Goal: Information Seeking & Learning: Learn about a topic

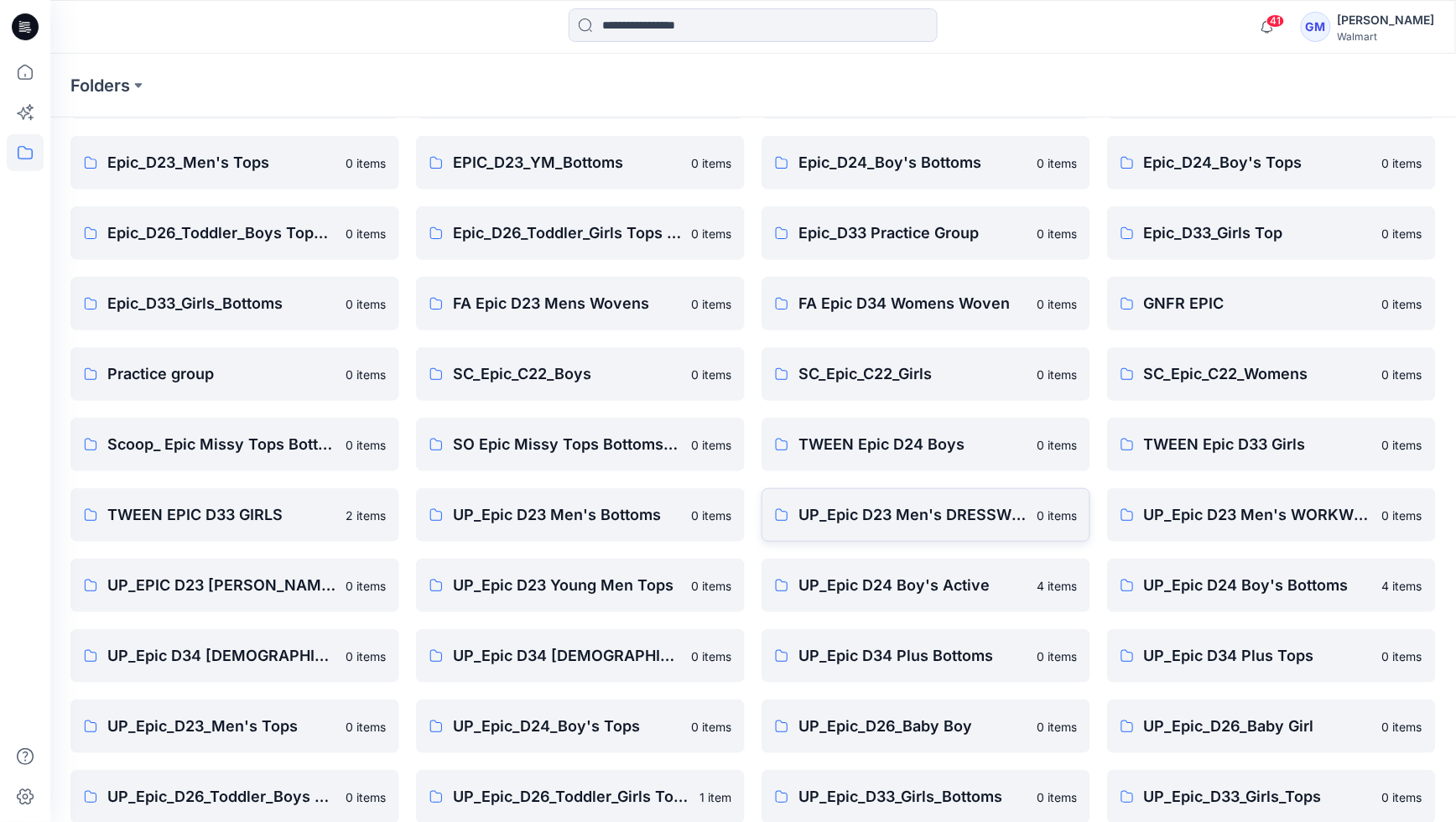
scroll to position [281, 0]
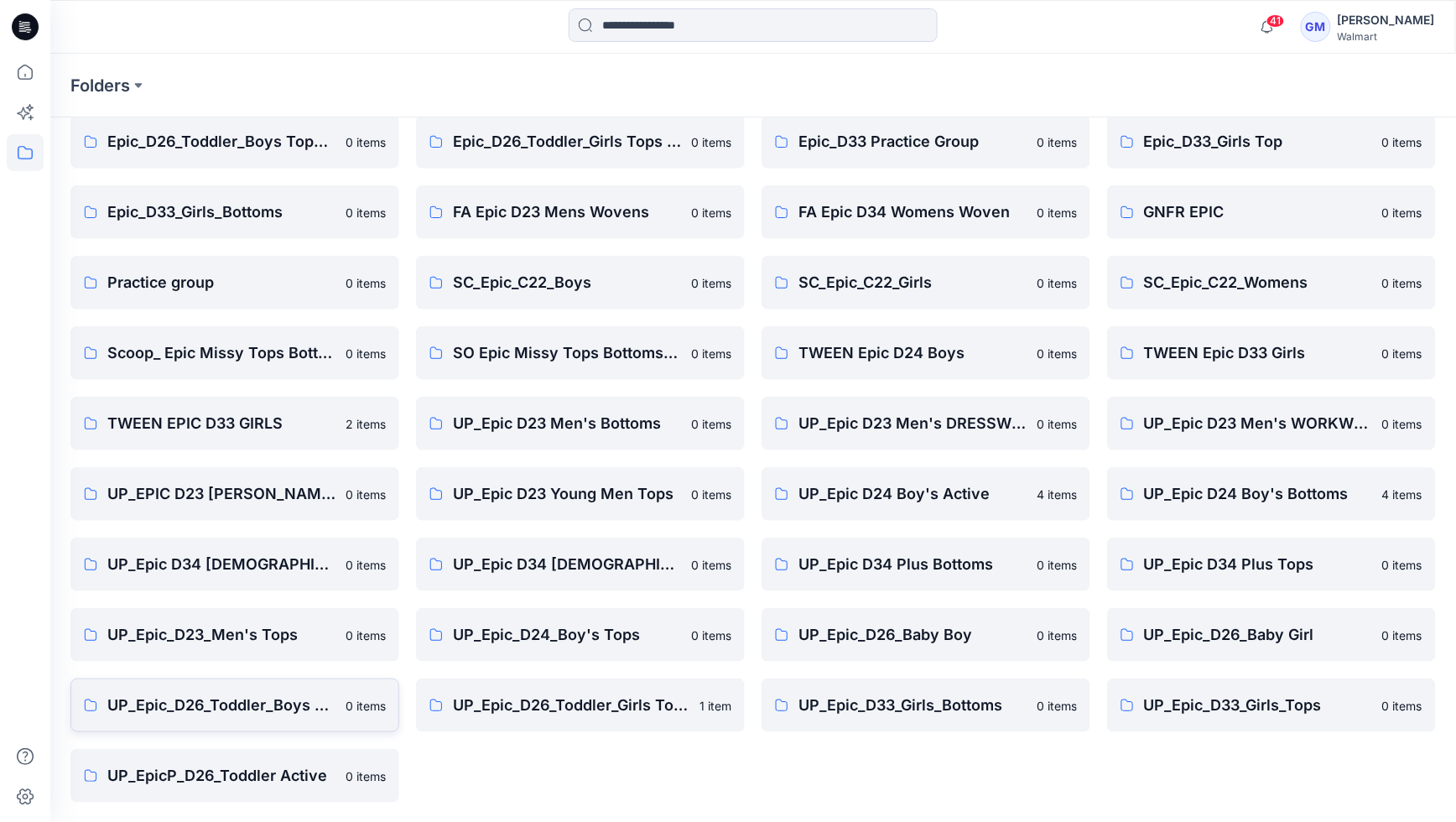
click at [203, 703] on p "UP_Epic_D26_Toddler_Boys Tops & Bottoms" at bounding box center [222, 705] width 228 height 24
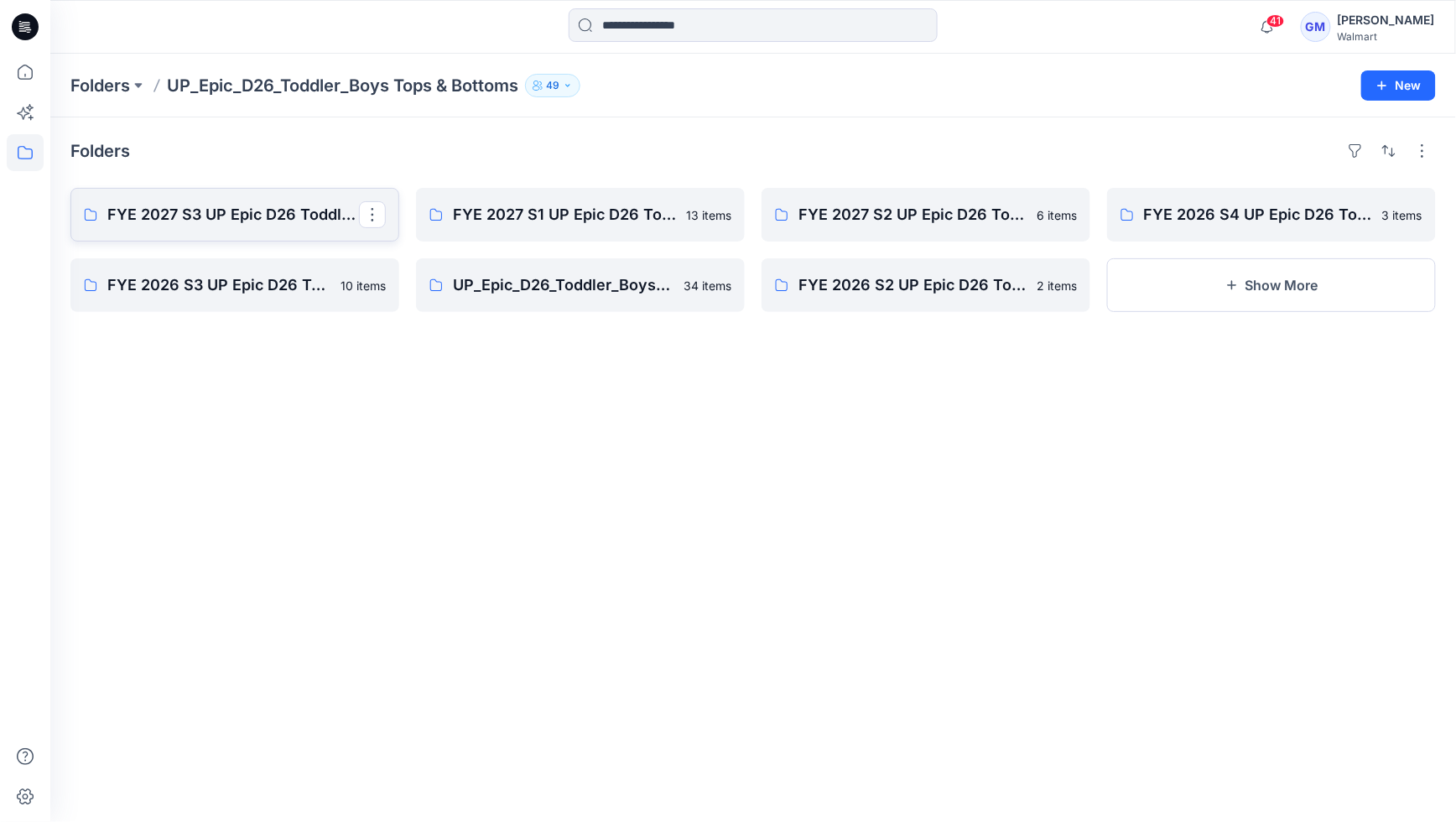
click at [272, 203] on p "FYE 2027 S3 UP Epic D26 Toddler Boy Tops & Bottoms" at bounding box center [234, 215] width 252 height 24
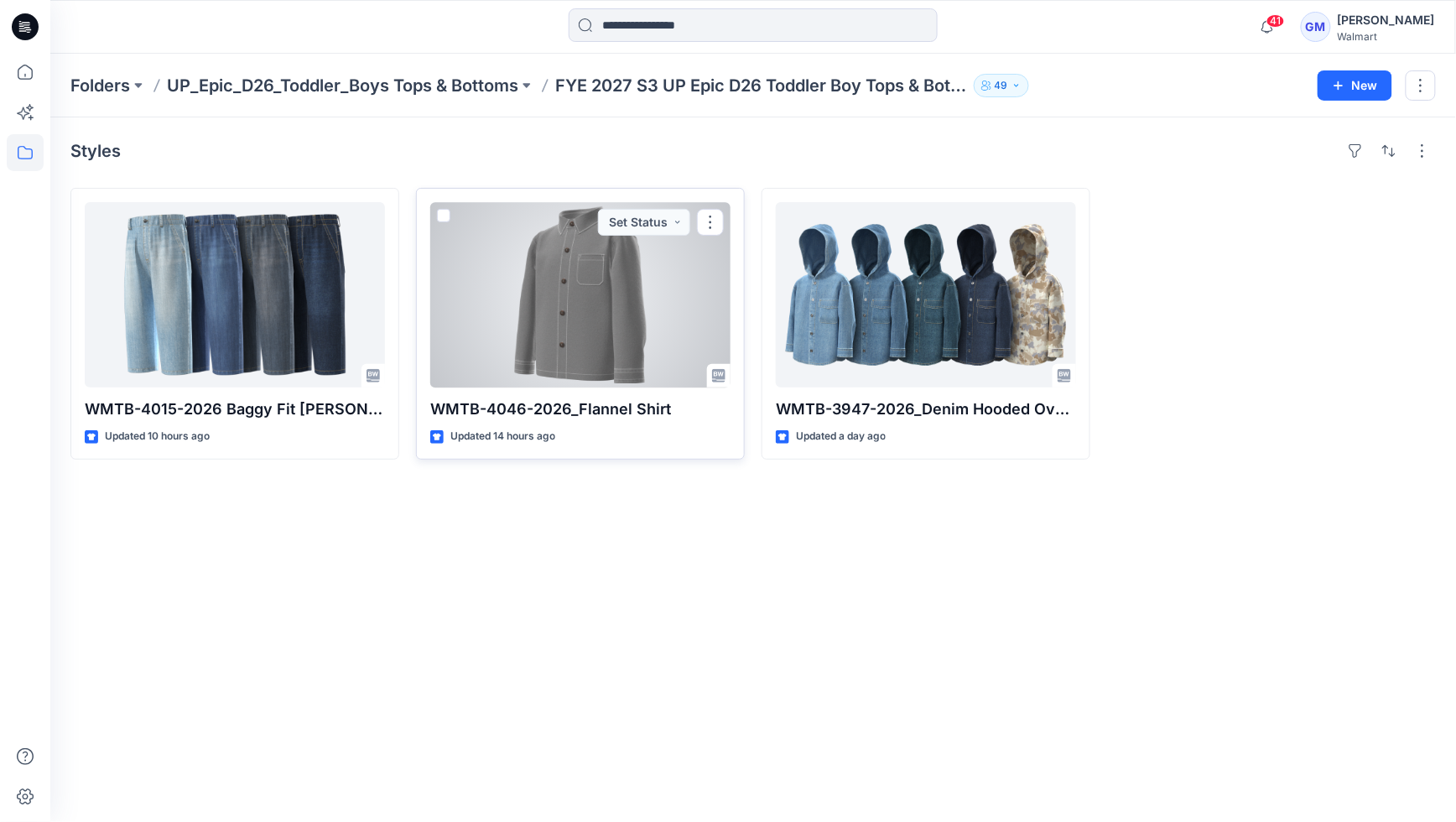
click at [596, 292] on div at bounding box center [580, 294] width 301 height 185
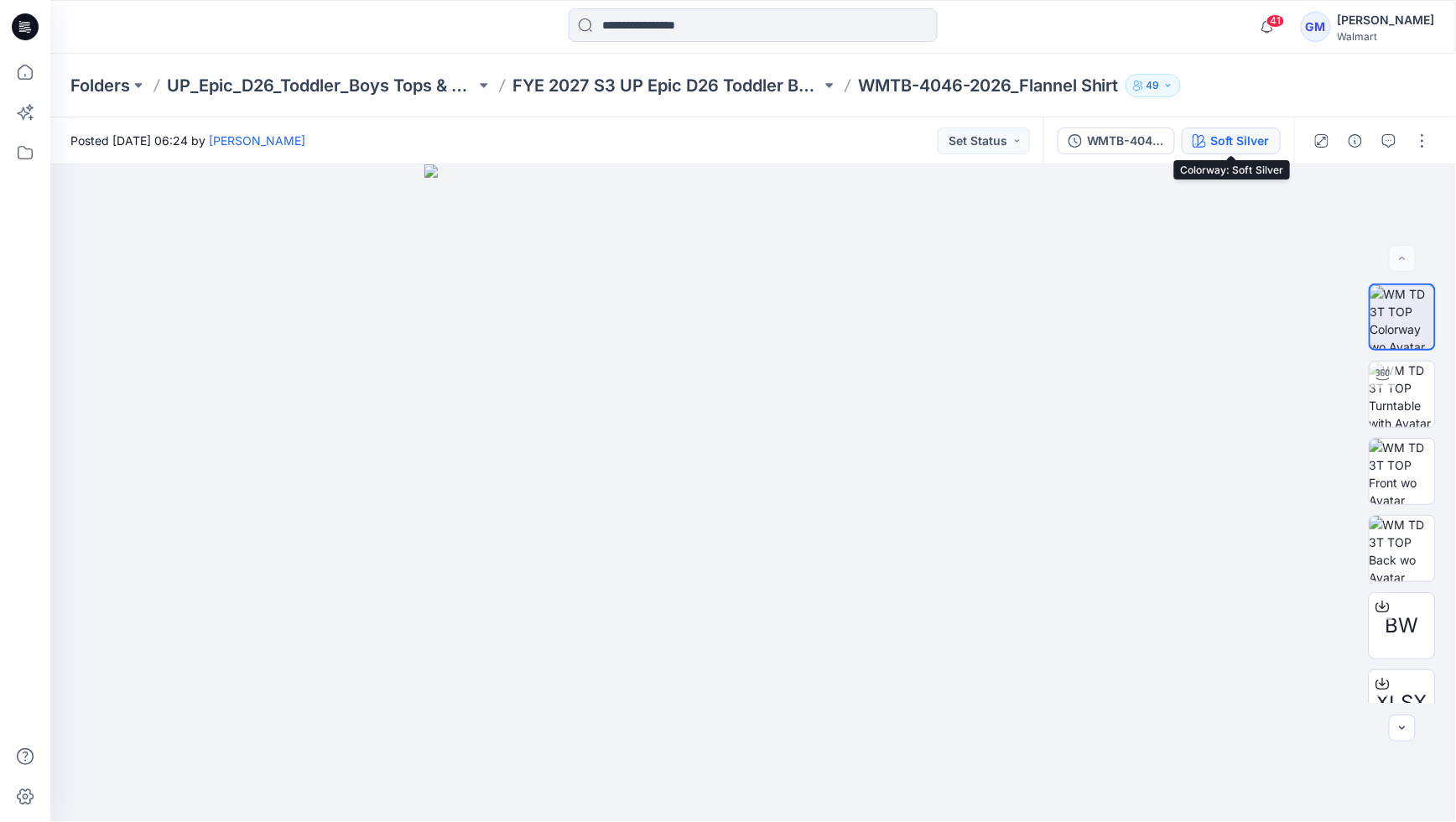
click at [1230, 133] on div "Soft Silver" at bounding box center [1240, 141] width 58 height 18
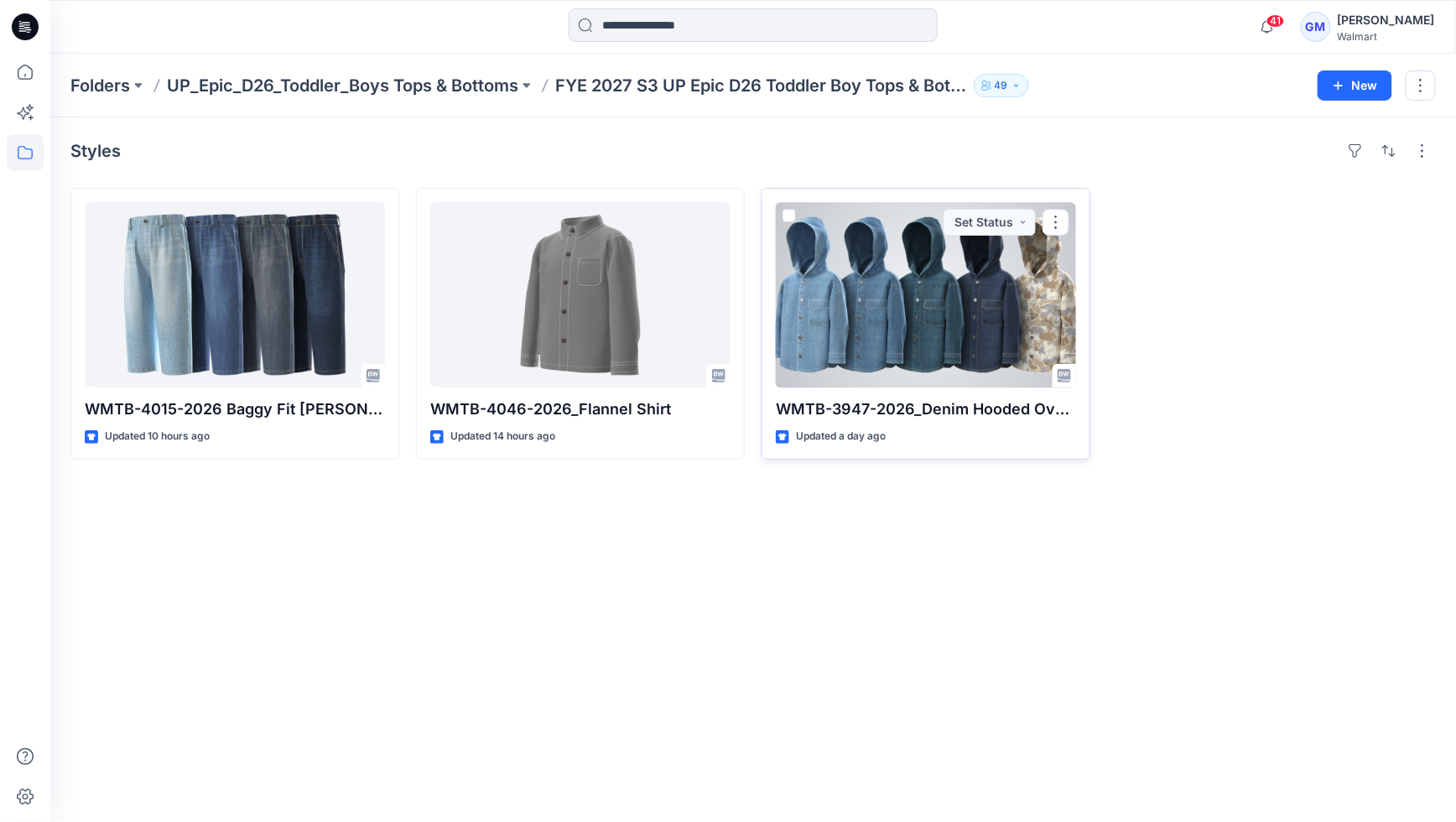
click at [879, 300] on div at bounding box center [925, 294] width 301 height 185
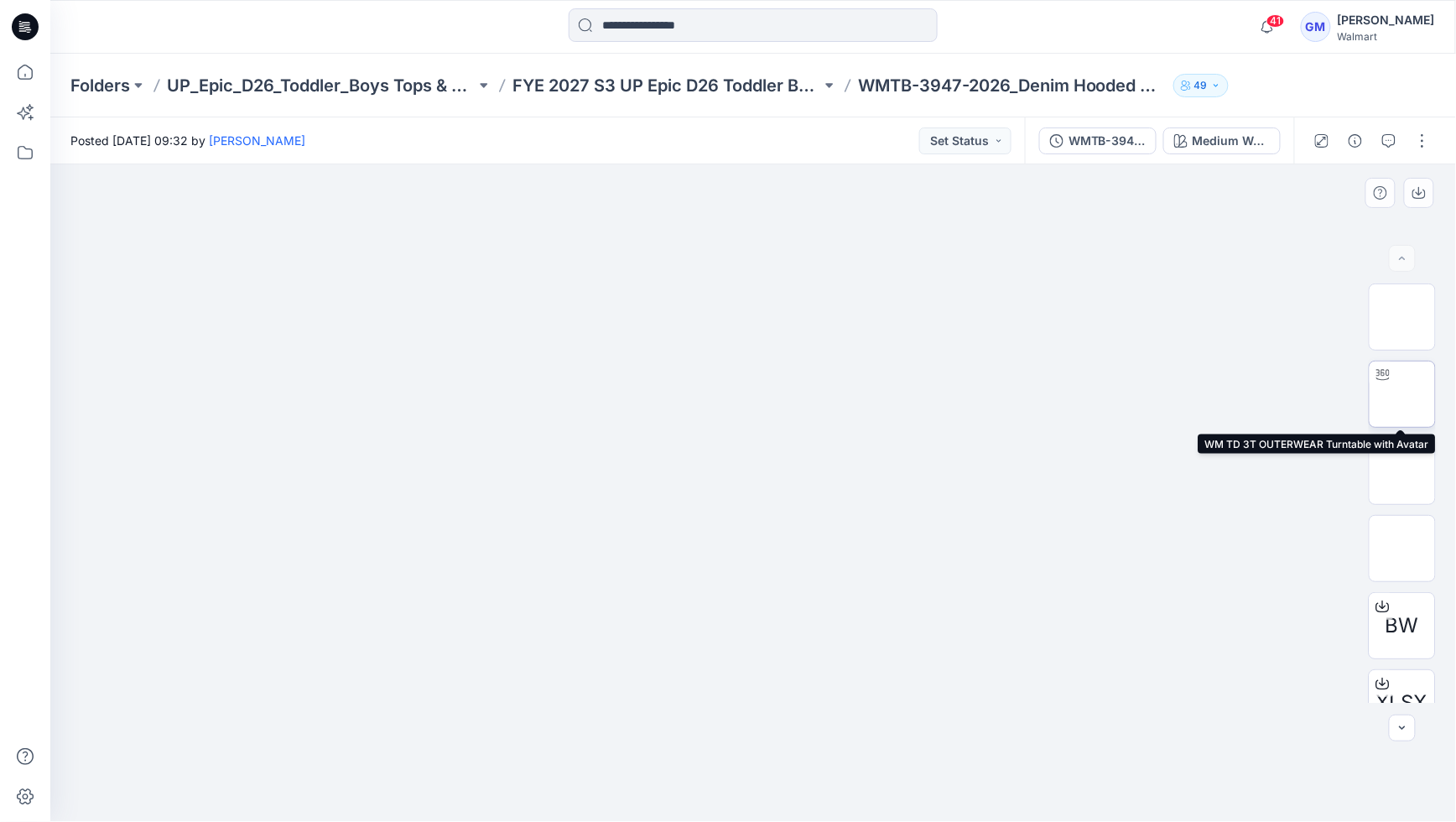
click at [1402, 395] on img at bounding box center [1402, 395] width 0 height 0
drag, startPoint x: 678, startPoint y: 664, endPoint x: 498, endPoint y: 580, distance: 198.6
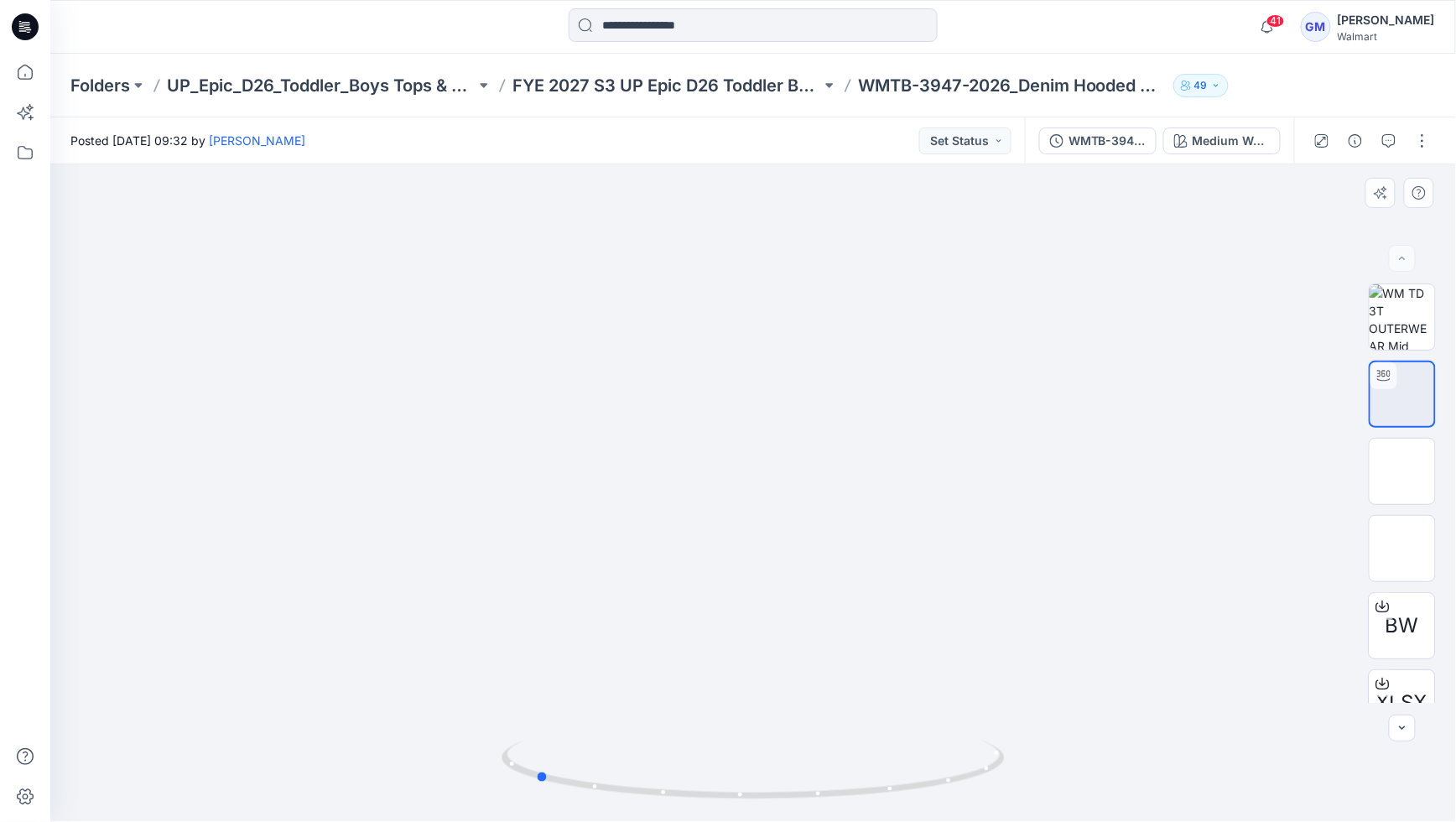
click at [498, 580] on div at bounding box center [753, 493] width 1406 height 658
click at [1239, 139] on div "Medium Wash" at bounding box center [1231, 141] width 77 height 18
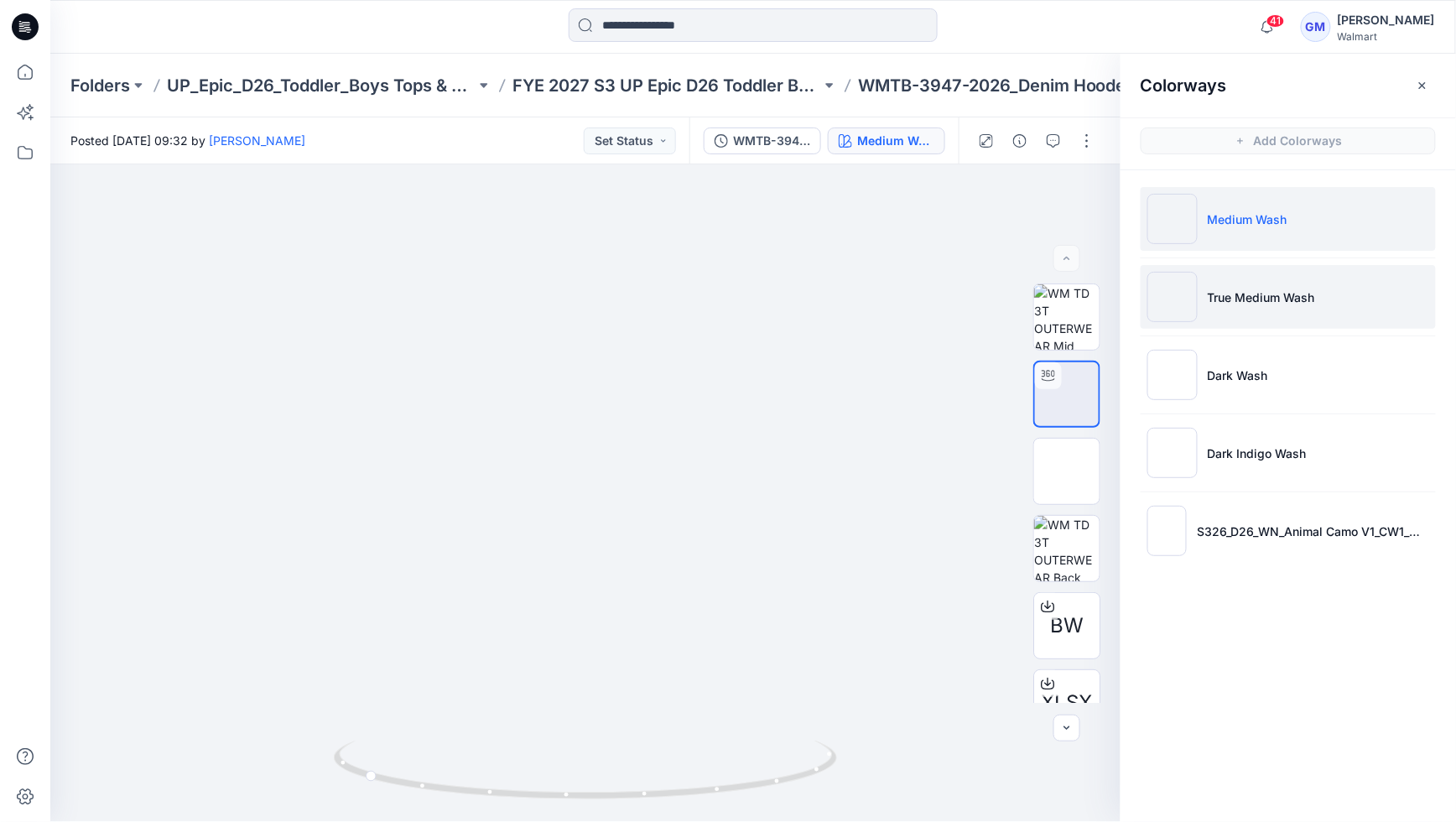
click at [1298, 285] on li "True Medium Wash" at bounding box center [1288, 297] width 295 height 64
click at [1289, 216] on li "Medium Wash" at bounding box center [1288, 219] width 295 height 64
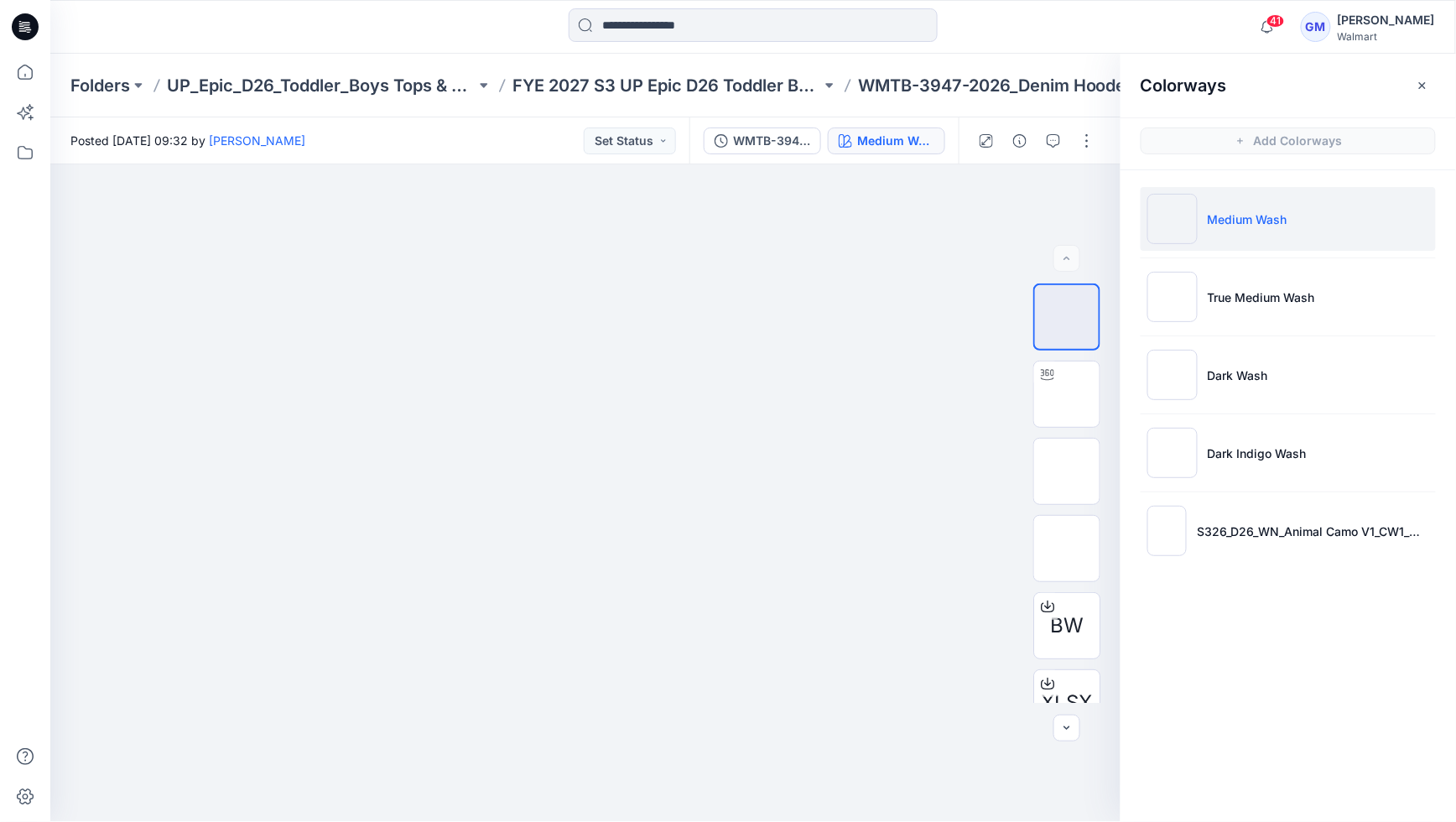
click at [1188, 221] on img at bounding box center [1172, 218] width 50 height 50
click at [1303, 221] on li "Medium Wash" at bounding box center [1288, 219] width 295 height 64
click at [1067, 471] on img at bounding box center [1067, 471] width 0 height 0
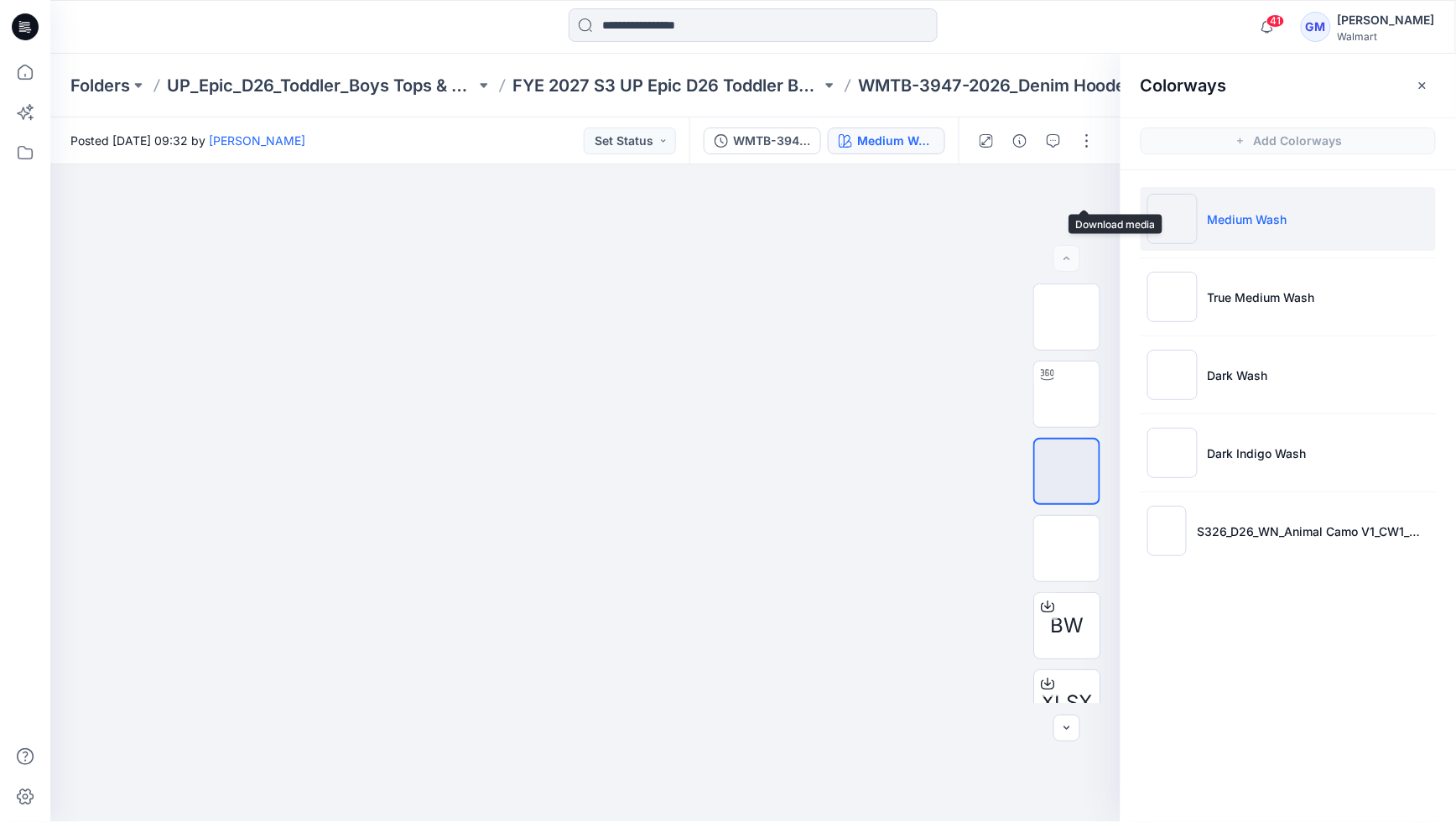
drag, startPoint x: 1087, startPoint y: 190, endPoint x: 1121, endPoint y: 198, distance: 34.9
click at [0, 0] on icon "button" at bounding box center [0, 0] width 0 height 0
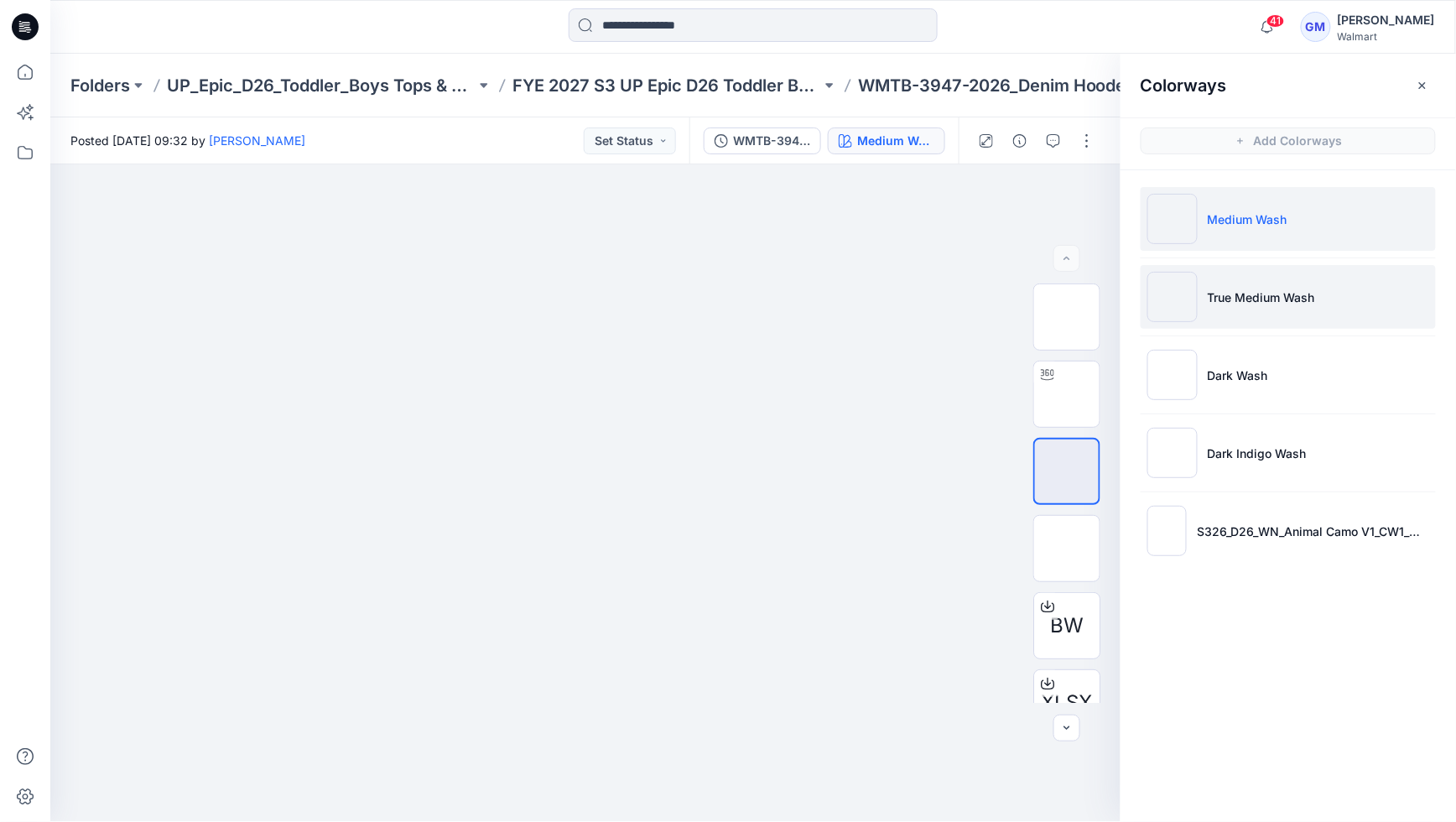
click at [1314, 283] on li "True Medium Wash" at bounding box center [1288, 297] width 295 height 64
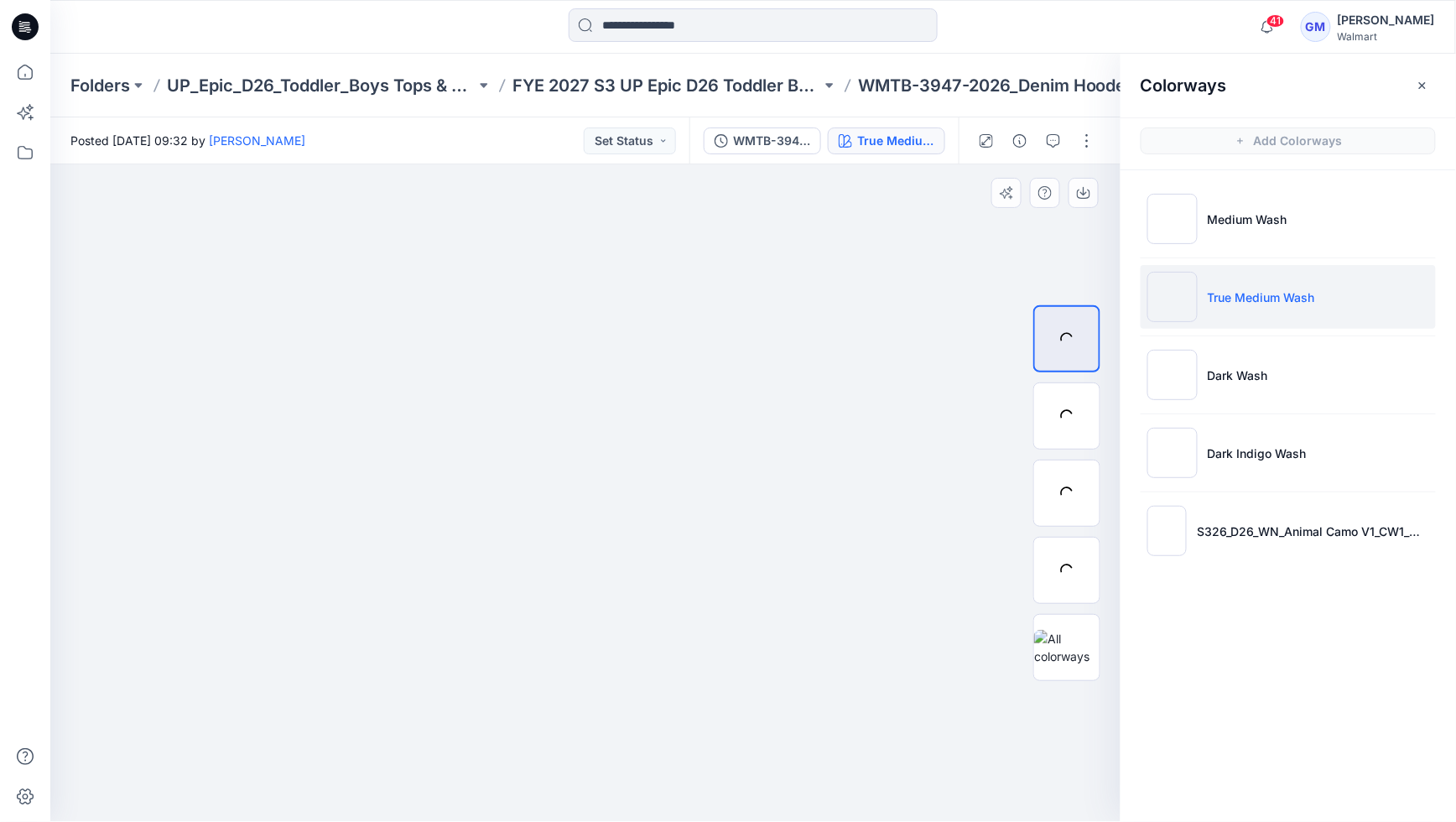
click at [1089, 456] on div at bounding box center [1066, 492] width 67 height 419
click at [1067, 493] on img at bounding box center [1067, 493] width 0 height 0
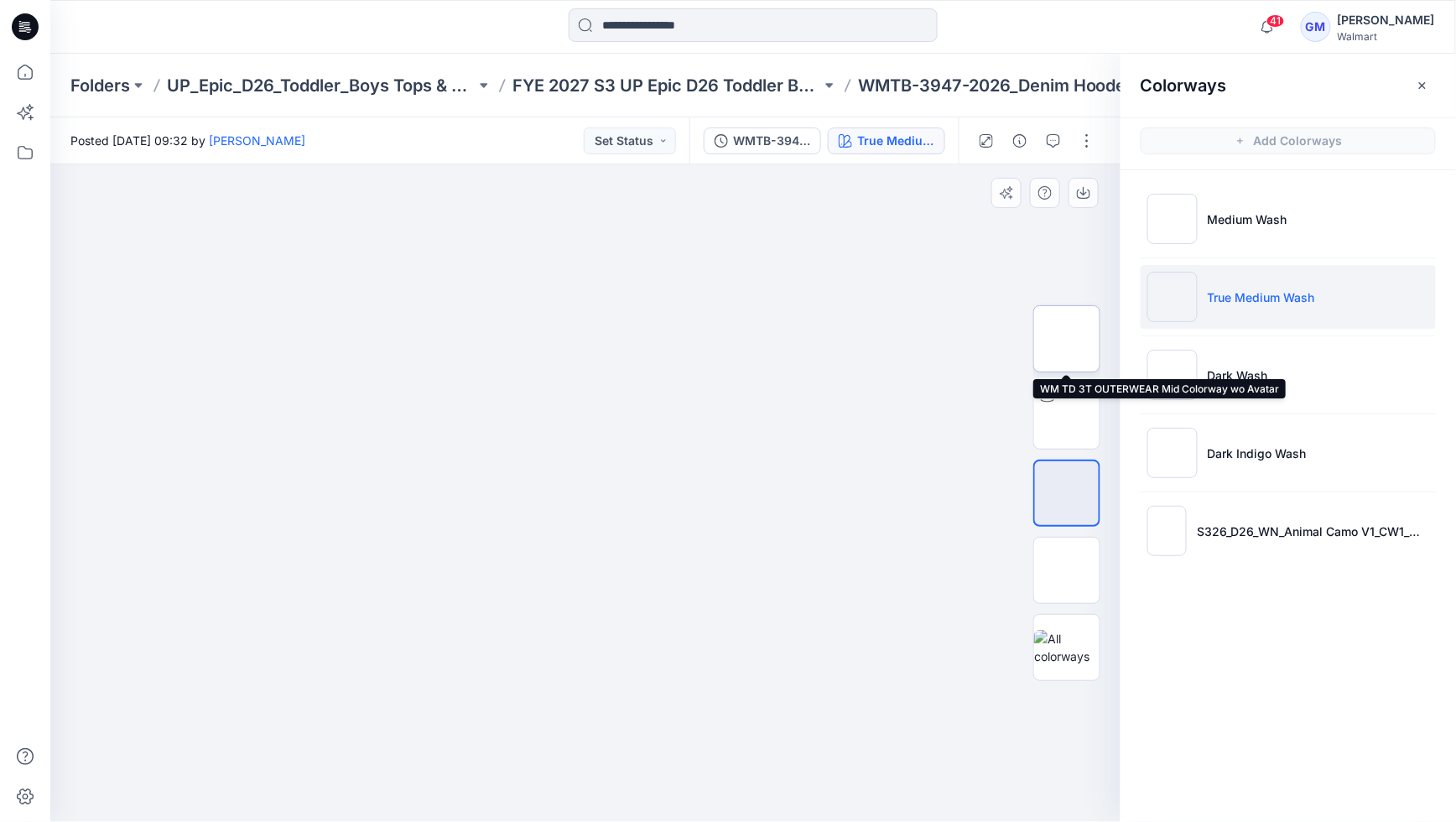
click at [1067, 339] on img at bounding box center [1067, 339] width 0 height 0
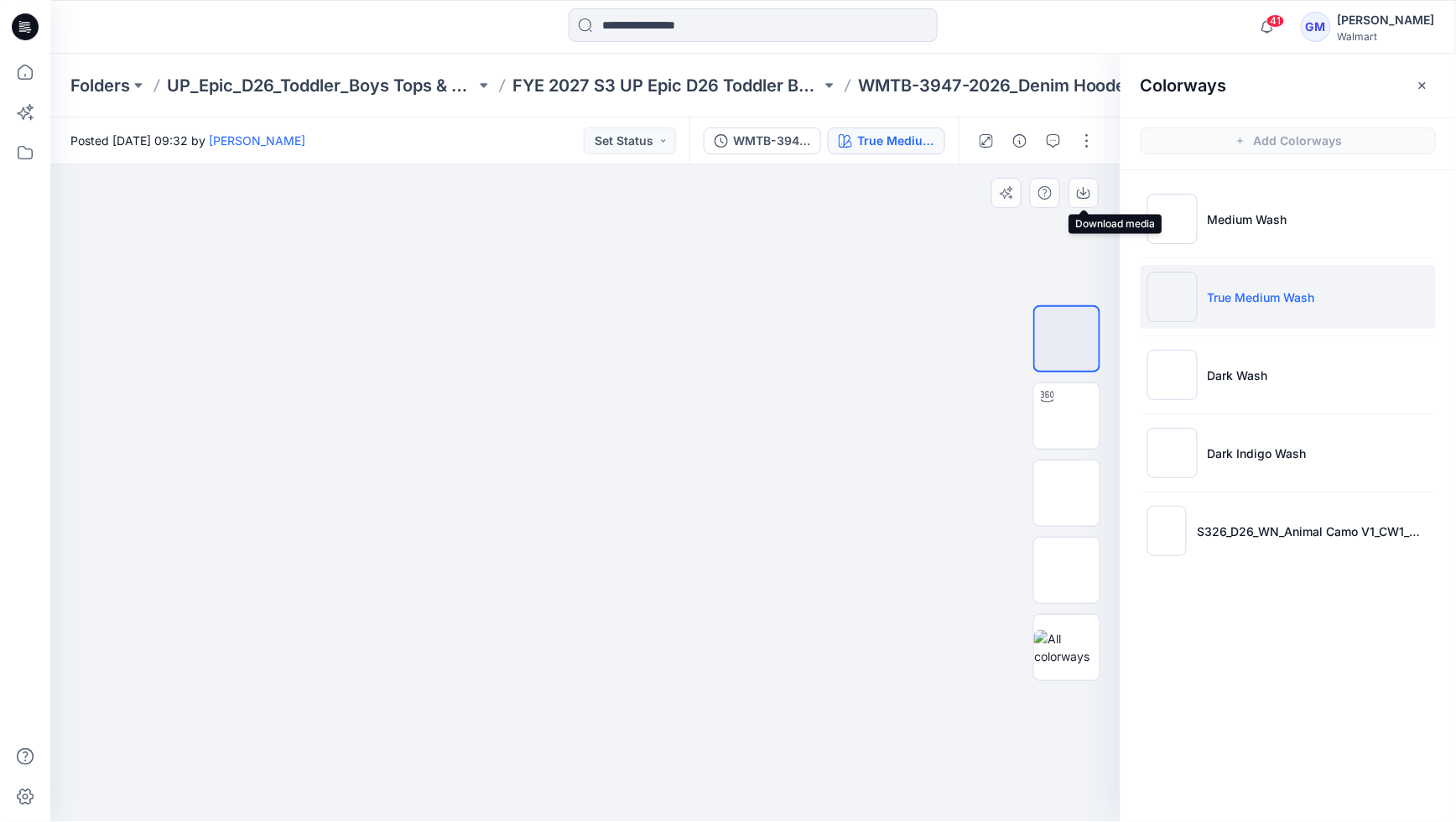
drag, startPoint x: 1084, startPoint y: 192, endPoint x: 1103, endPoint y: 198, distance: 19.9
click at [1084, 192] on icon "button" at bounding box center [1083, 191] width 6 height 8
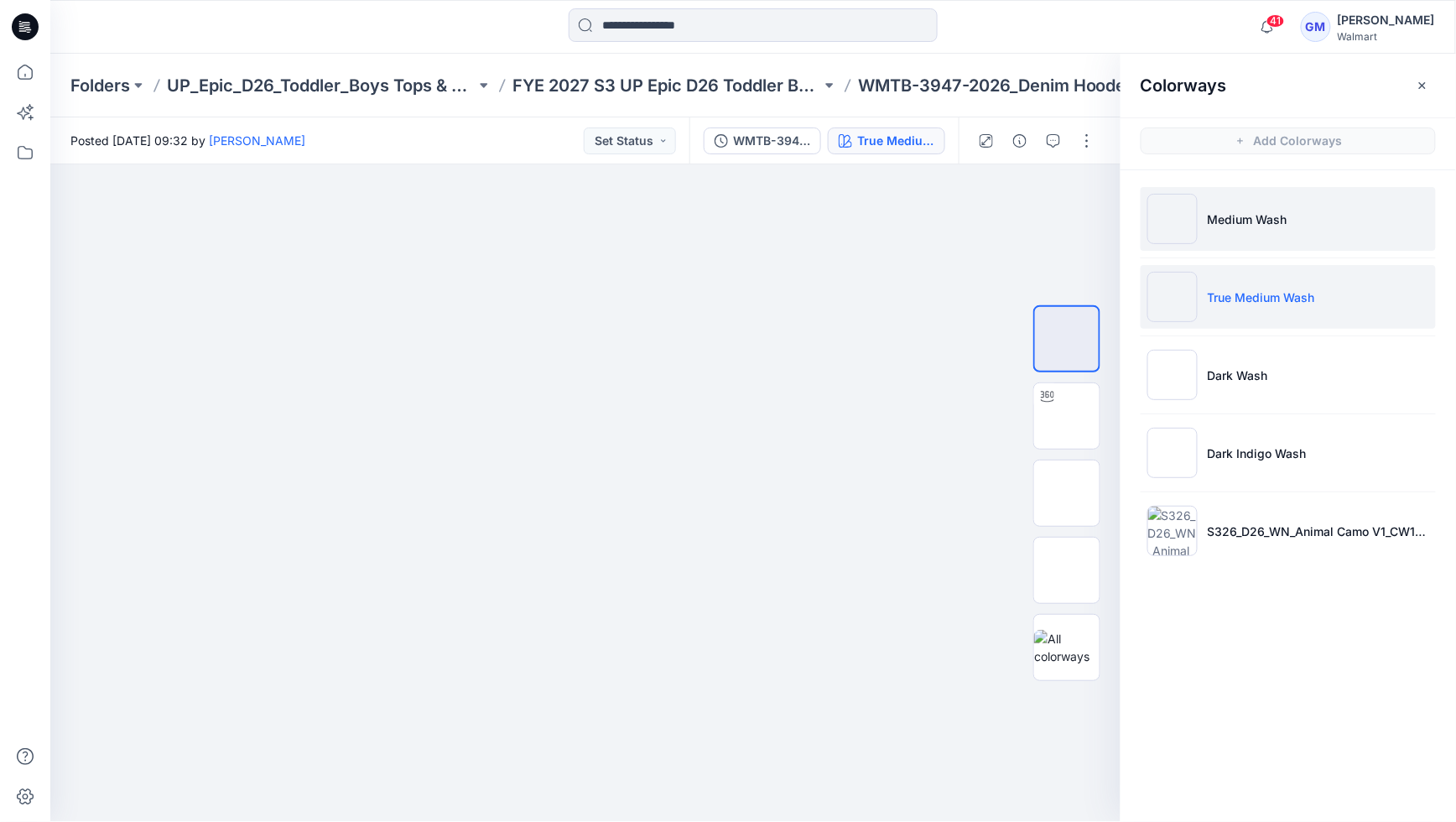
click at [1269, 216] on p "Medium Wash" at bounding box center [1247, 219] width 79 height 17
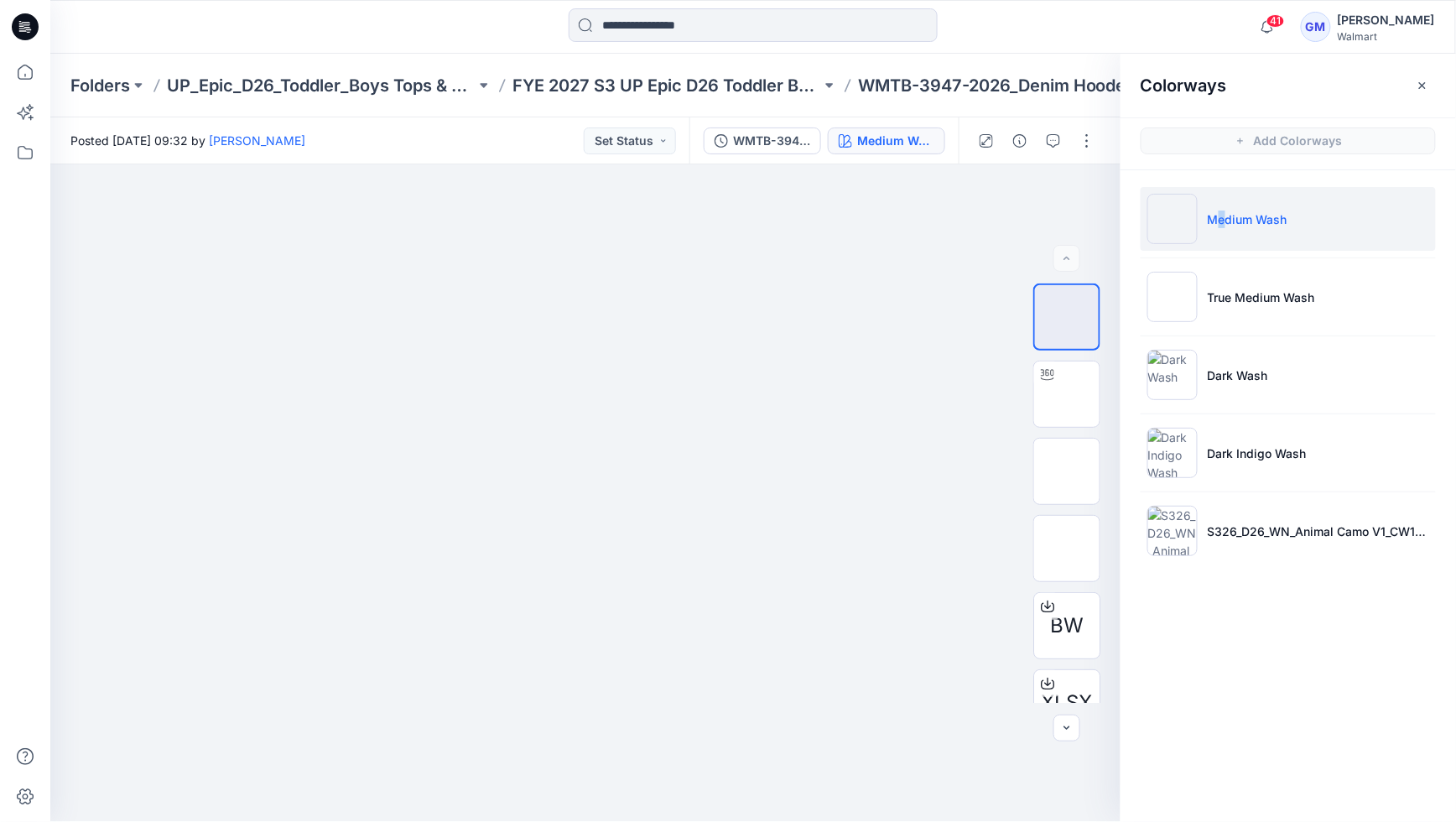
click at [1222, 217] on p "Medium Wash" at bounding box center [1247, 219] width 79 height 17
click at [1085, 206] on button "button" at bounding box center [1083, 193] width 30 height 30
click at [1262, 376] on p "Dark Wash" at bounding box center [1238, 374] width 60 height 17
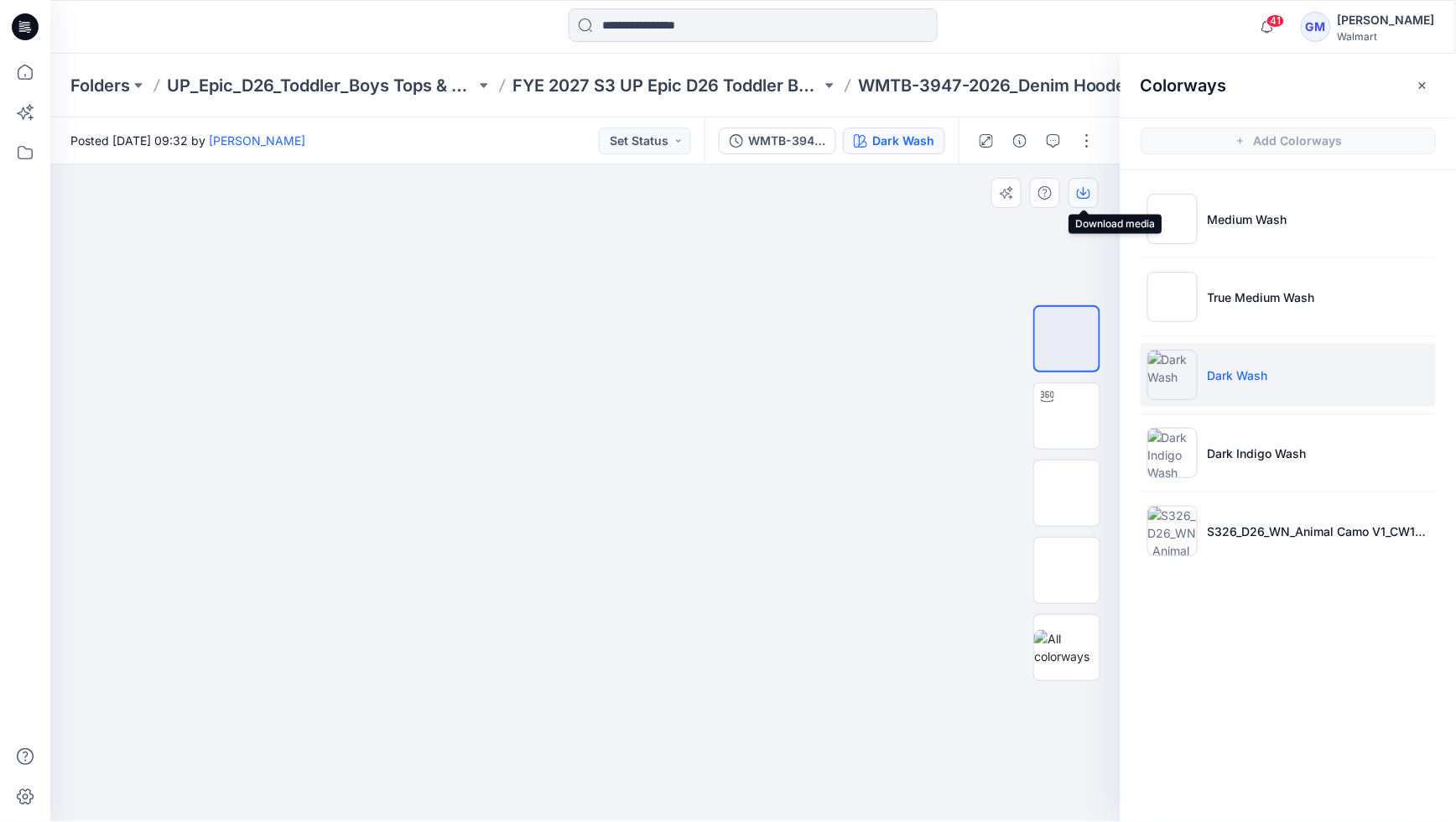
click at [1074, 194] on button "button" at bounding box center [1083, 193] width 30 height 30
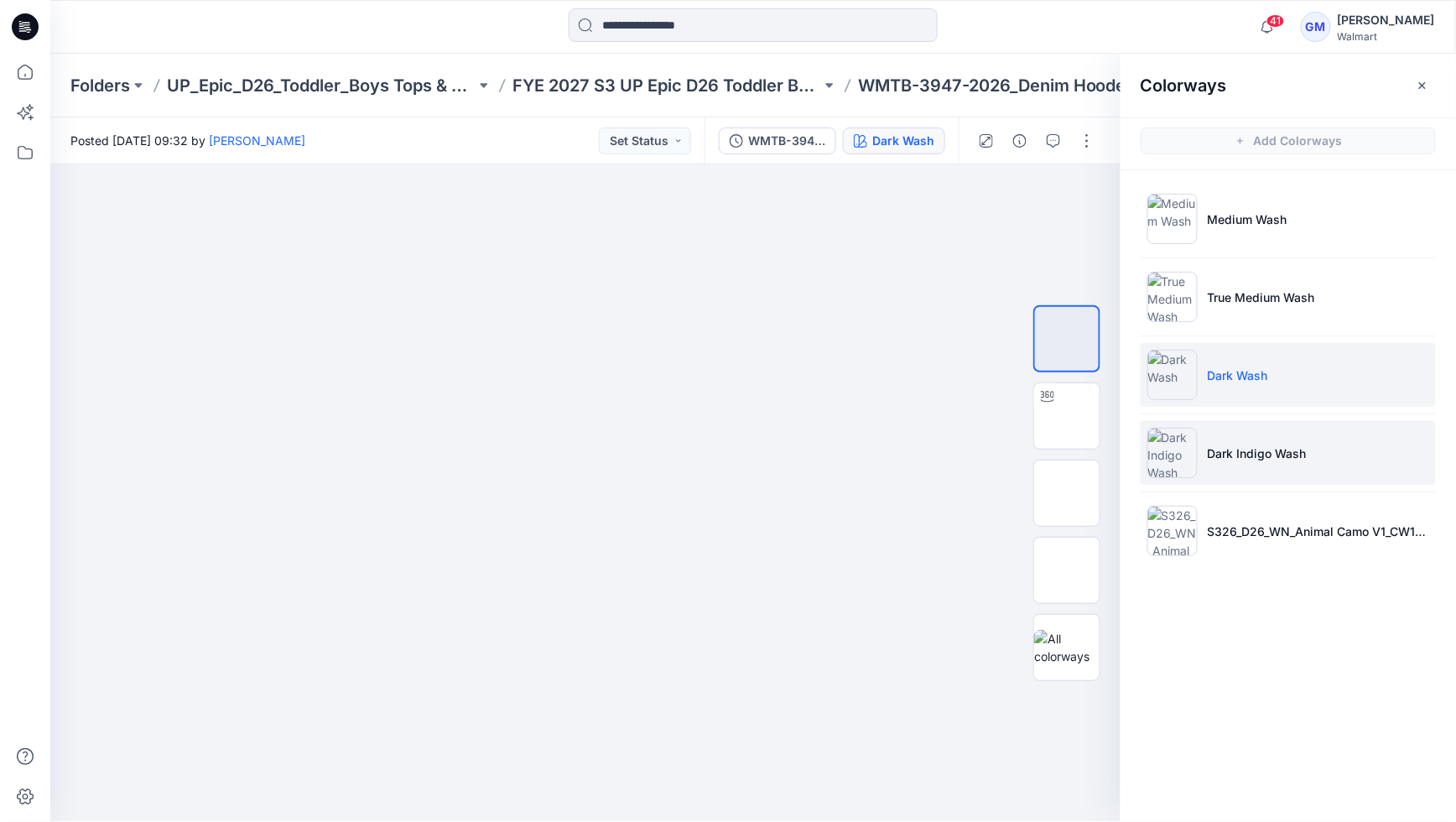
drag, startPoint x: 1229, startPoint y: 457, endPoint x: 1219, endPoint y: 440, distance: 19.7
click at [1229, 457] on p "Dark Indigo Wash" at bounding box center [1257, 453] width 99 height 17
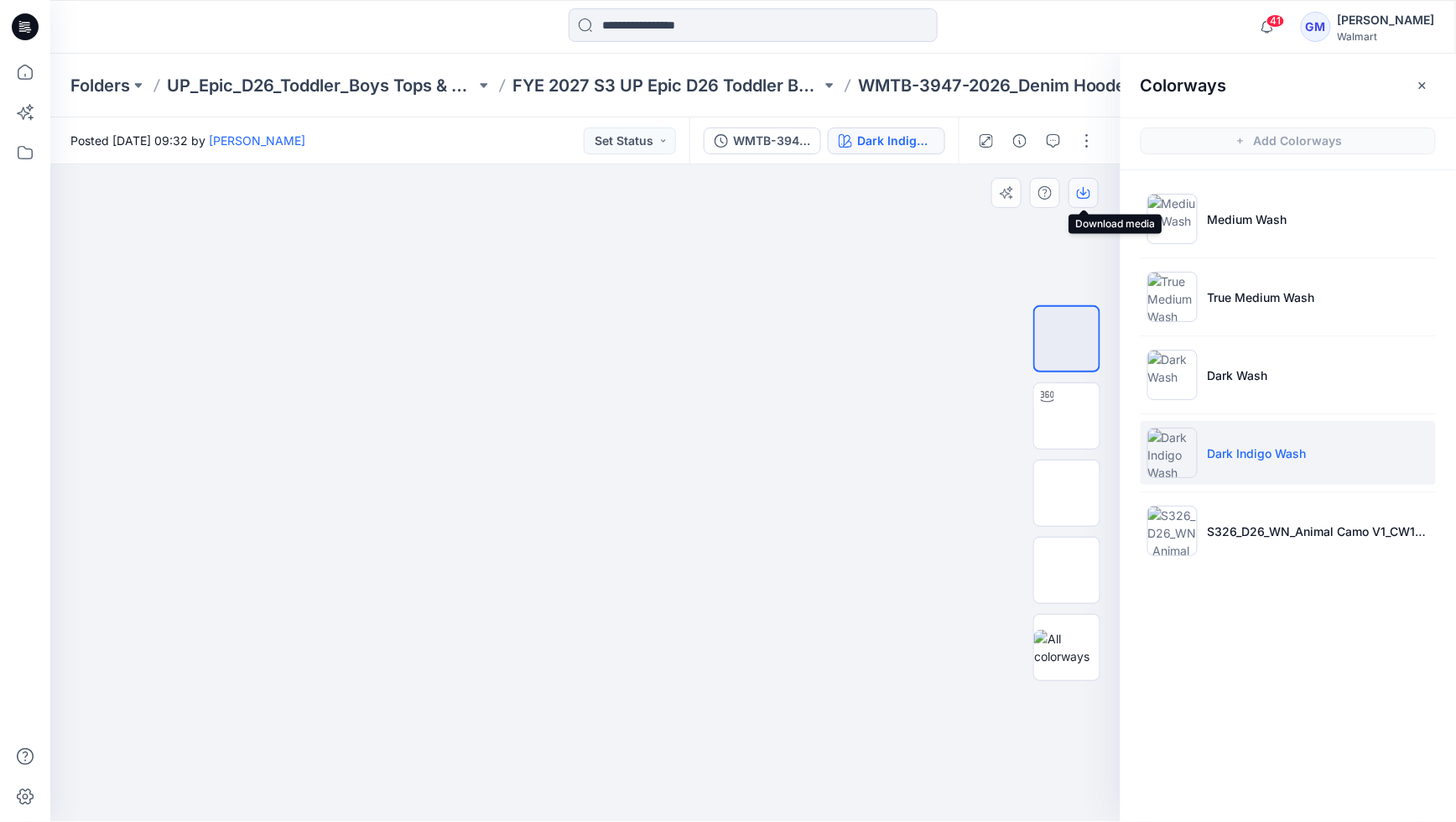
click at [1079, 191] on icon "button" at bounding box center [1083, 193] width 14 height 14
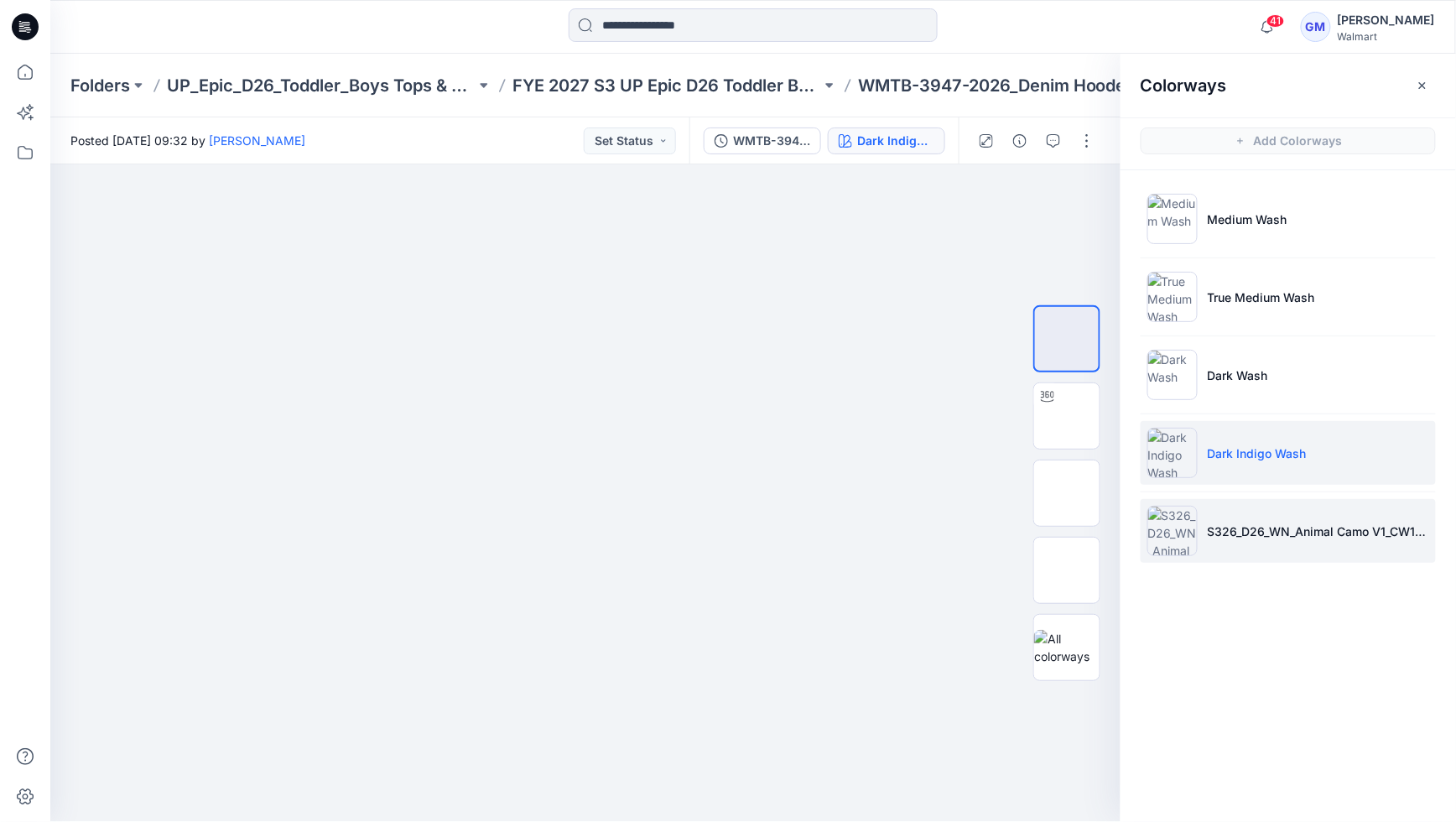
click at [1166, 521] on img at bounding box center [1172, 531] width 50 height 50
click at [1082, 194] on icon "button" at bounding box center [1083, 193] width 14 height 14
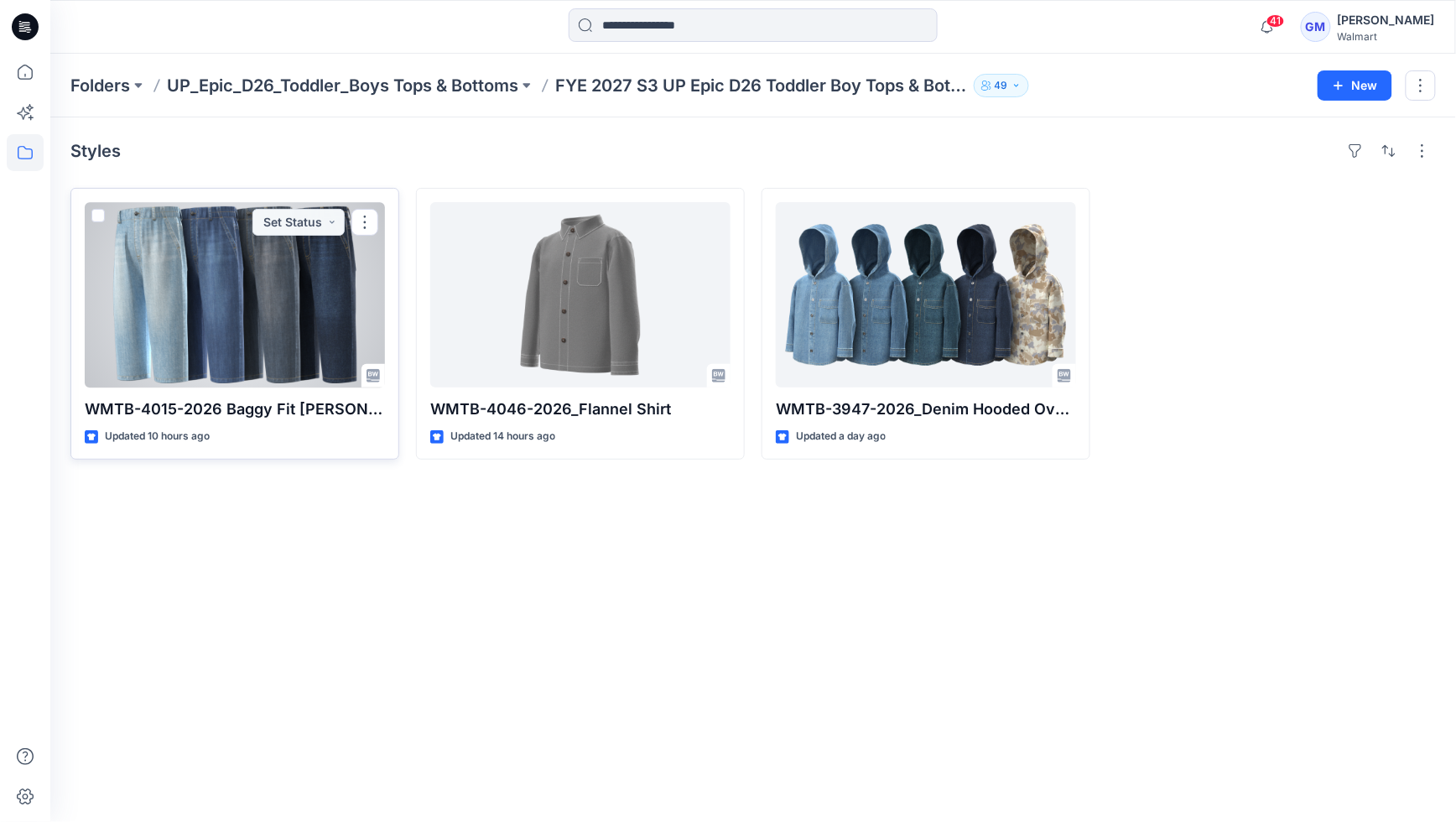
click at [226, 221] on div at bounding box center [235, 294] width 301 height 185
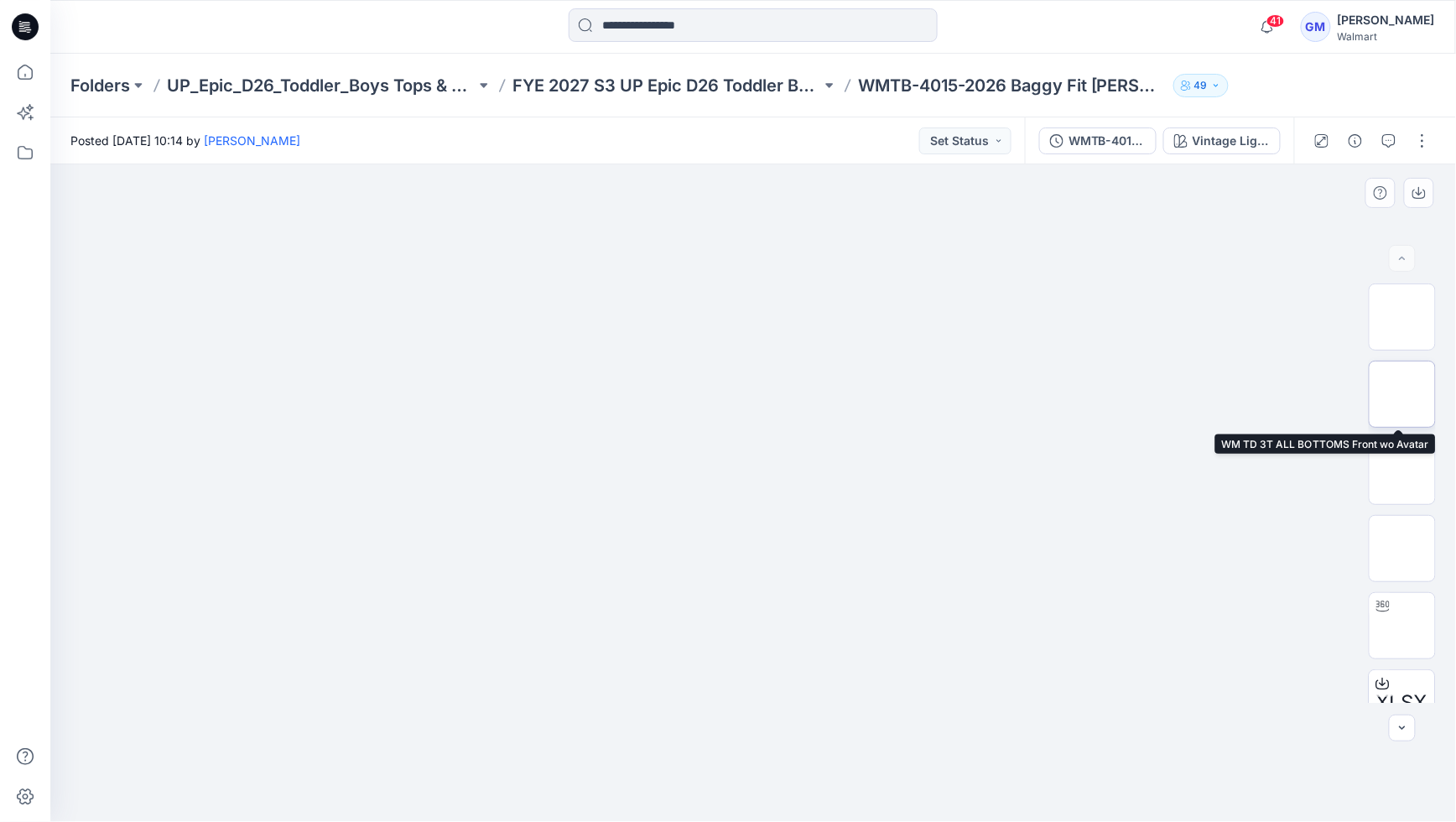
click at [1402, 395] on img at bounding box center [1402, 395] width 0 height 0
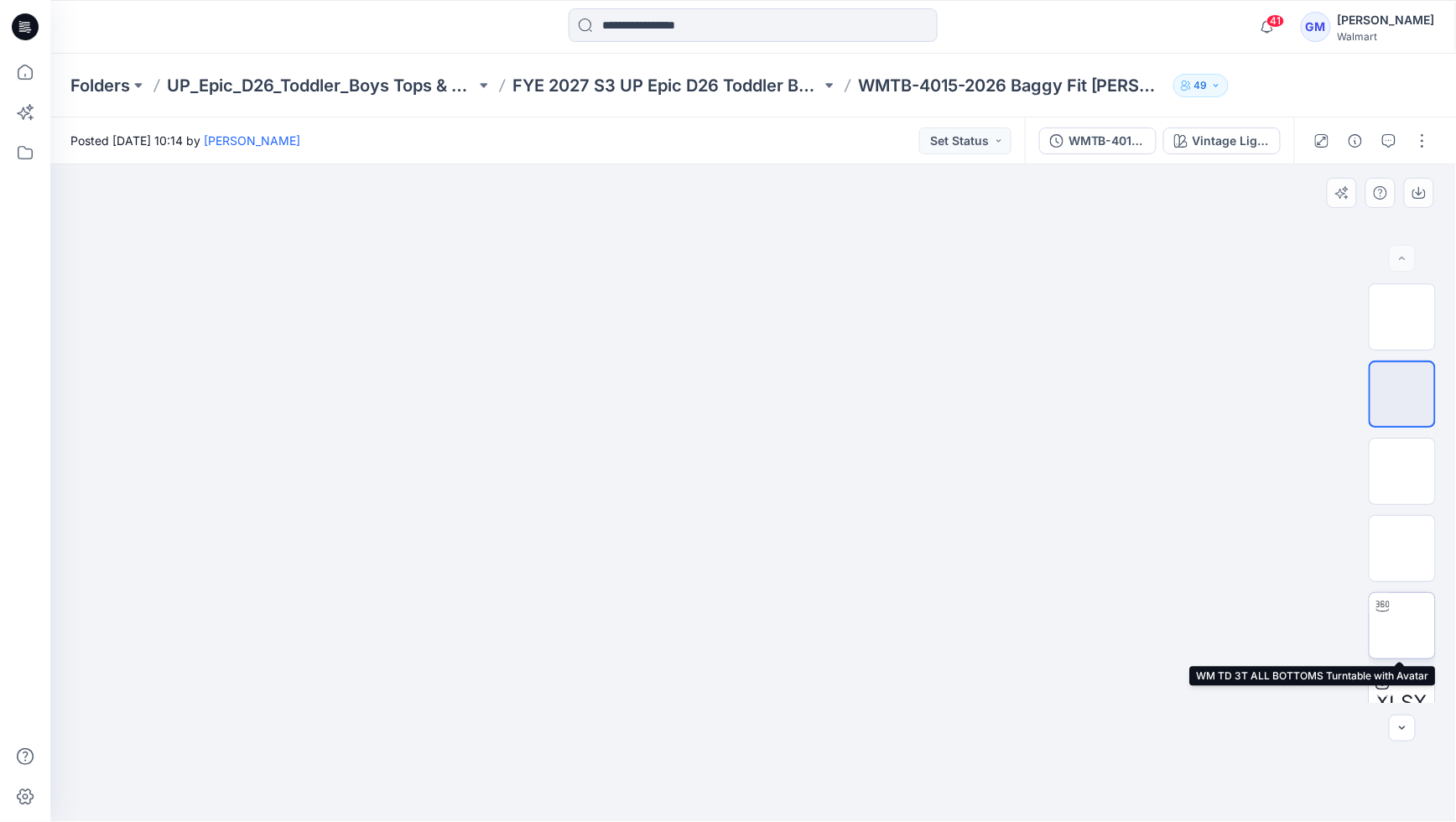
click at [1402, 626] on img at bounding box center [1402, 626] width 0 height 0
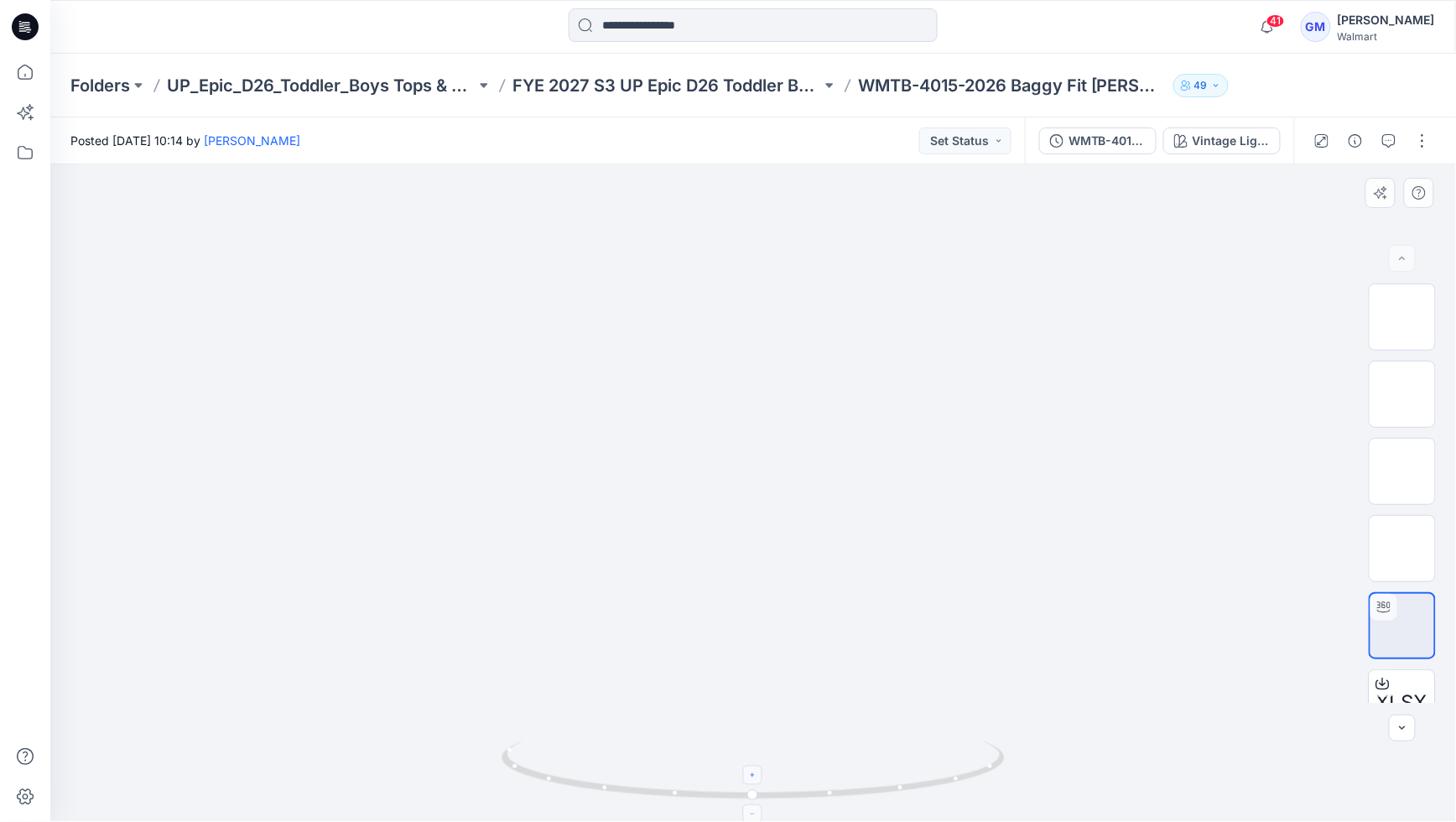
click at [754, 773] on icon at bounding box center [754, 775] width 10 height 10
click at [756, 772] on icon at bounding box center [754, 775] width 10 height 10
click at [757, 772] on icon at bounding box center [754, 775] width 10 height 10
click at [1235, 142] on div "Vintage Light Wash" at bounding box center [1231, 141] width 77 height 18
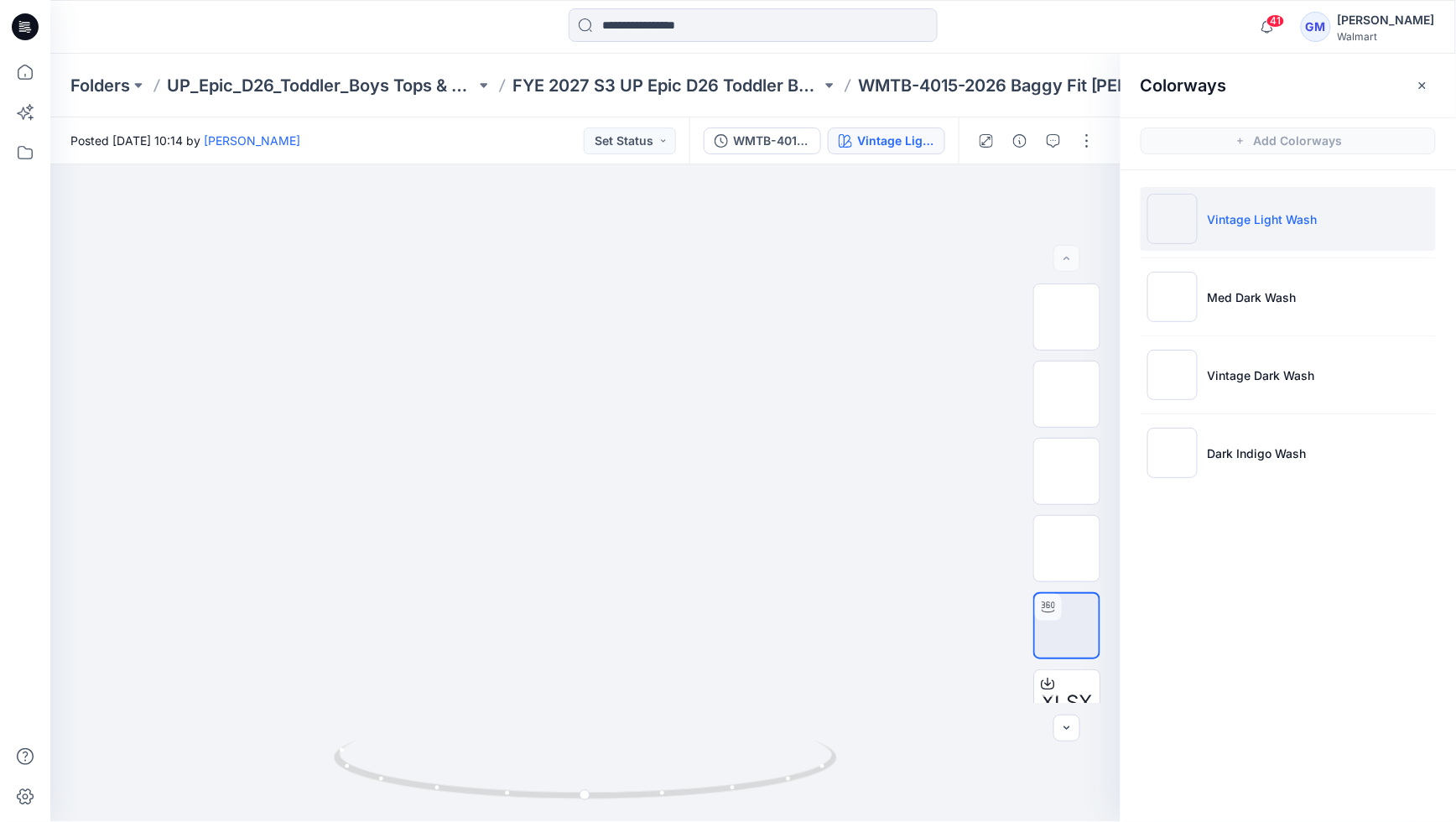
click at [1233, 227] on p "Vintage Light Wash" at bounding box center [1262, 219] width 110 height 17
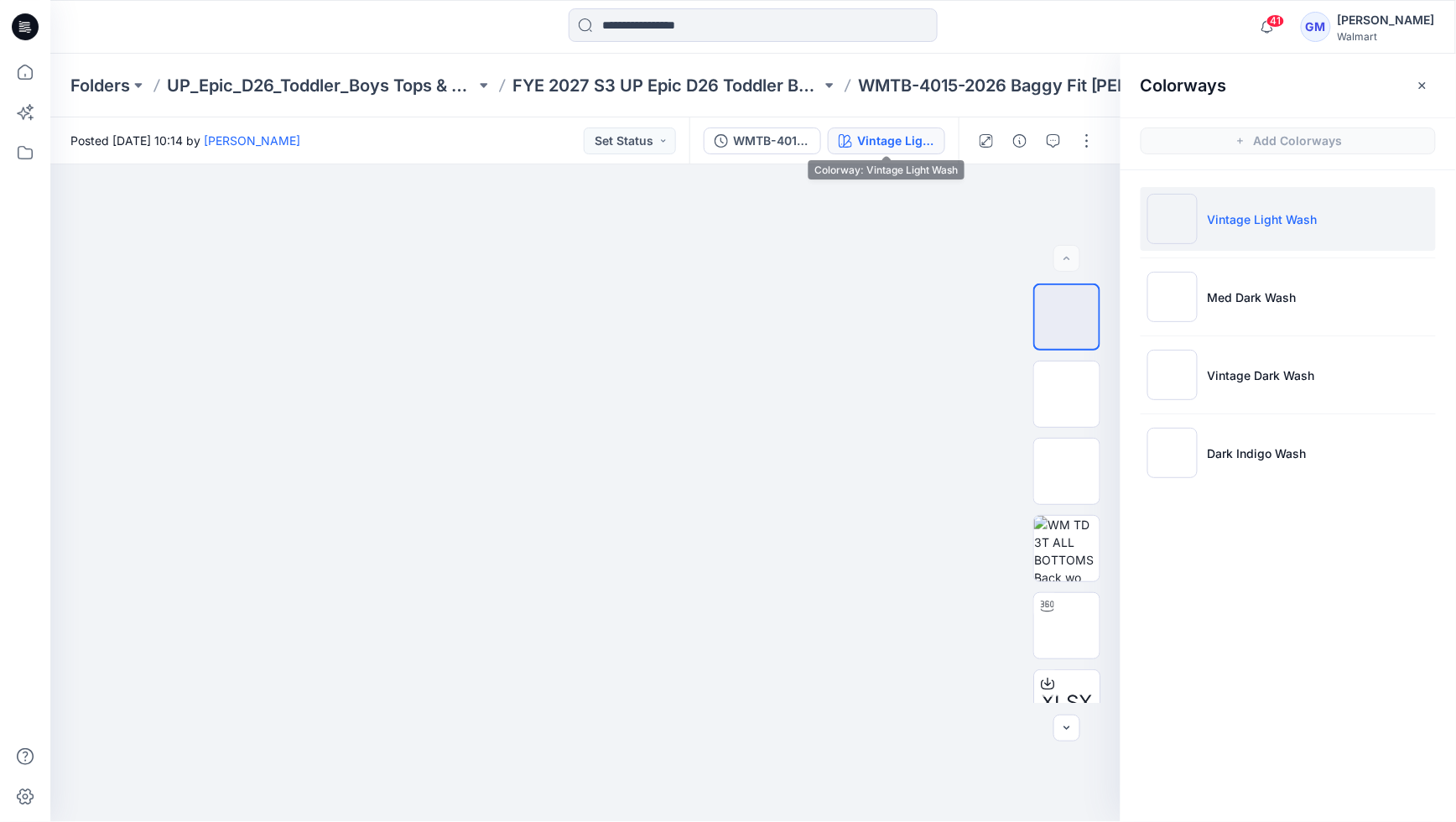
click at [899, 140] on div "Vintage Light Wash" at bounding box center [896, 141] width 77 height 18
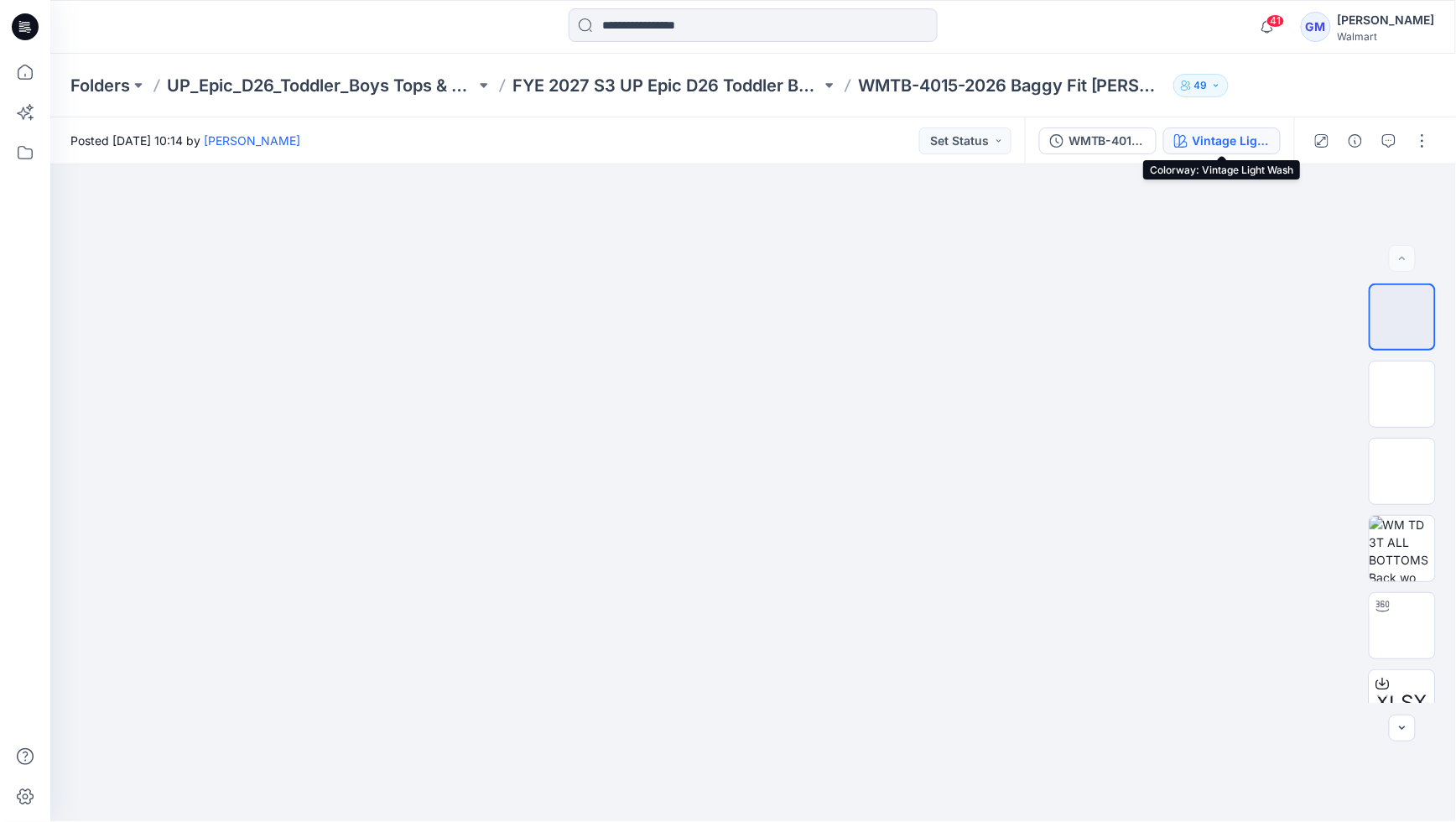
click at [1189, 130] on button "Vintage Light Wash" at bounding box center [1222, 141] width 118 height 26
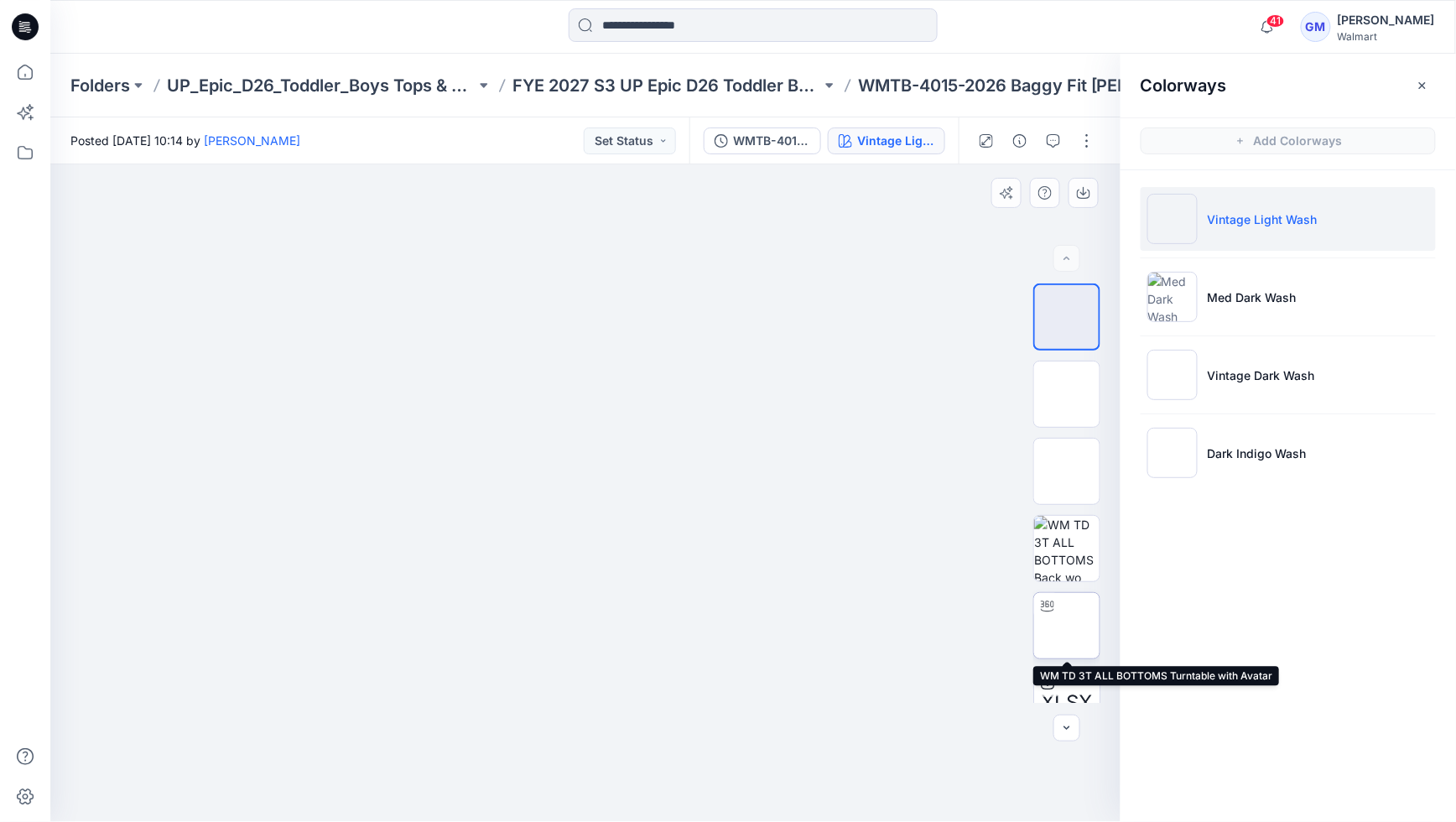
click at [1067, 626] on img at bounding box center [1067, 626] width 0 height 0
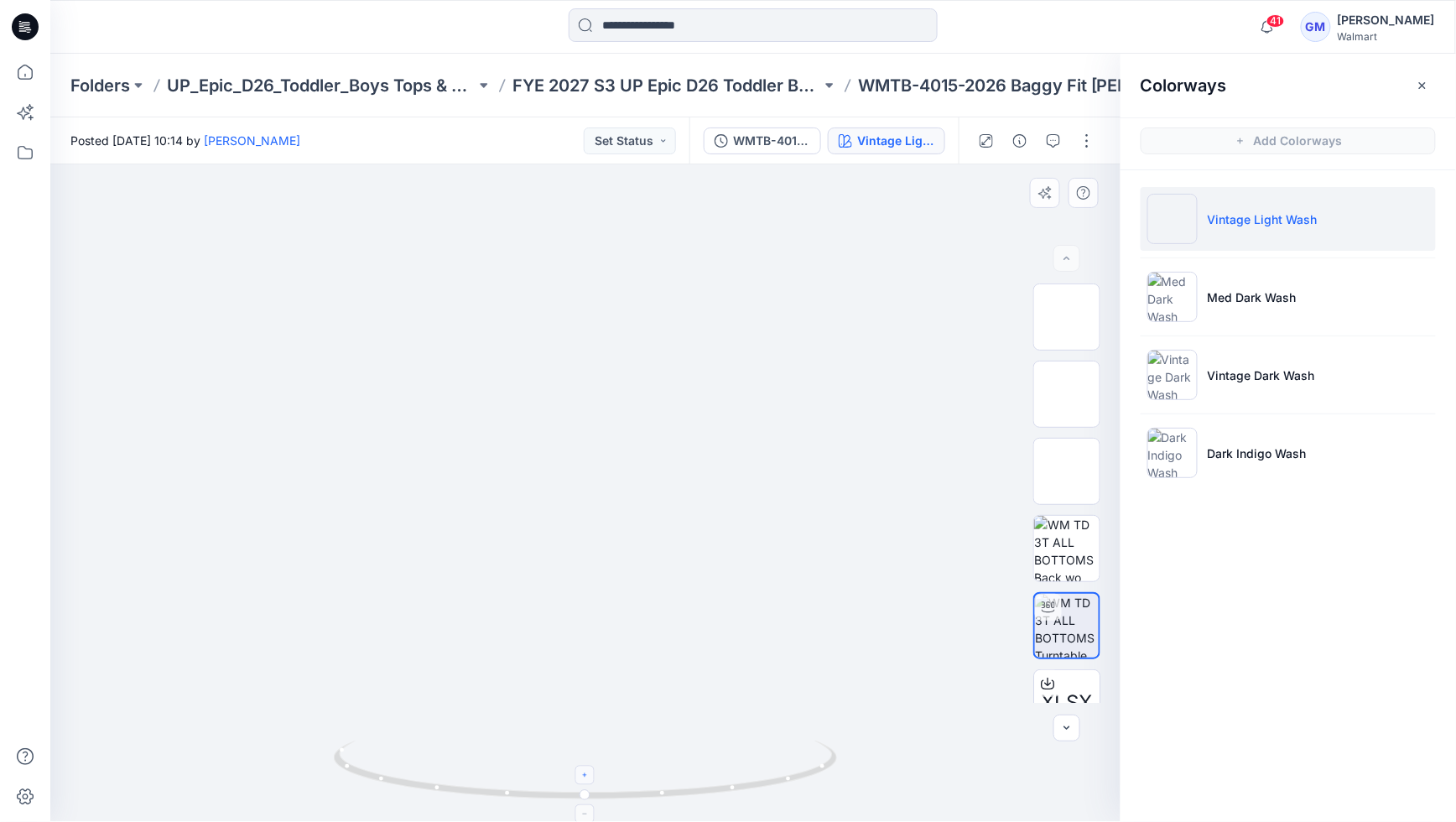
click at [586, 772] on icon at bounding box center [586, 775] width 10 height 10
click at [588, 775] on icon at bounding box center [586, 775] width 10 height 10
click at [591, 775] on icon at bounding box center [586, 775] width 10 height 10
drag, startPoint x: 589, startPoint y: 634, endPoint x: 581, endPoint y: 602, distance: 33.0
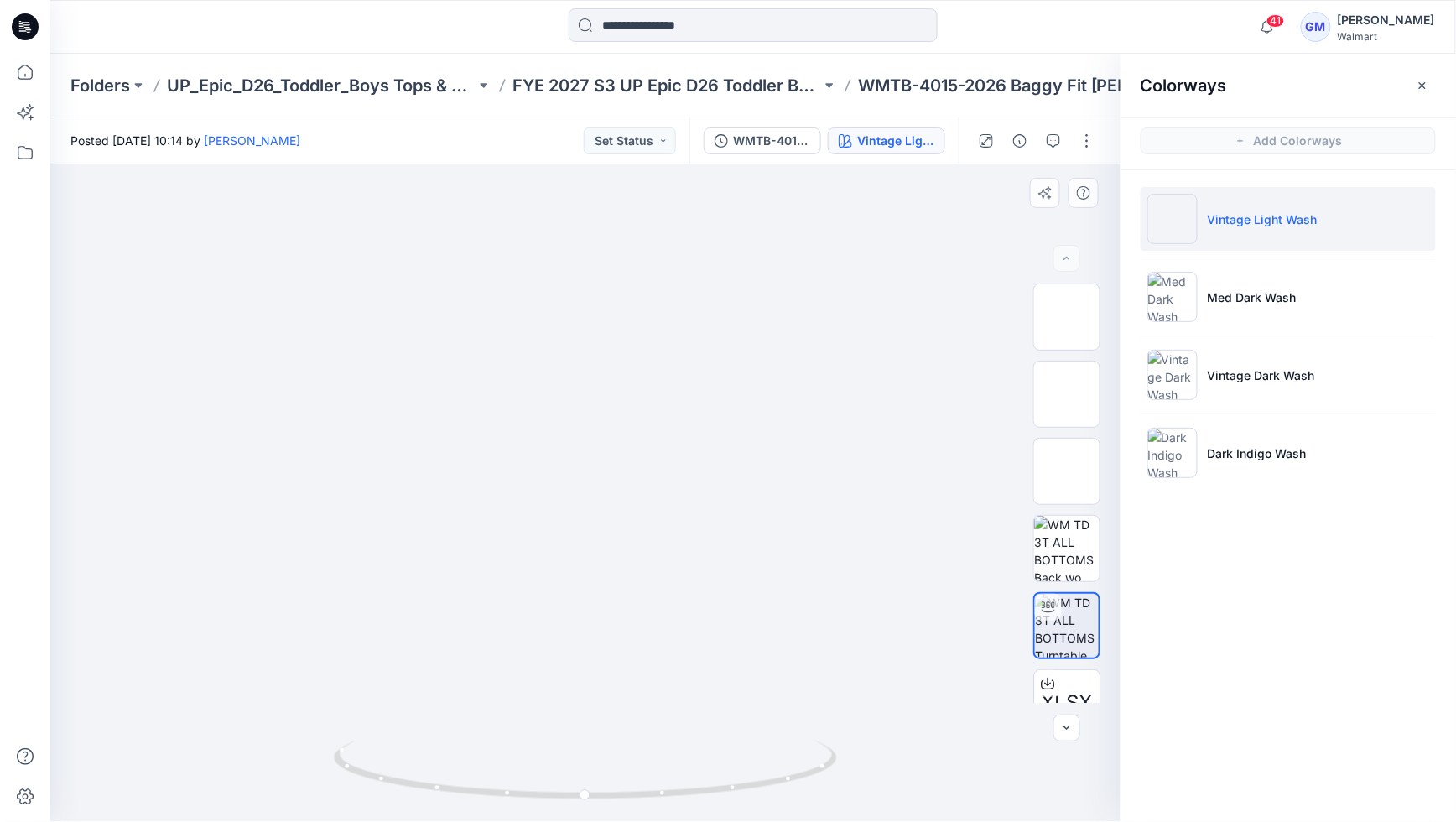
click at [582, 82] on img at bounding box center [586, 82] width 765 height 0
click at [592, 774] on div at bounding box center [586, 775] width 19 height 19
click at [593, 774] on div at bounding box center [586, 775] width 19 height 19
click at [594, 775] on div at bounding box center [586, 775] width 19 height 19
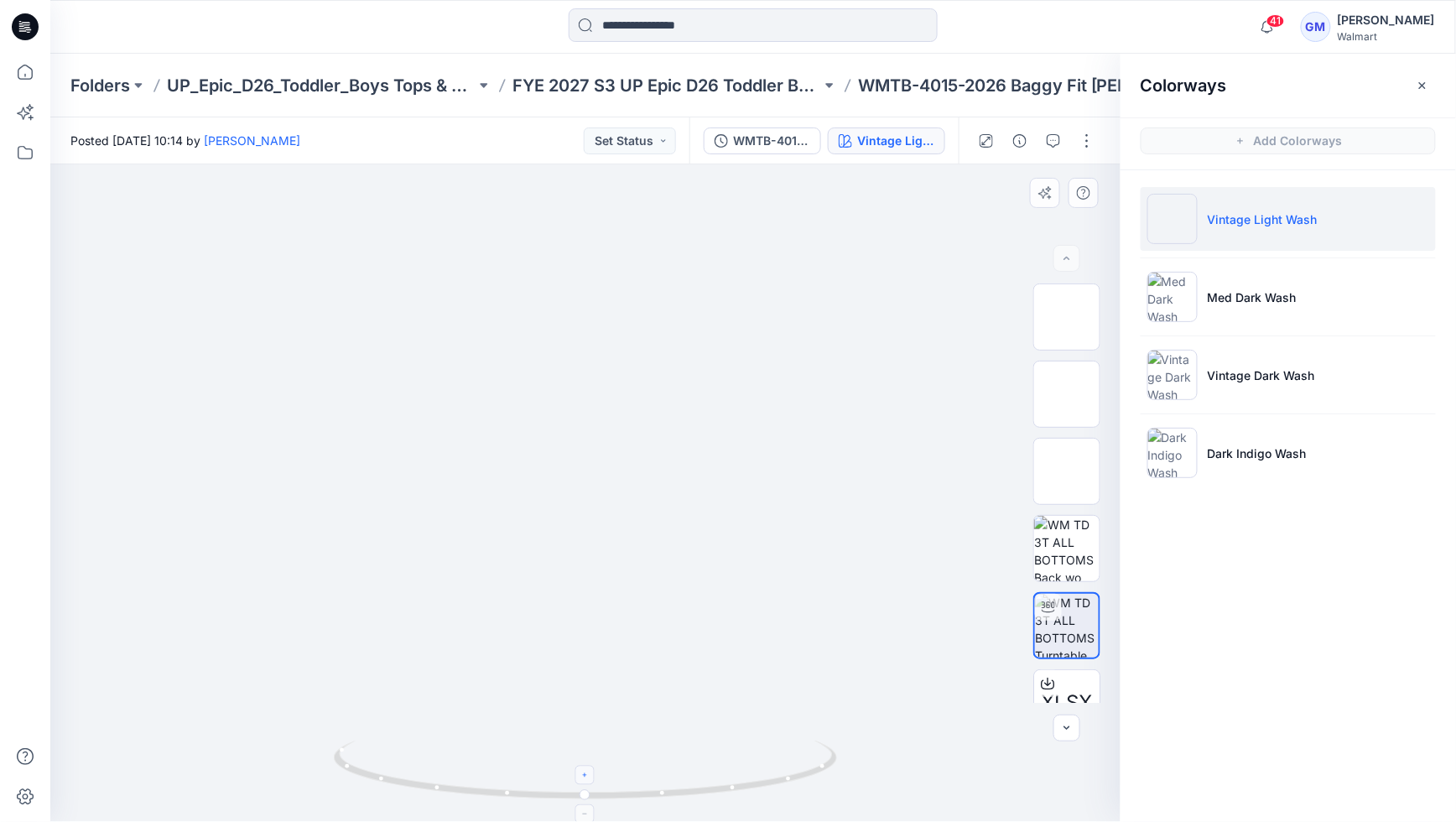
click at [591, 775] on icon at bounding box center [586, 775] width 10 height 10
click at [591, 777] on div at bounding box center [586, 775] width 19 height 19
drag, startPoint x: 544, startPoint y: 796, endPoint x: 321, endPoint y: 756, distance: 226.6
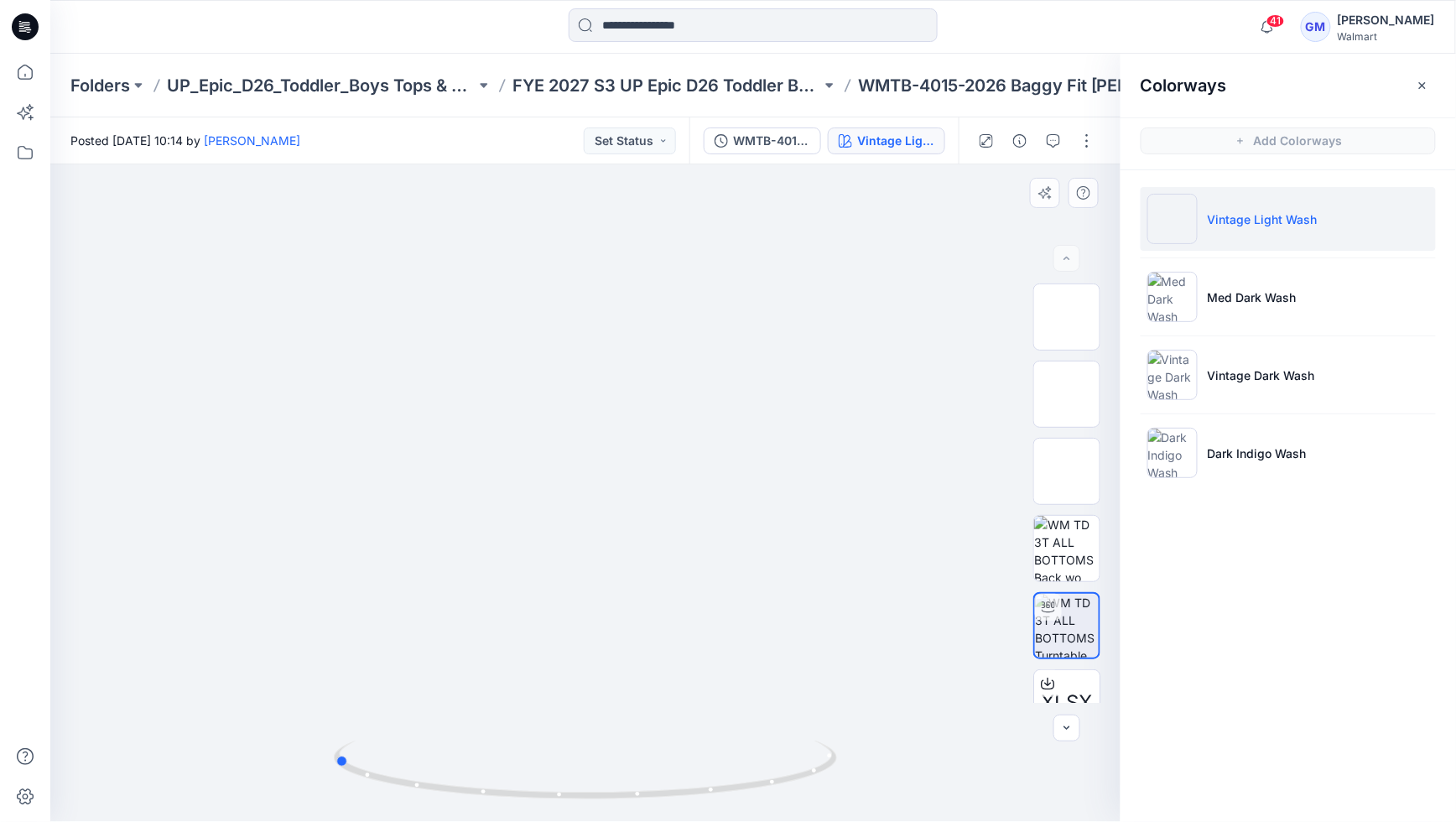
click at [301, 763] on div at bounding box center [586, 493] width 1071 height 658
click at [913, 142] on div "Vintage Light Wash" at bounding box center [896, 141] width 77 height 18
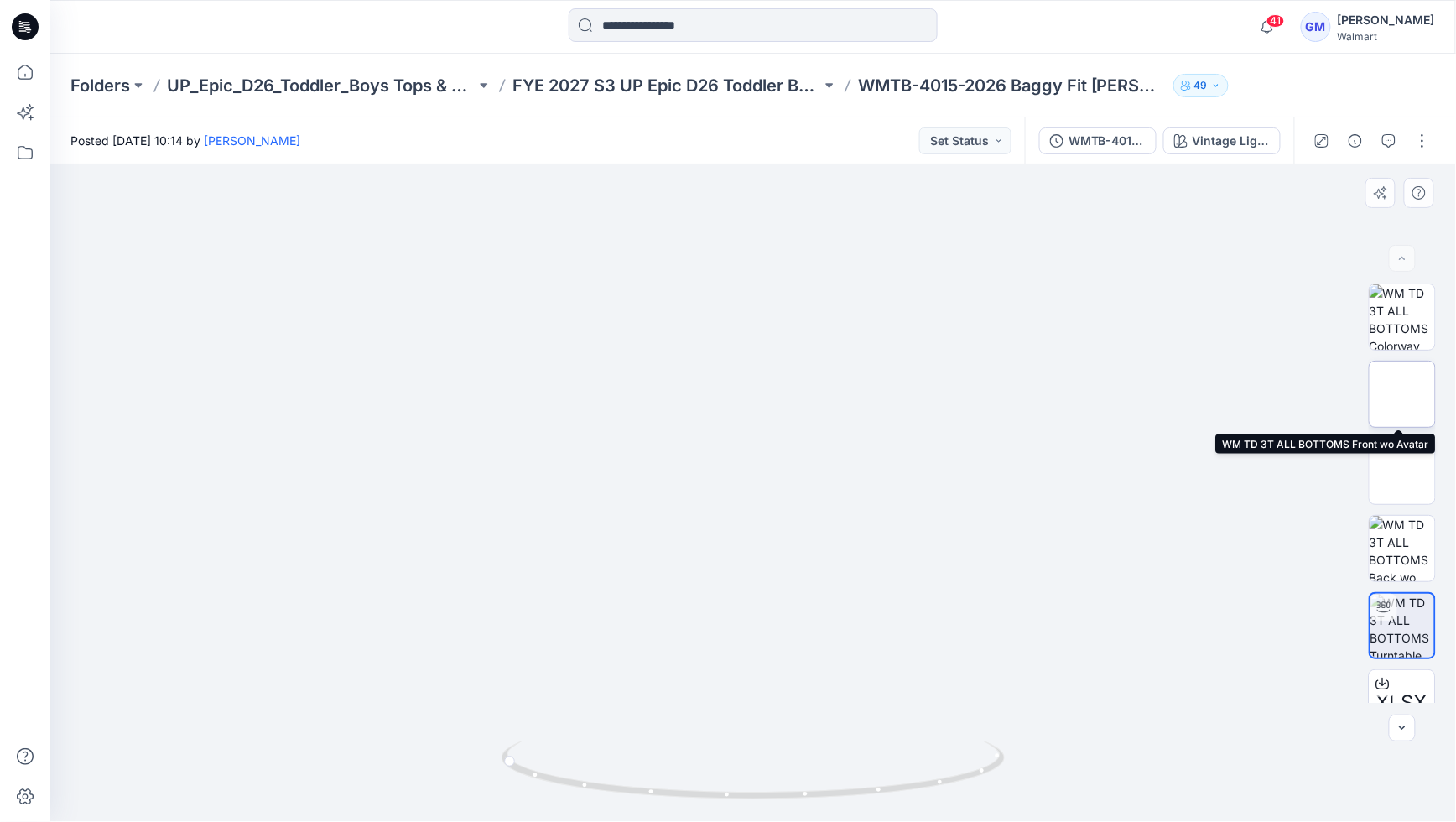
click at [1402, 395] on img at bounding box center [1402, 395] width 0 height 0
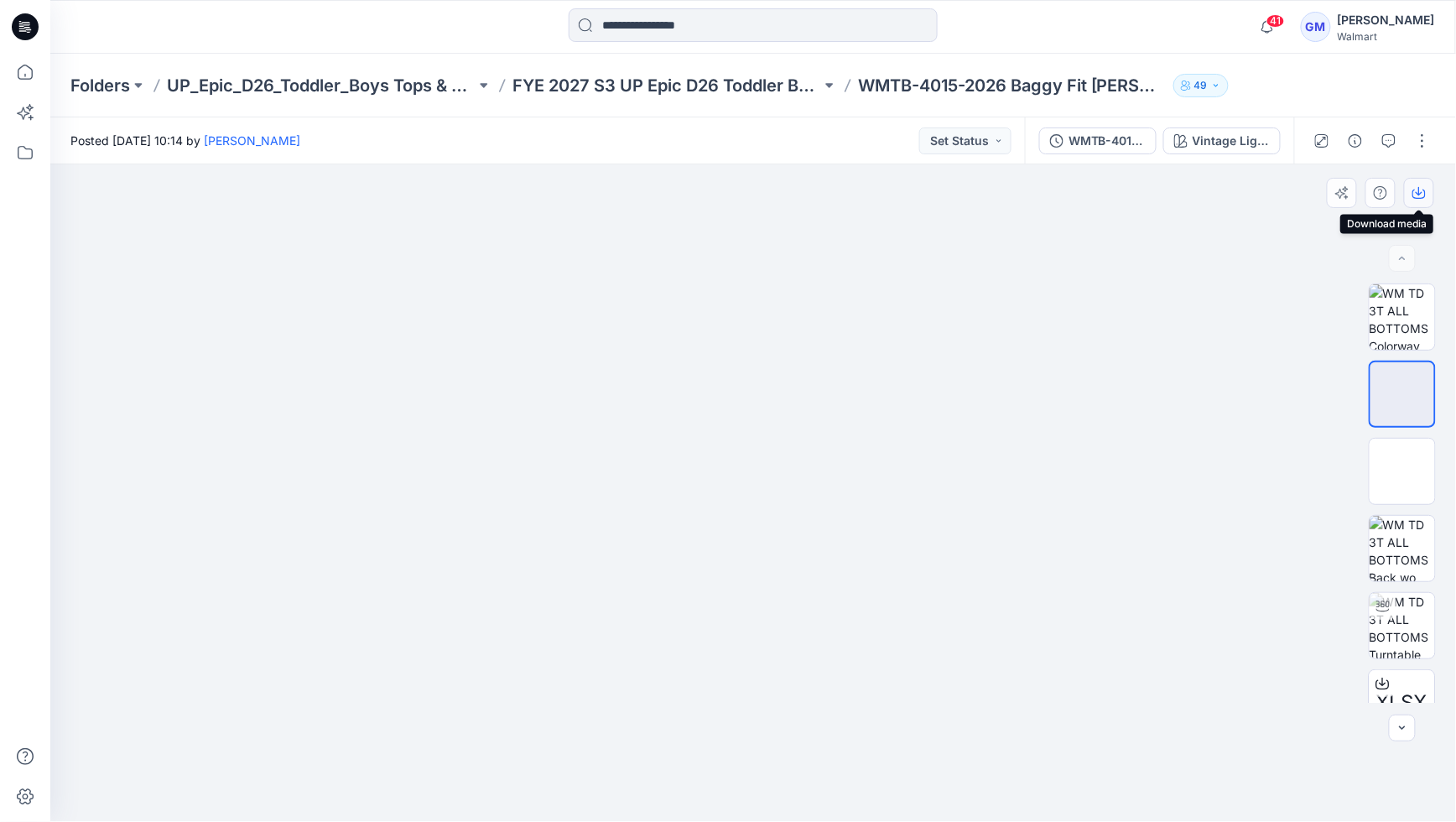
click at [1413, 187] on icon "button" at bounding box center [1419, 193] width 14 height 14
click at [1292, 191] on div at bounding box center [754, 493] width 1407 height 658
click at [1231, 136] on div "Vintage Light Wash" at bounding box center [1231, 141] width 77 height 18
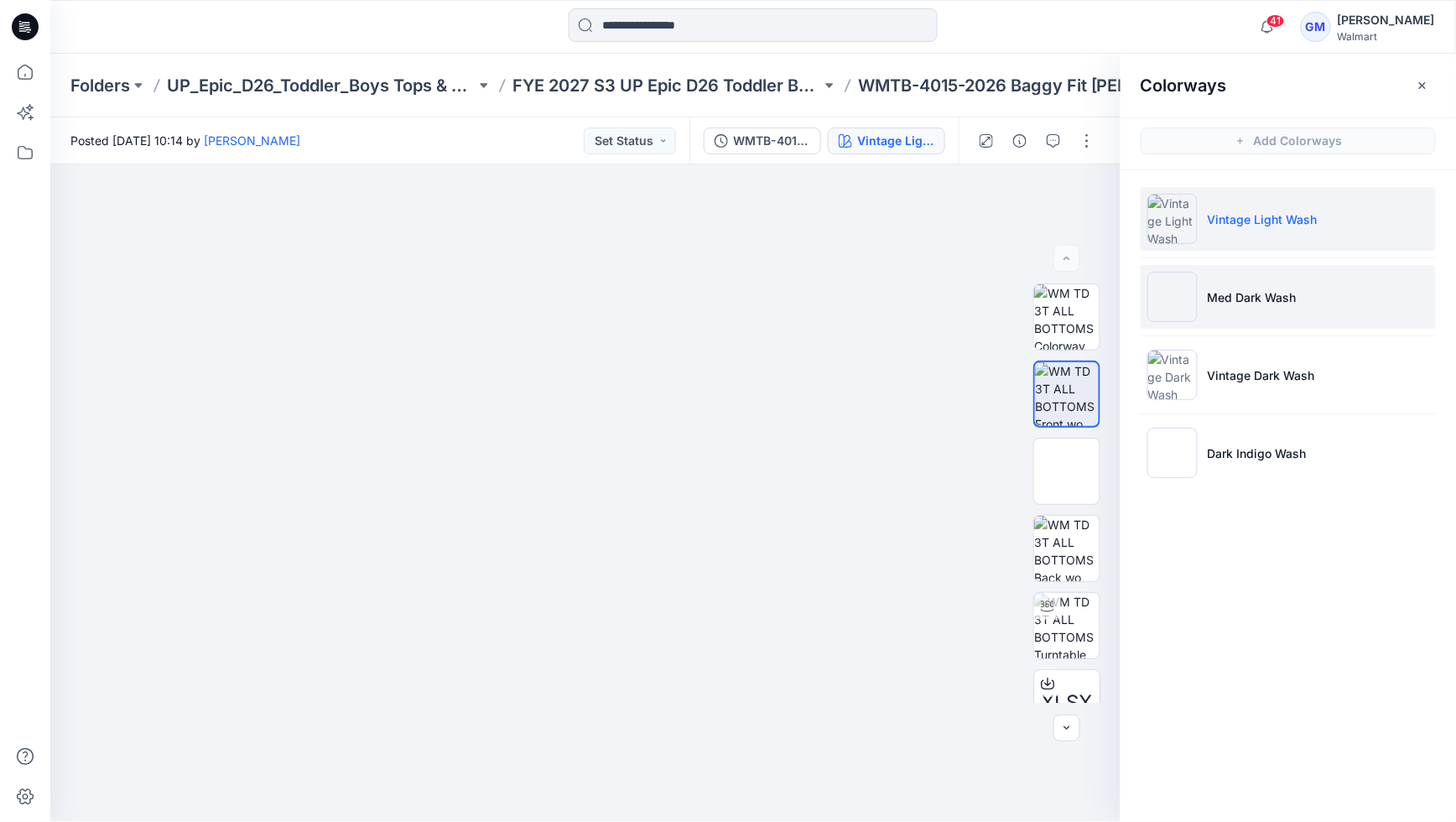
click at [1256, 300] on p "Med Dark Wash" at bounding box center [1251, 297] width 89 height 17
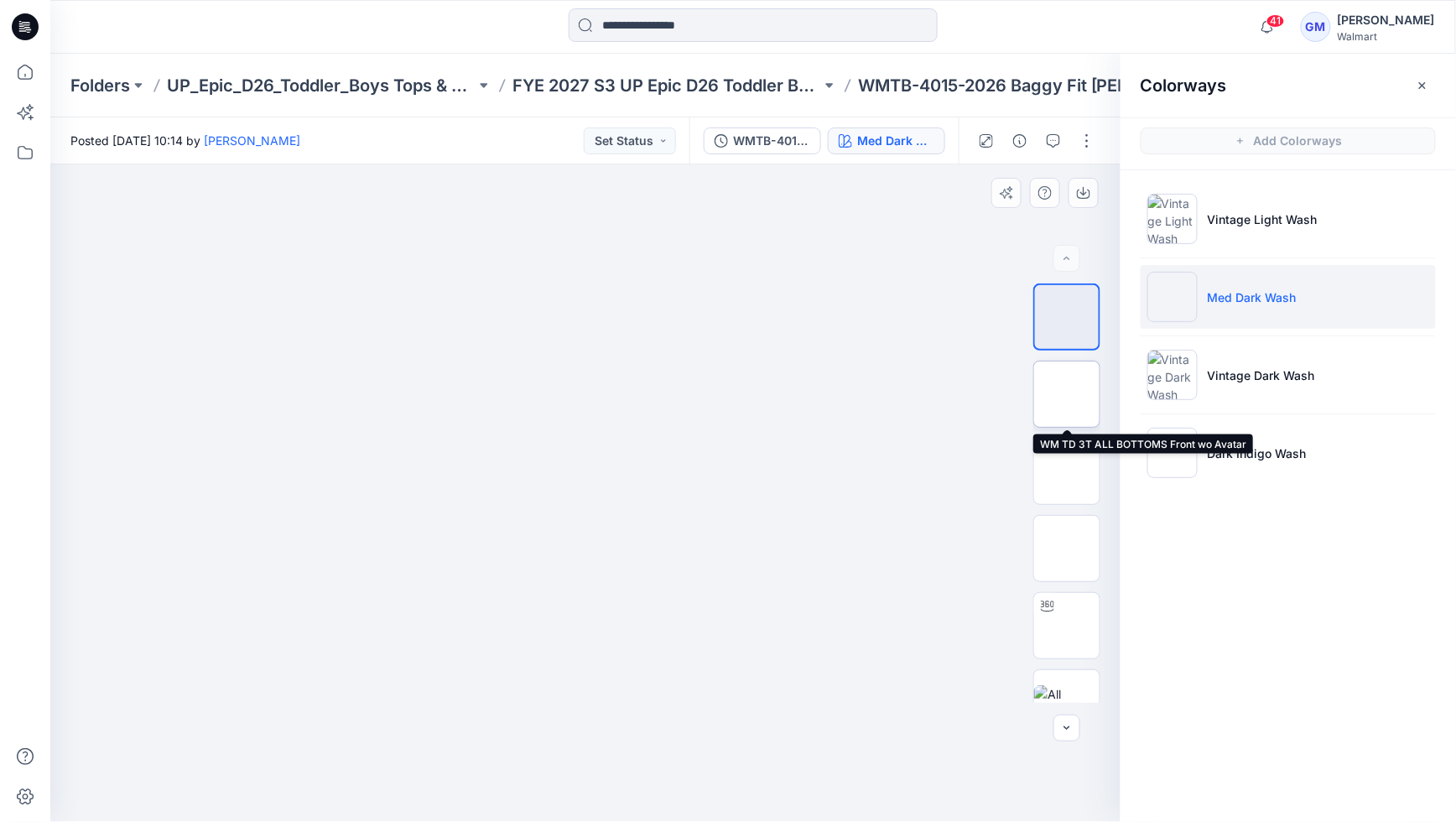
click at [1067, 395] on img at bounding box center [1067, 395] width 0 height 0
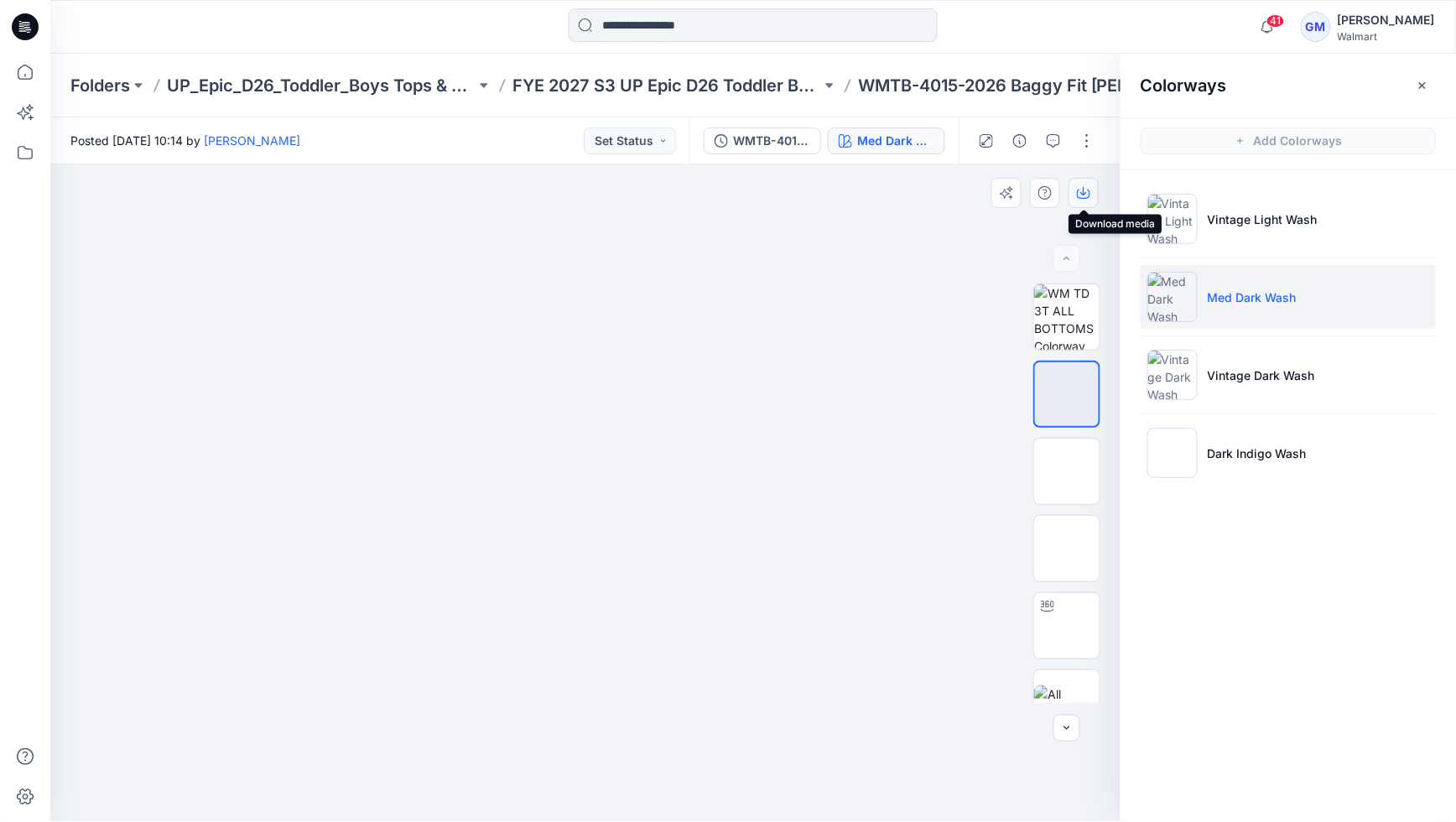
click at [1081, 189] on icon "button" at bounding box center [1083, 193] width 14 height 14
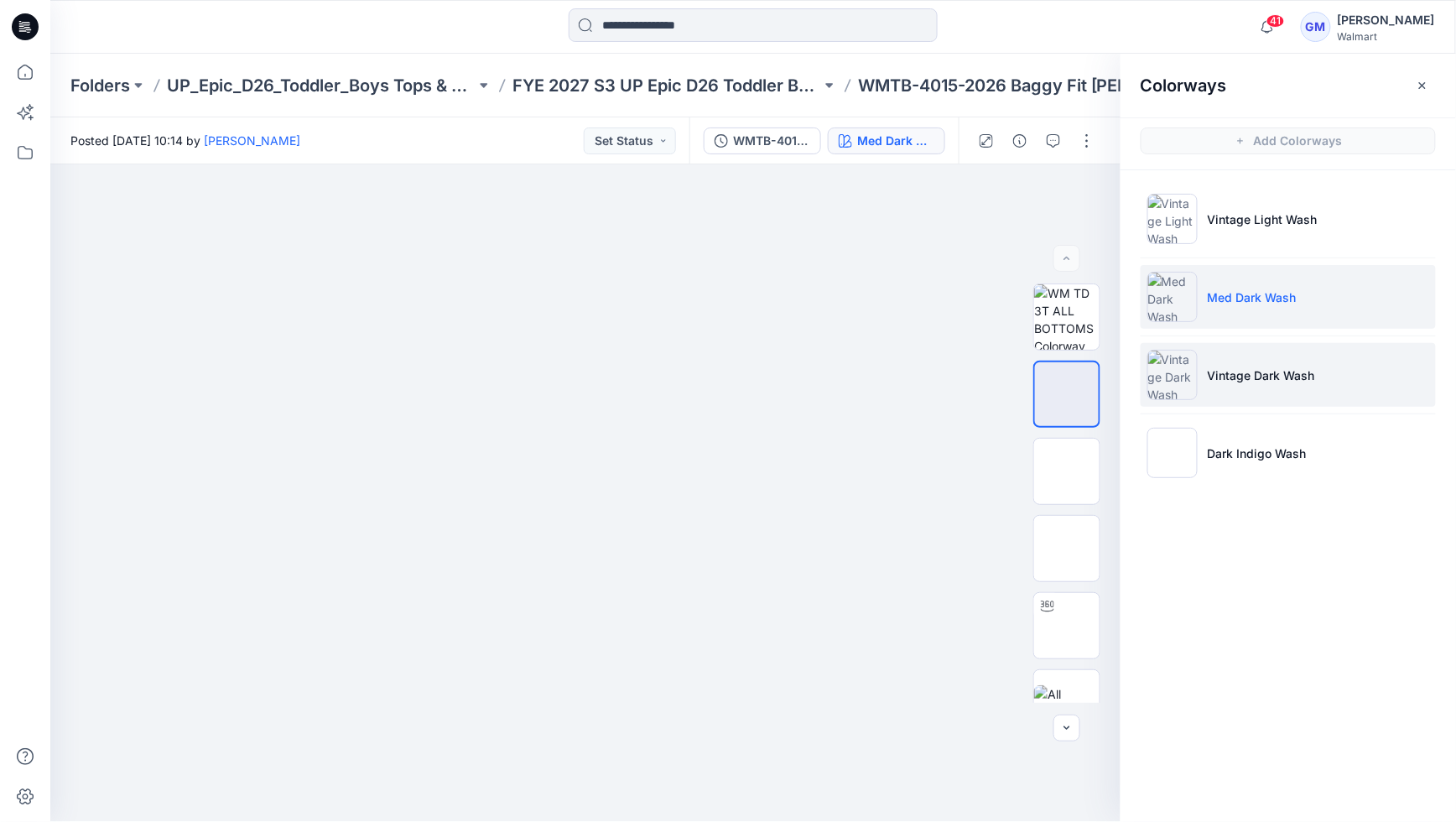
click at [1214, 354] on li "Vintage Dark Wash" at bounding box center [1288, 375] width 295 height 64
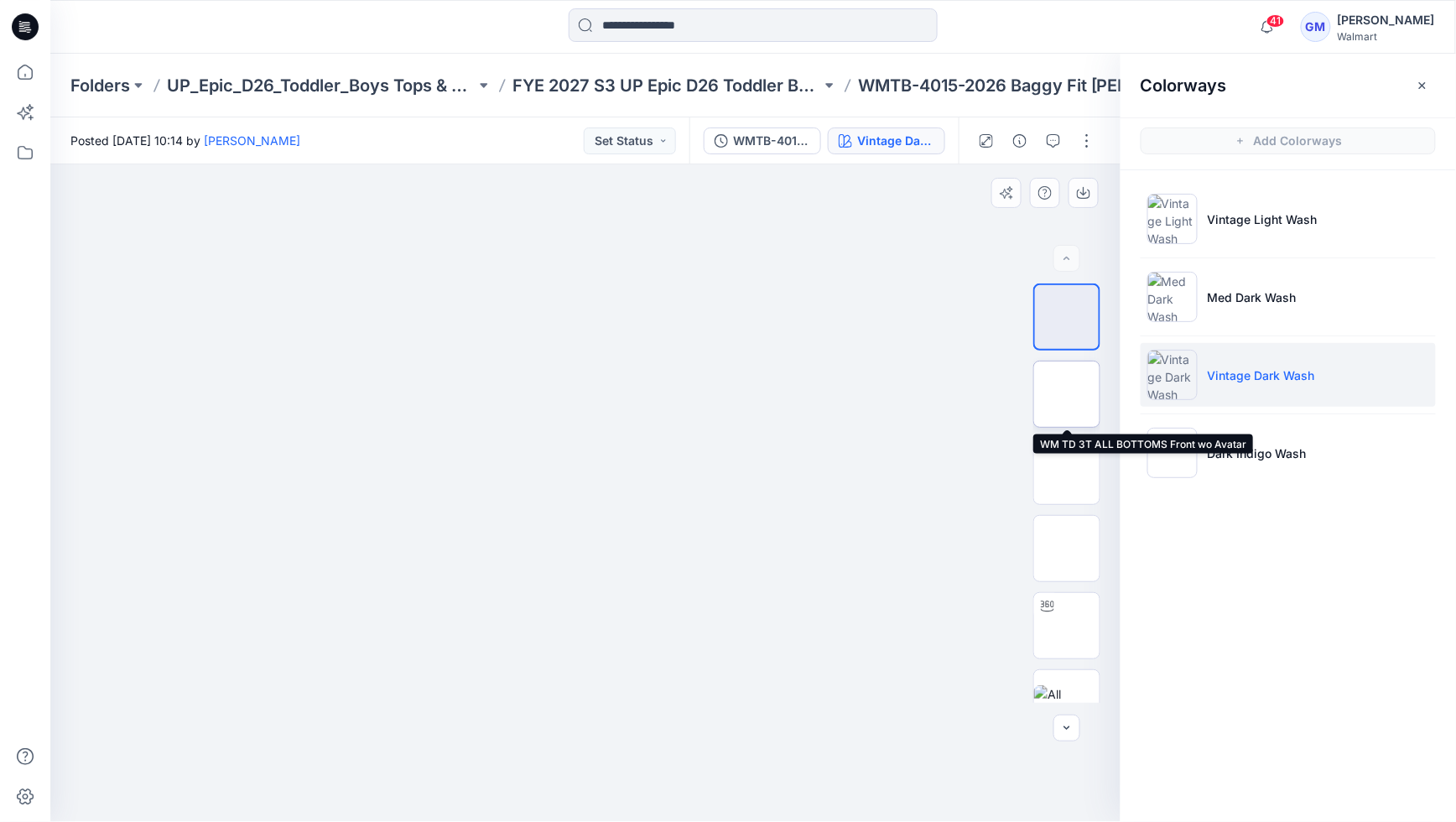
click at [1067, 395] on img at bounding box center [1067, 395] width 0 height 0
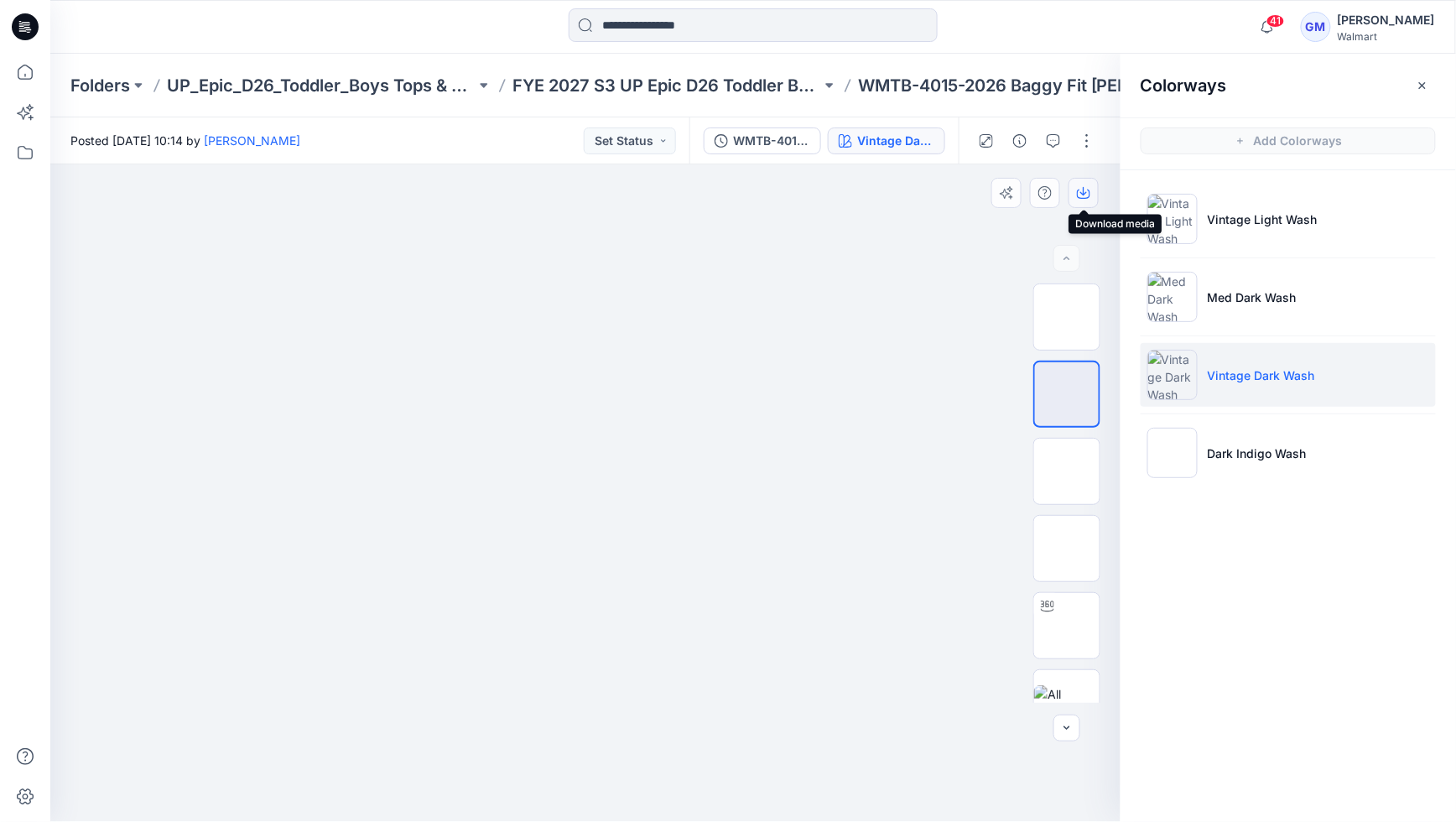
click at [1077, 200] on button "button" at bounding box center [1083, 193] width 30 height 30
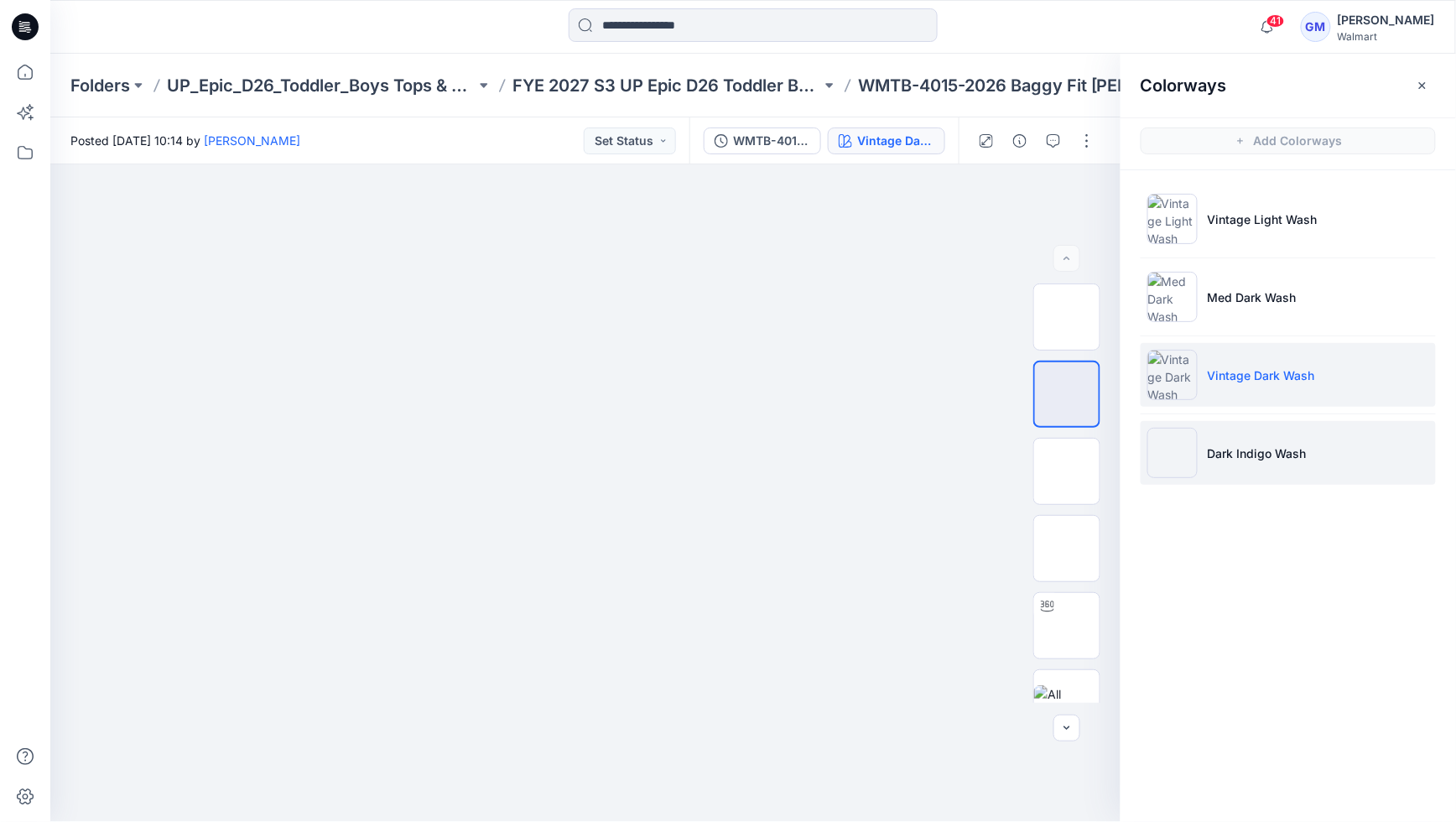
click at [1251, 438] on li "Dark Indigo Wash" at bounding box center [1288, 453] width 295 height 64
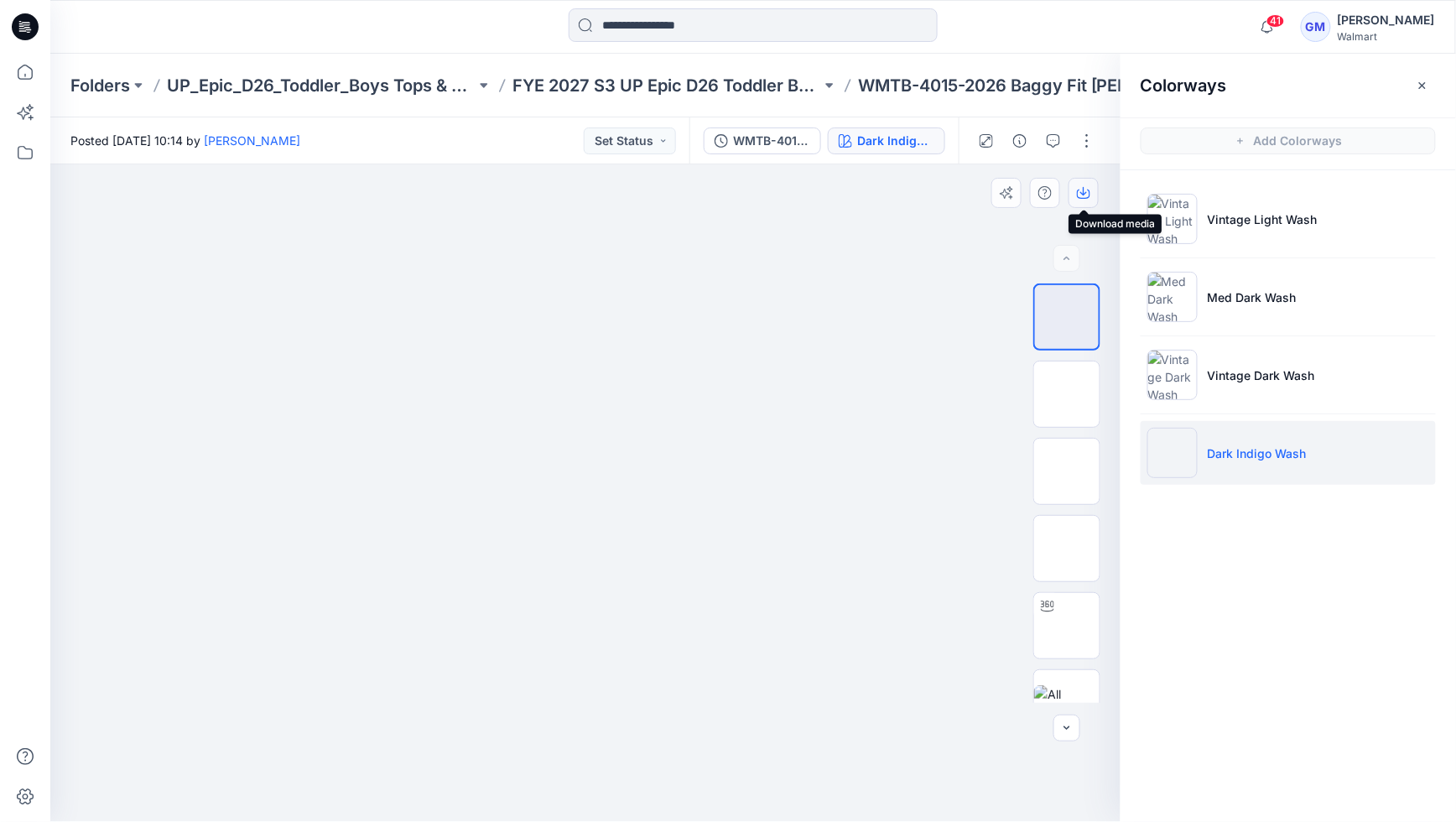
click at [1081, 188] on icon "button" at bounding box center [1083, 193] width 14 height 14
click at [1067, 395] on img at bounding box center [1067, 395] width 0 height 0
click at [1084, 184] on button "button" at bounding box center [1083, 193] width 30 height 30
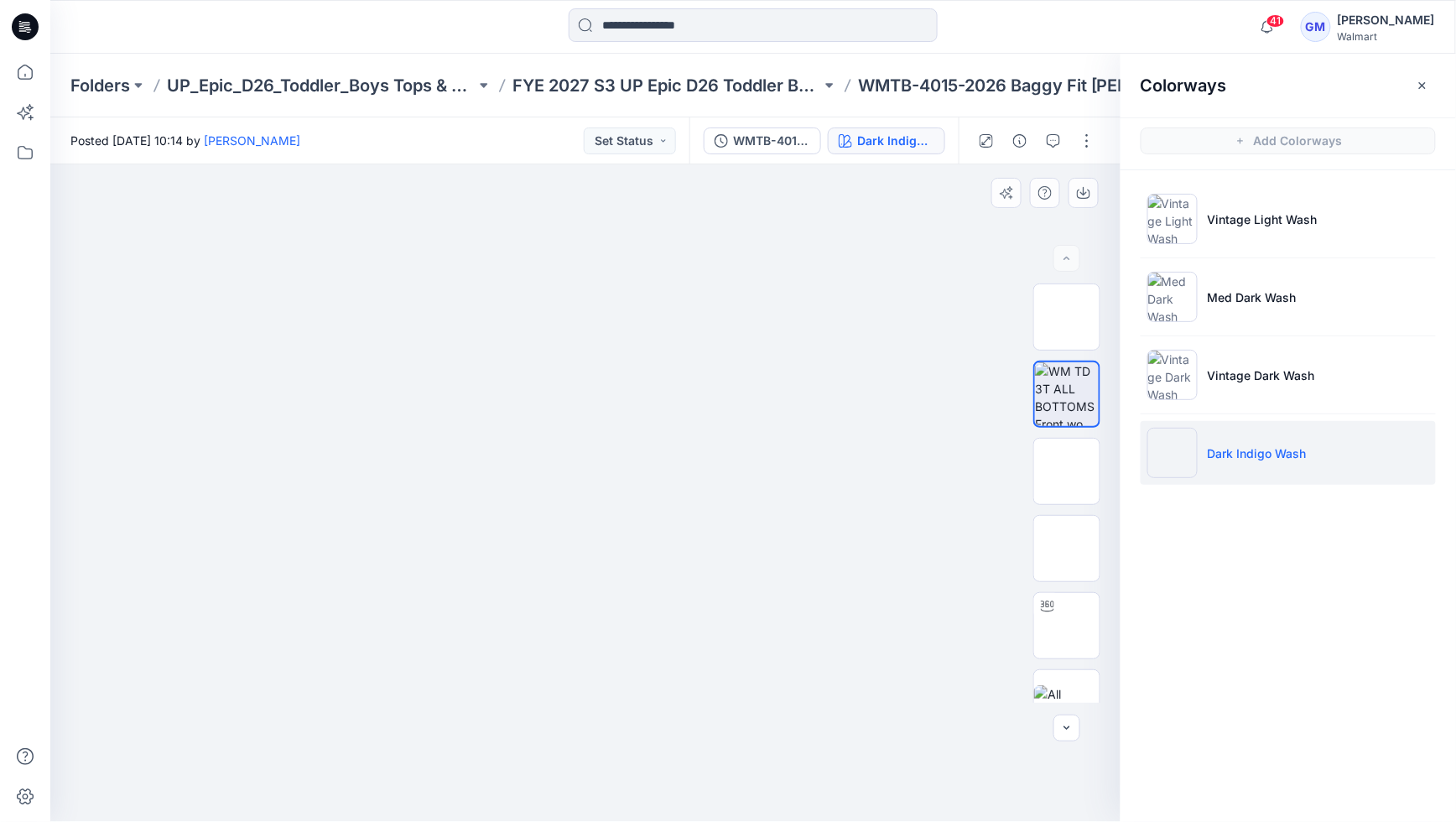
click at [578, 164] on img at bounding box center [586, 164] width 658 height 0
click at [637, 624] on img at bounding box center [586, 493] width 658 height 658
click at [609, 474] on img at bounding box center [586, 493] width 658 height 658
click at [611, 472] on img at bounding box center [586, 493] width 658 height 658
click at [1067, 317] on img at bounding box center [1067, 317] width 0 height 0
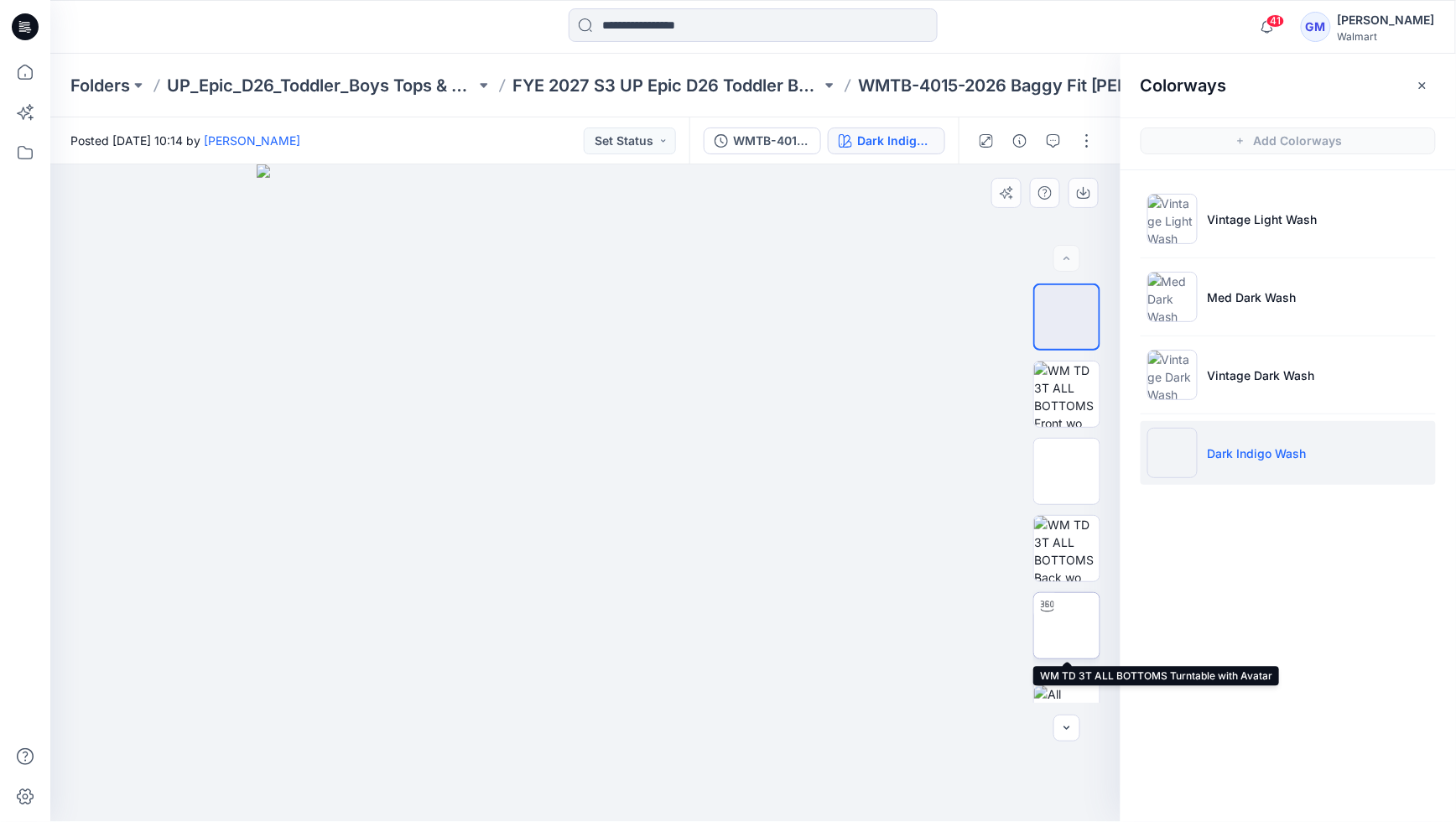
click at [1067, 626] on img at bounding box center [1067, 626] width 0 height 0
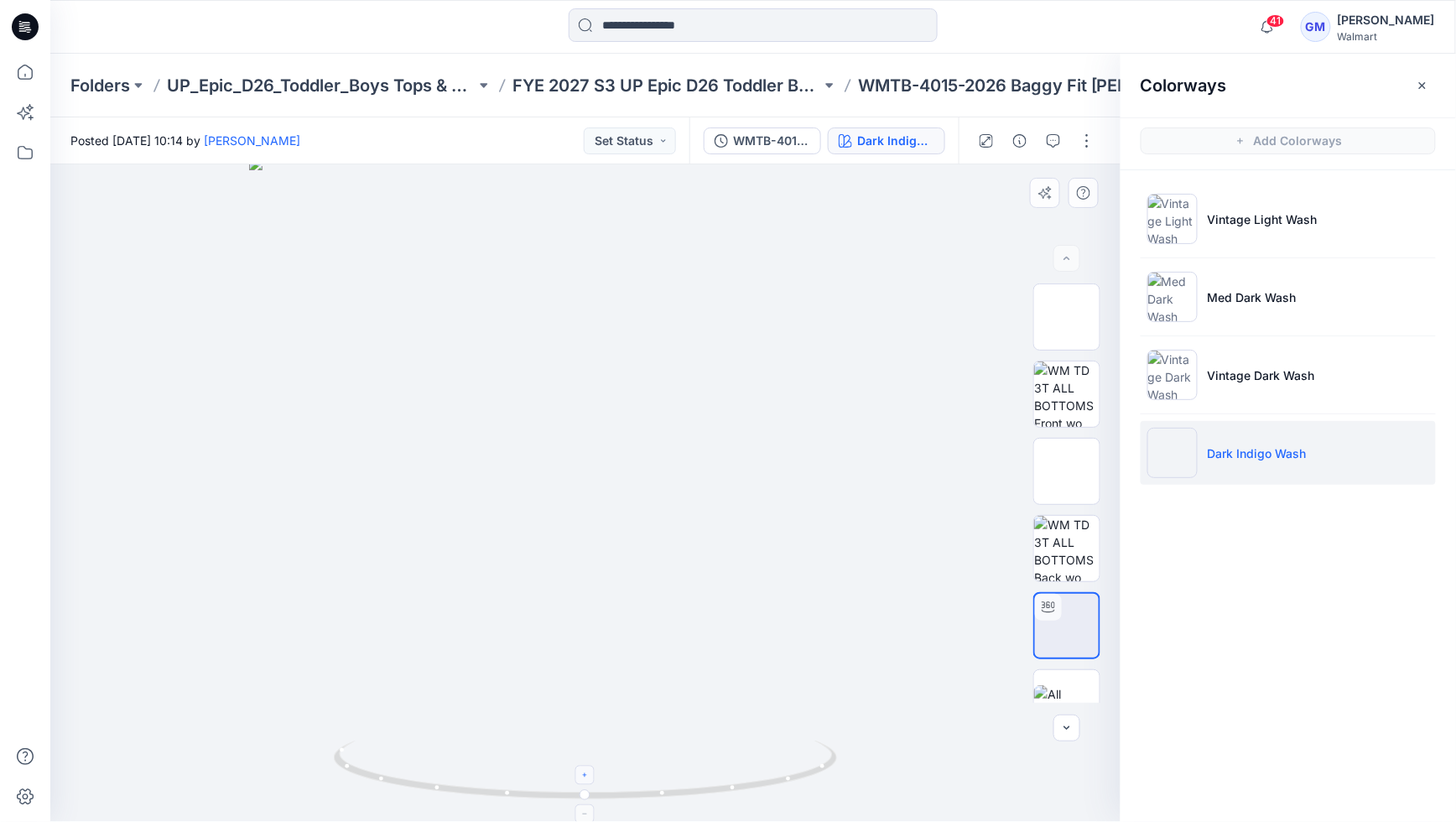
click at [591, 773] on div at bounding box center [586, 775] width 19 height 19
click at [592, 773] on div at bounding box center [586, 775] width 19 height 19
click at [595, 769] on div at bounding box center [586, 775] width 19 height 19
click at [592, 768] on div at bounding box center [586, 775] width 19 height 19
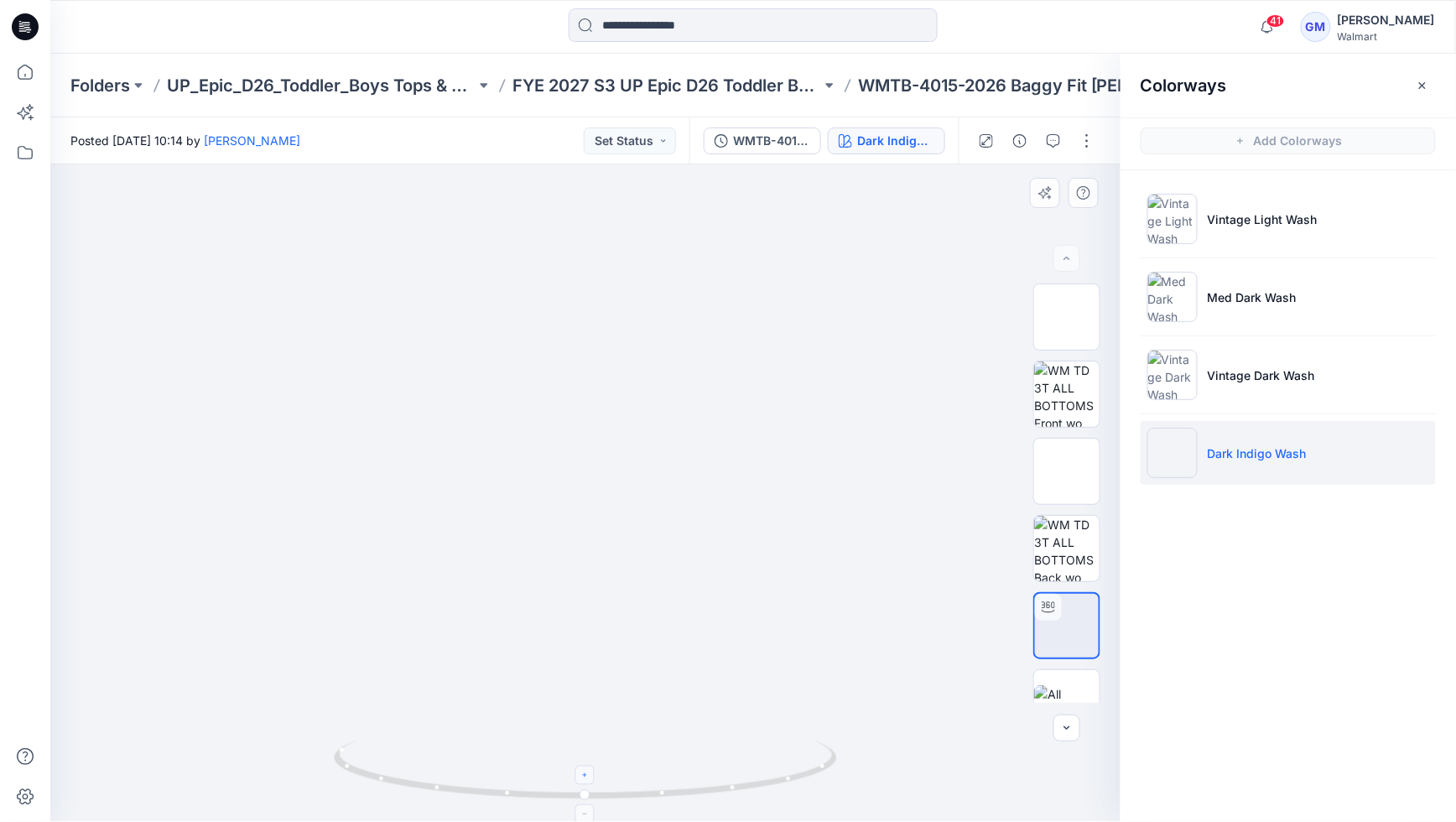
click at [593, 768] on div at bounding box center [586, 775] width 19 height 19
click at [594, 768] on div at bounding box center [586, 775] width 19 height 19
click at [595, 768] on div at bounding box center [586, 775] width 19 height 19
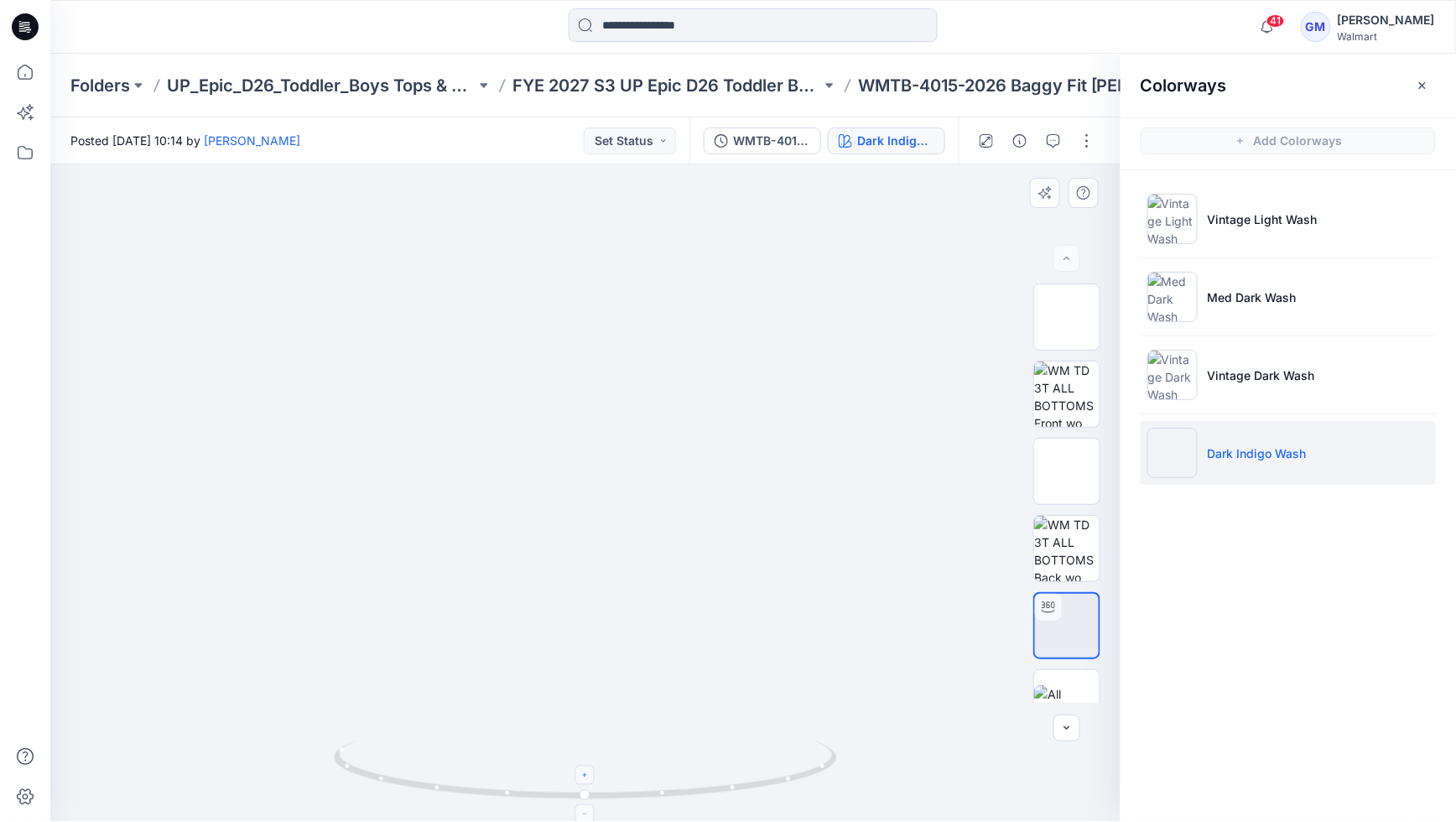
click at [595, 769] on div at bounding box center [586, 775] width 19 height 19
click at [595, 768] on div at bounding box center [586, 775] width 19 height 19
click at [595, 765] on foreignobject at bounding box center [586, 775] width 19 height 19
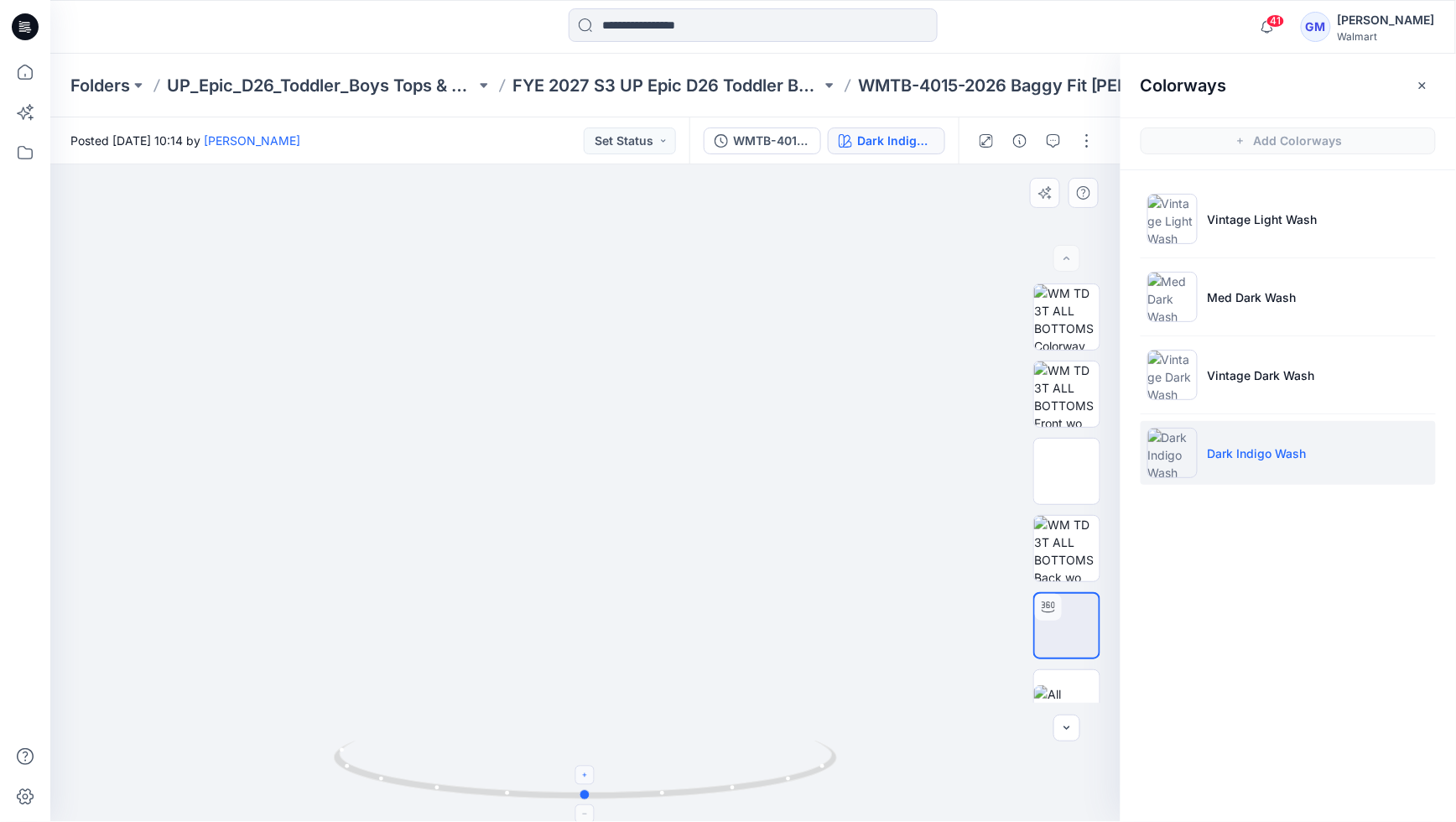
click at [595, 765] on foreignobject at bounding box center [586, 775] width 19 height 19
click at [596, 765] on foreignobject at bounding box center [586, 775] width 19 height 19
drag, startPoint x: 596, startPoint y: 765, endPoint x: 596, endPoint y: 737, distance: 28.0
click at [596, 765] on icon at bounding box center [588, 772] width 508 height 63
click at [830, 376] on img at bounding box center [586, 305] width 1412 height 1034
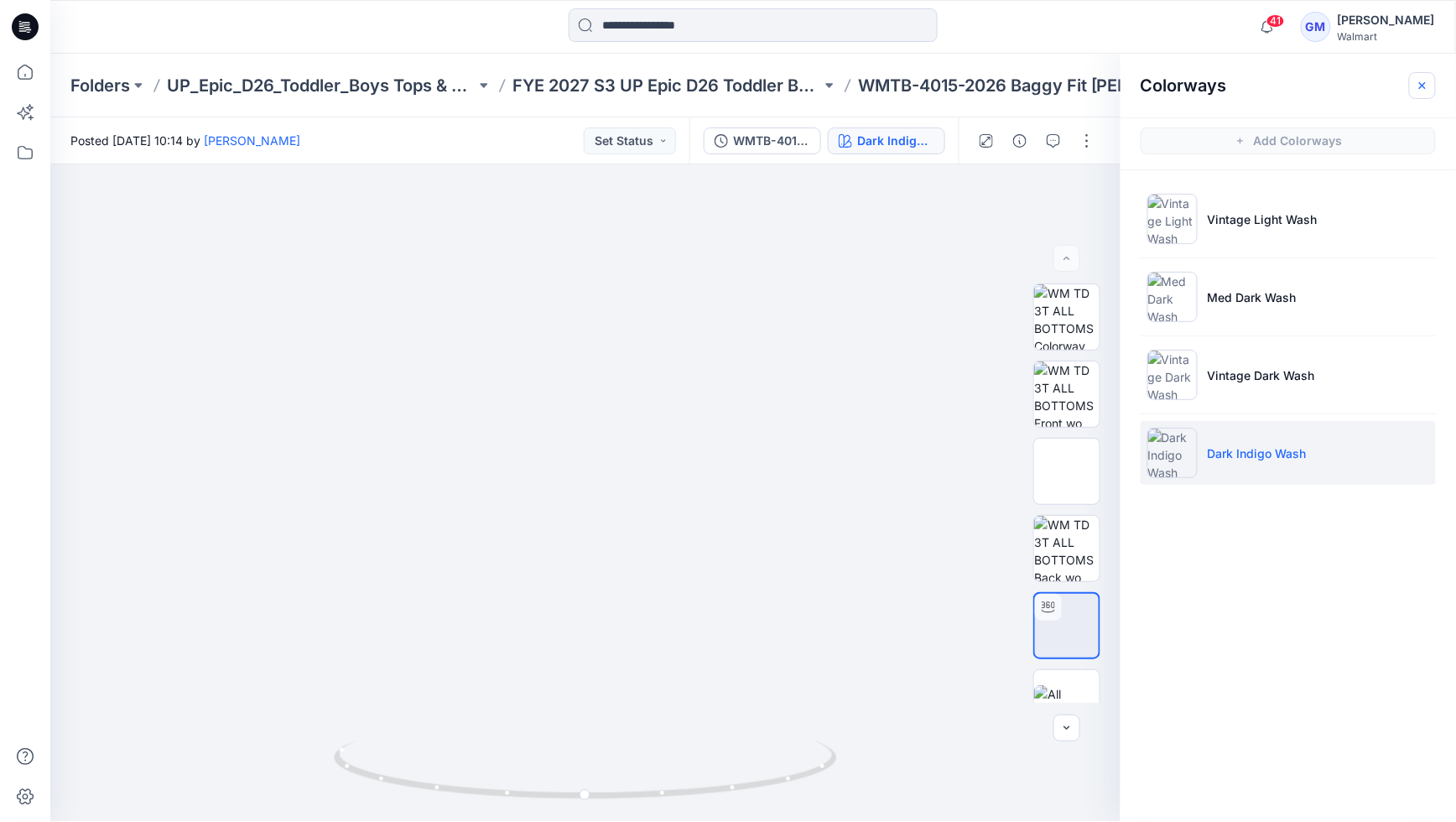
click at [1421, 89] on icon "button" at bounding box center [1422, 85] width 14 height 14
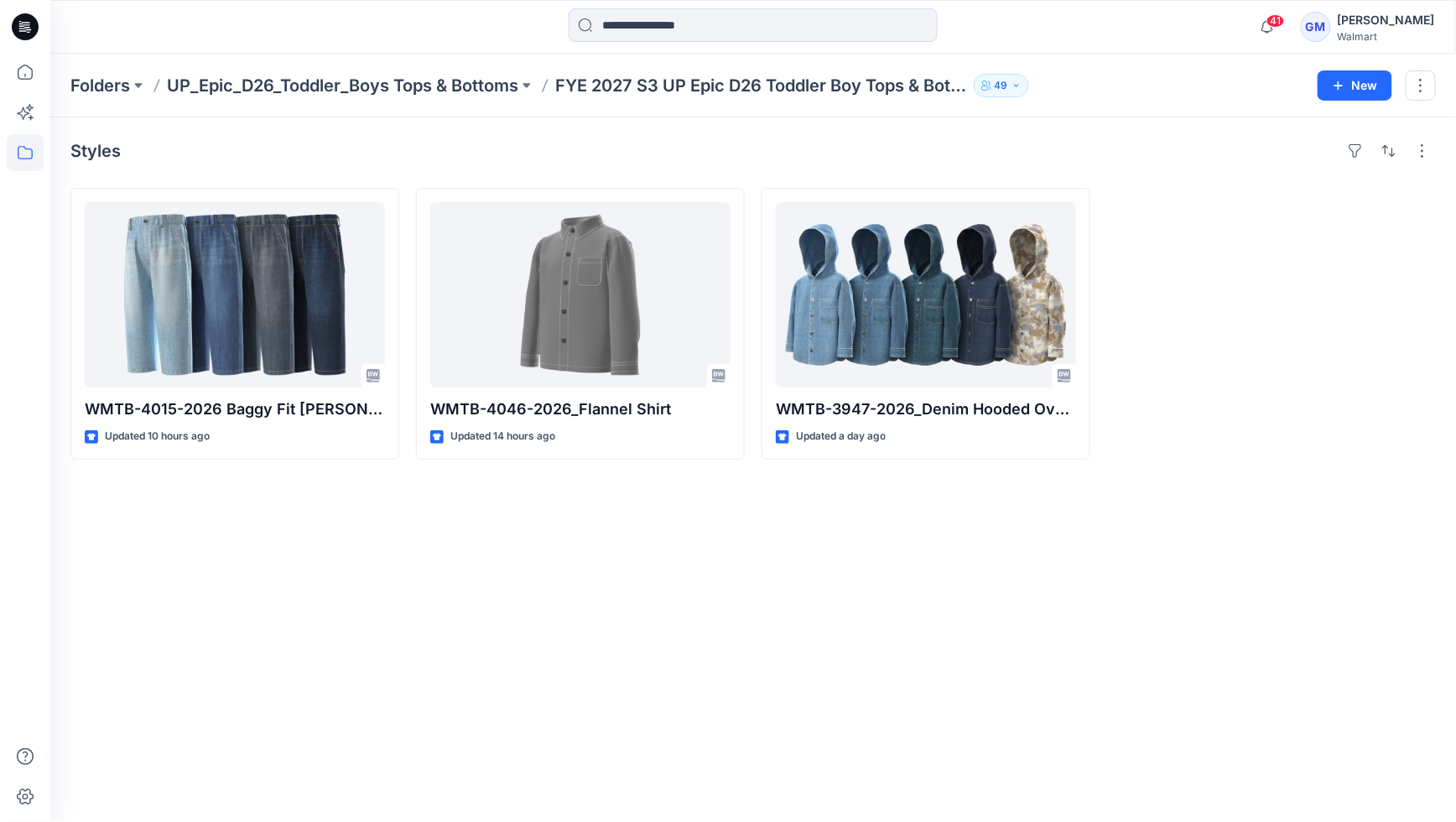
click at [517, 572] on div "Styles WMTB-4015-2026 Baggy Fit Jean-Opt 1A Updated 10 hours ago WMTB-4046-2026…" at bounding box center [753, 469] width 1406 height 704
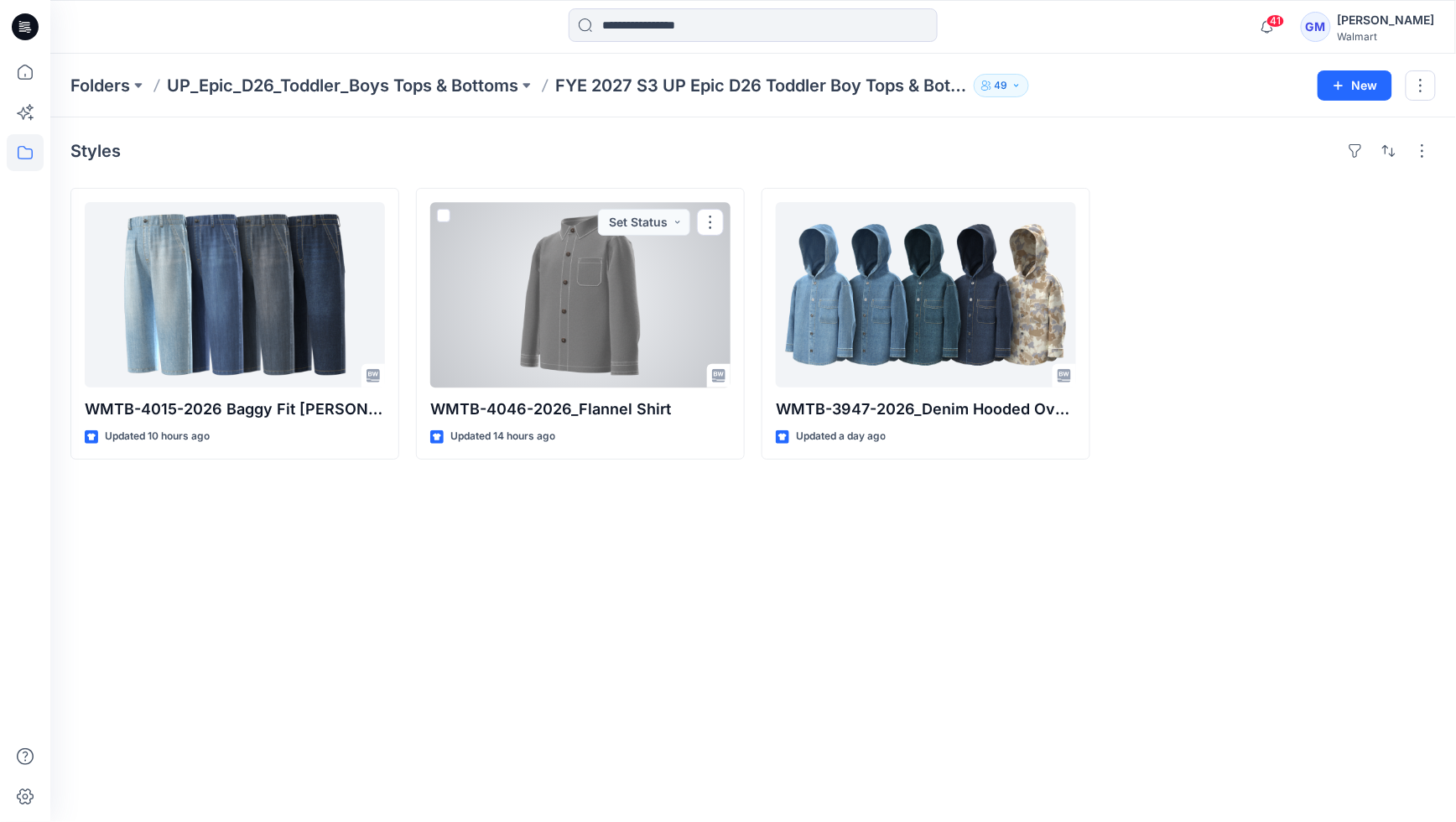
click at [625, 252] on div at bounding box center [580, 294] width 301 height 185
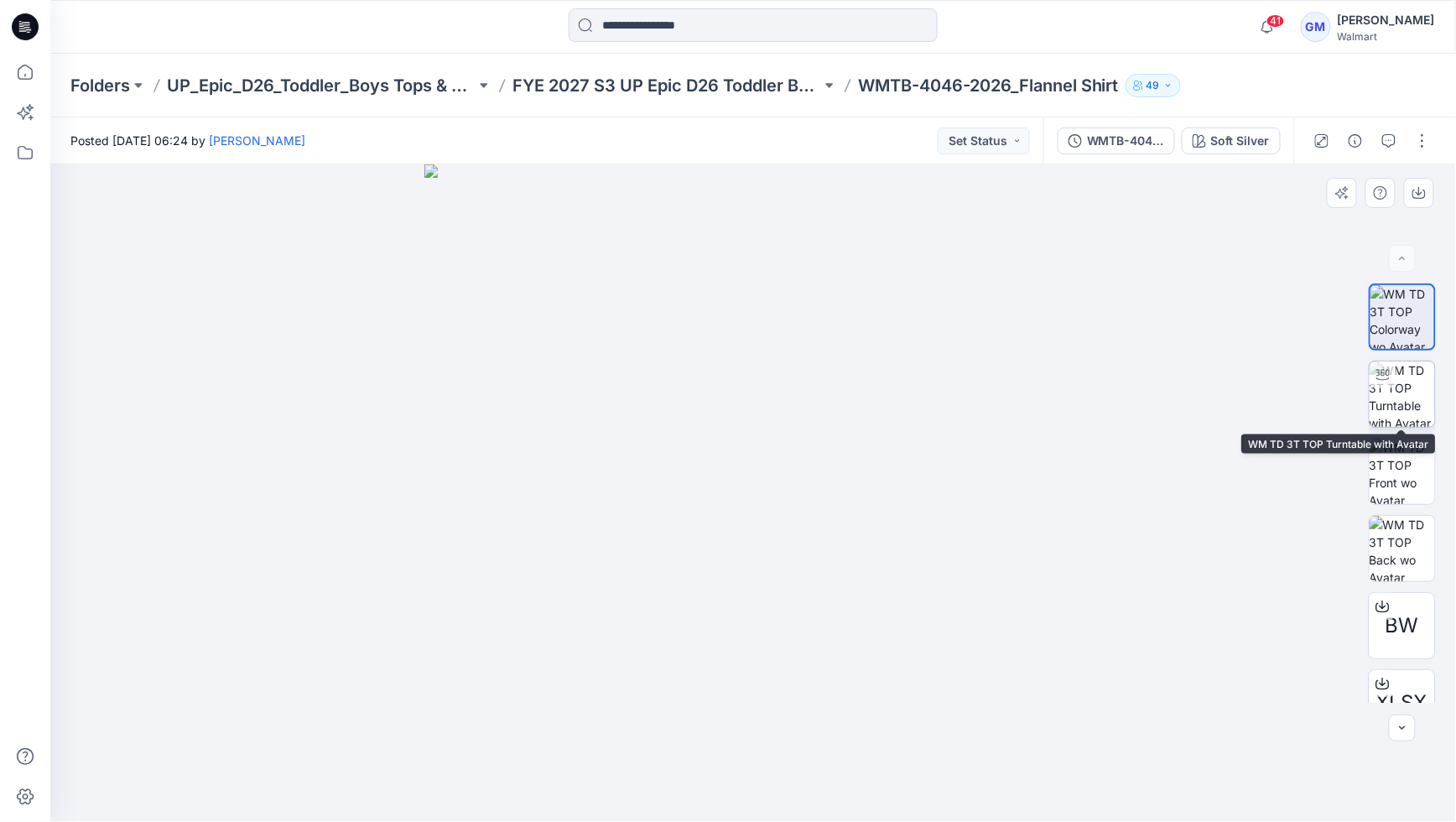
click at [1409, 406] on img at bounding box center [1403, 395] width 66 height 66
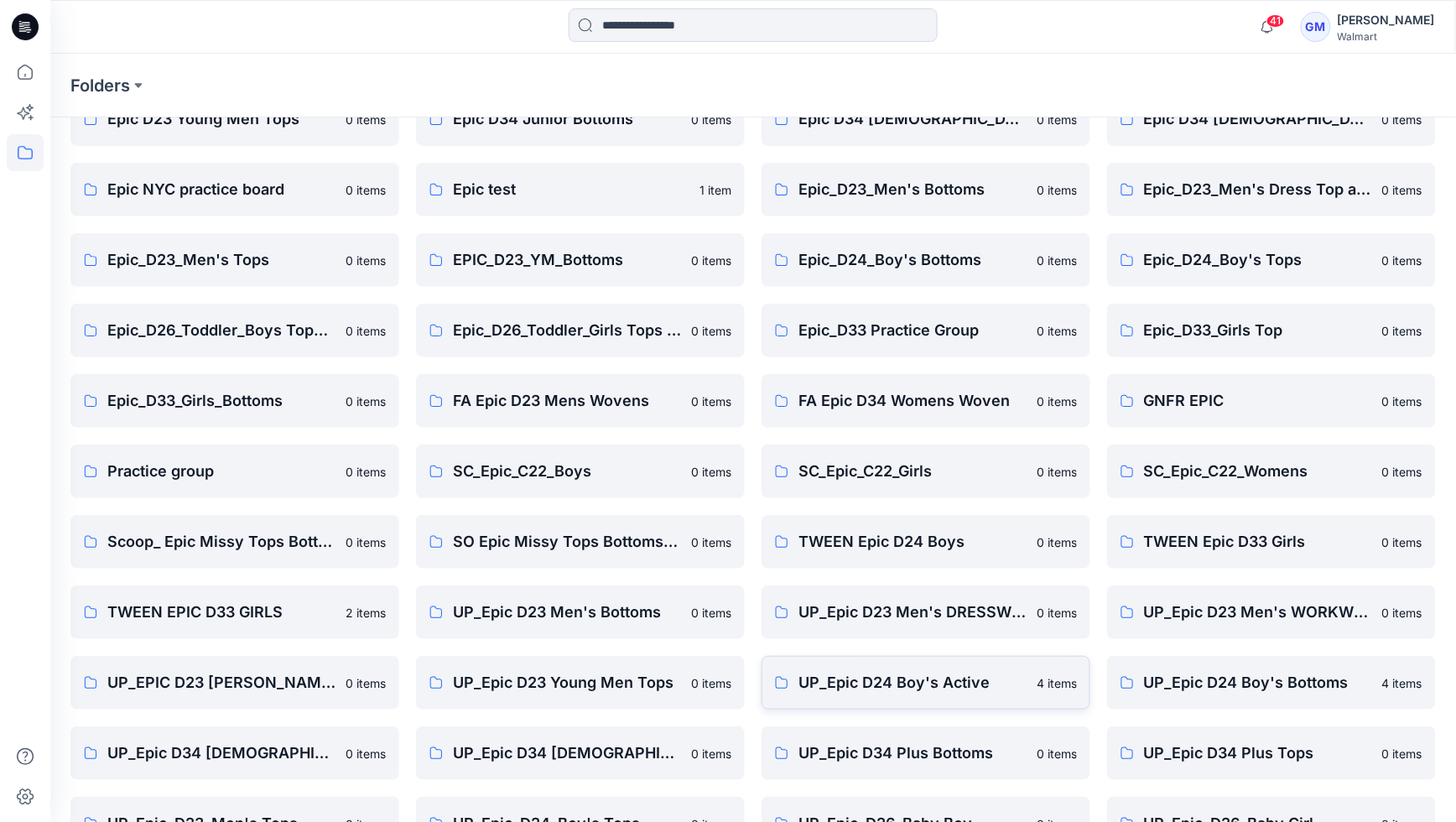
scroll to position [281, 0]
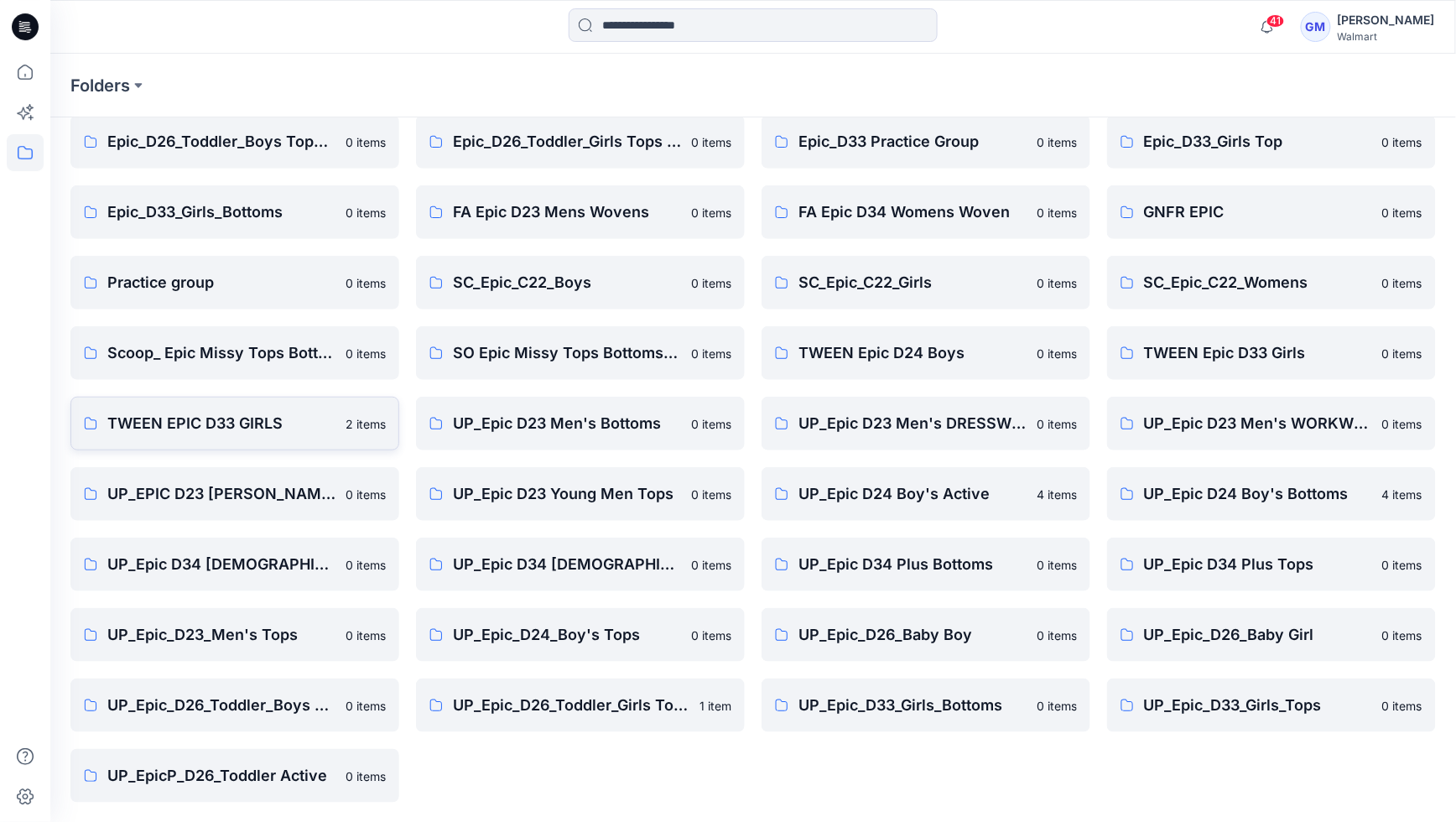
click at [173, 422] on p "TWEEN EPIC D33 GIRLS" at bounding box center [222, 424] width 228 height 24
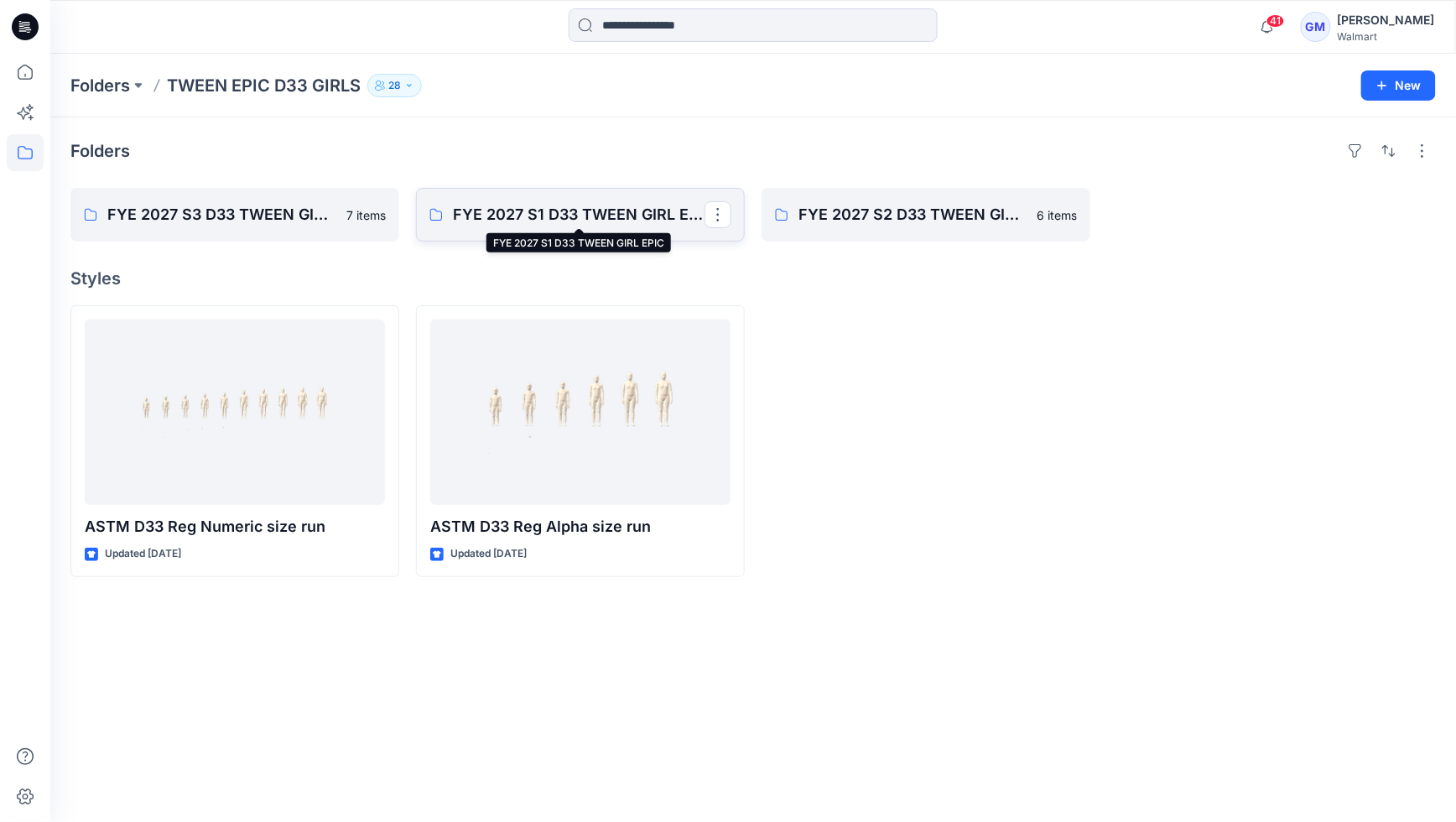
click at [584, 210] on p "FYE 2027 S1 D33 TWEEN GIRL EPIC" at bounding box center [579, 215] width 252 height 24
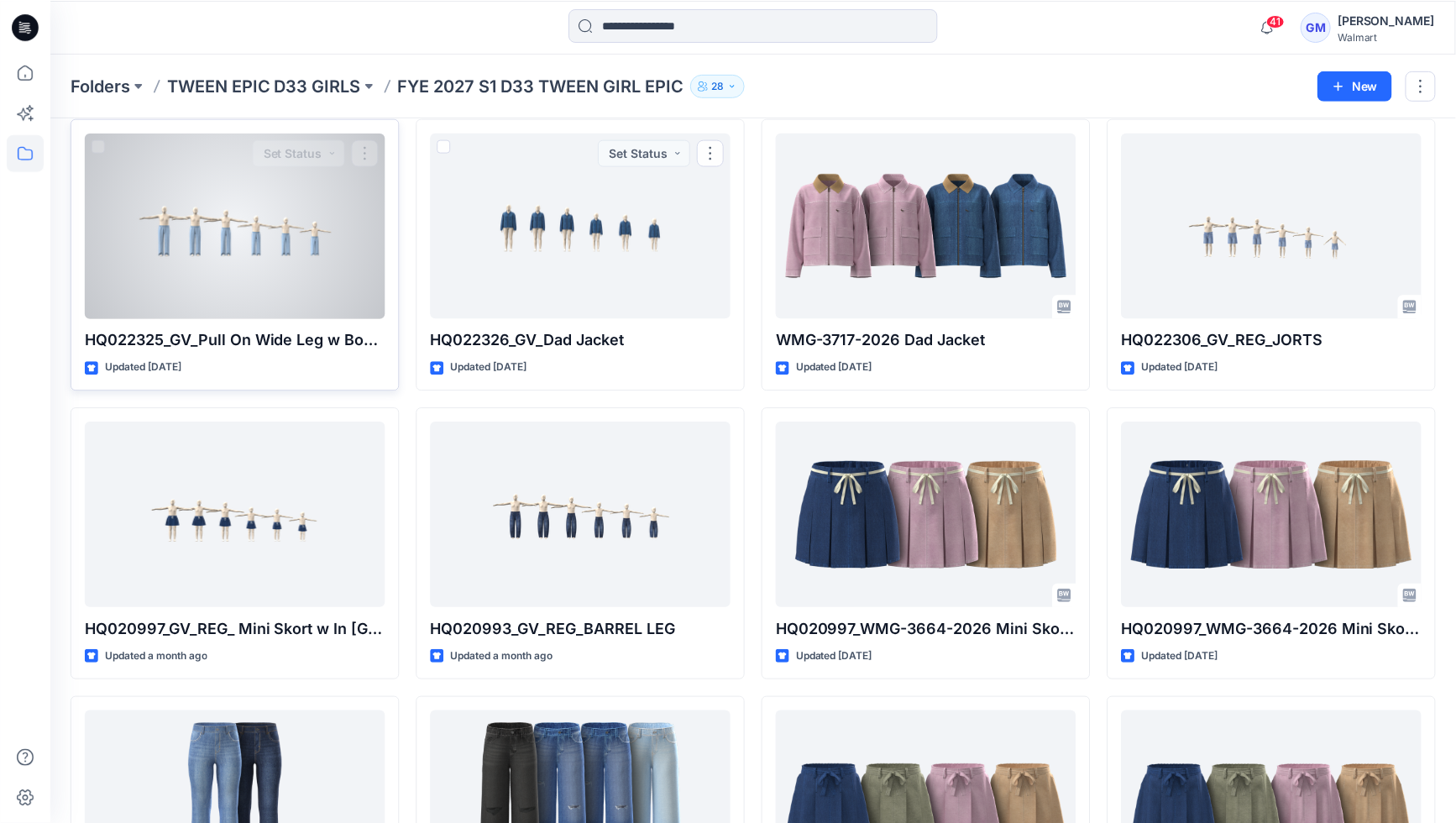
scroll to position [94, 0]
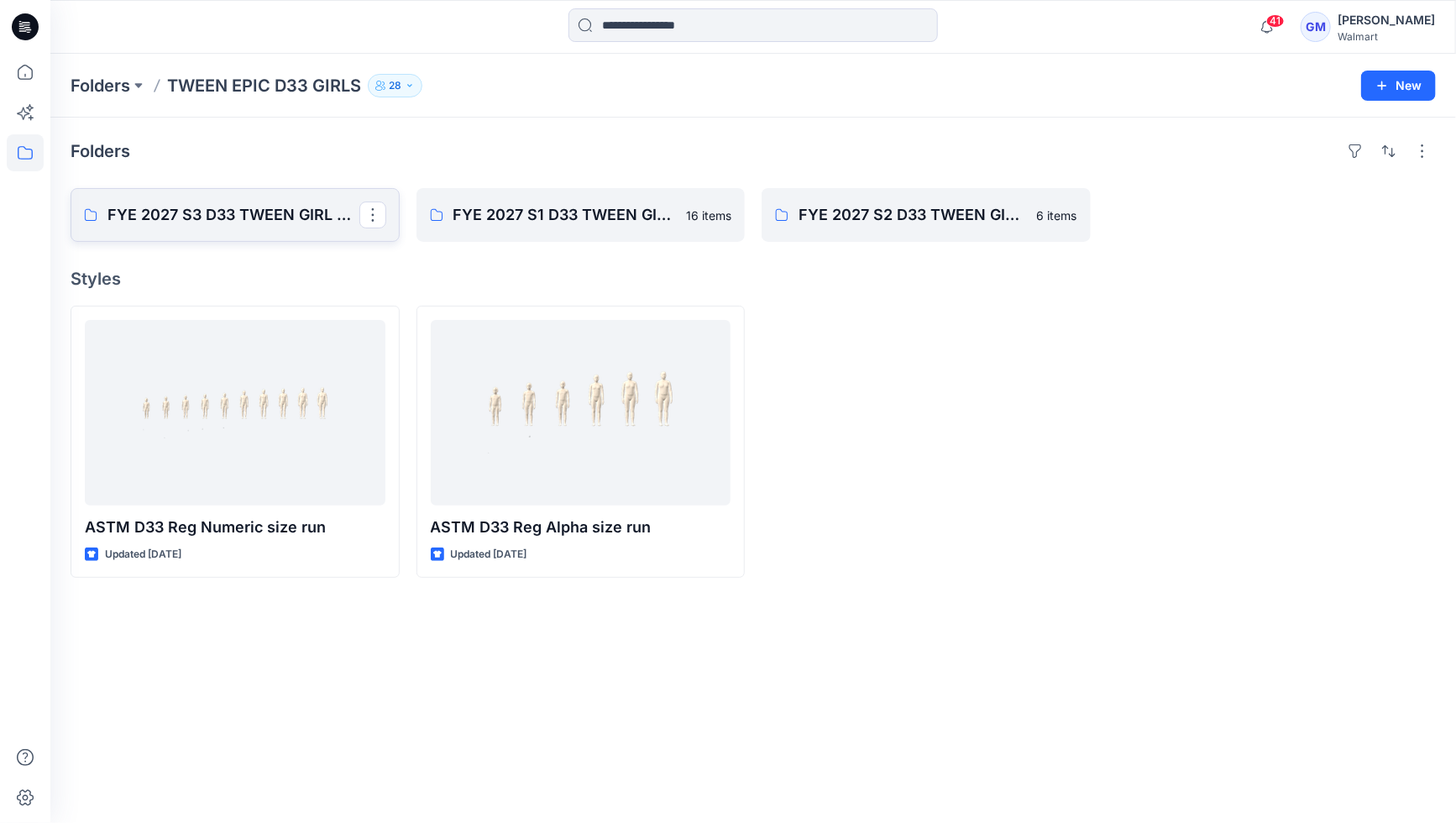
click at [222, 207] on p "FYE 2027 S3 D33 TWEEN GIRL EPIC" at bounding box center [234, 215] width 252 height 24
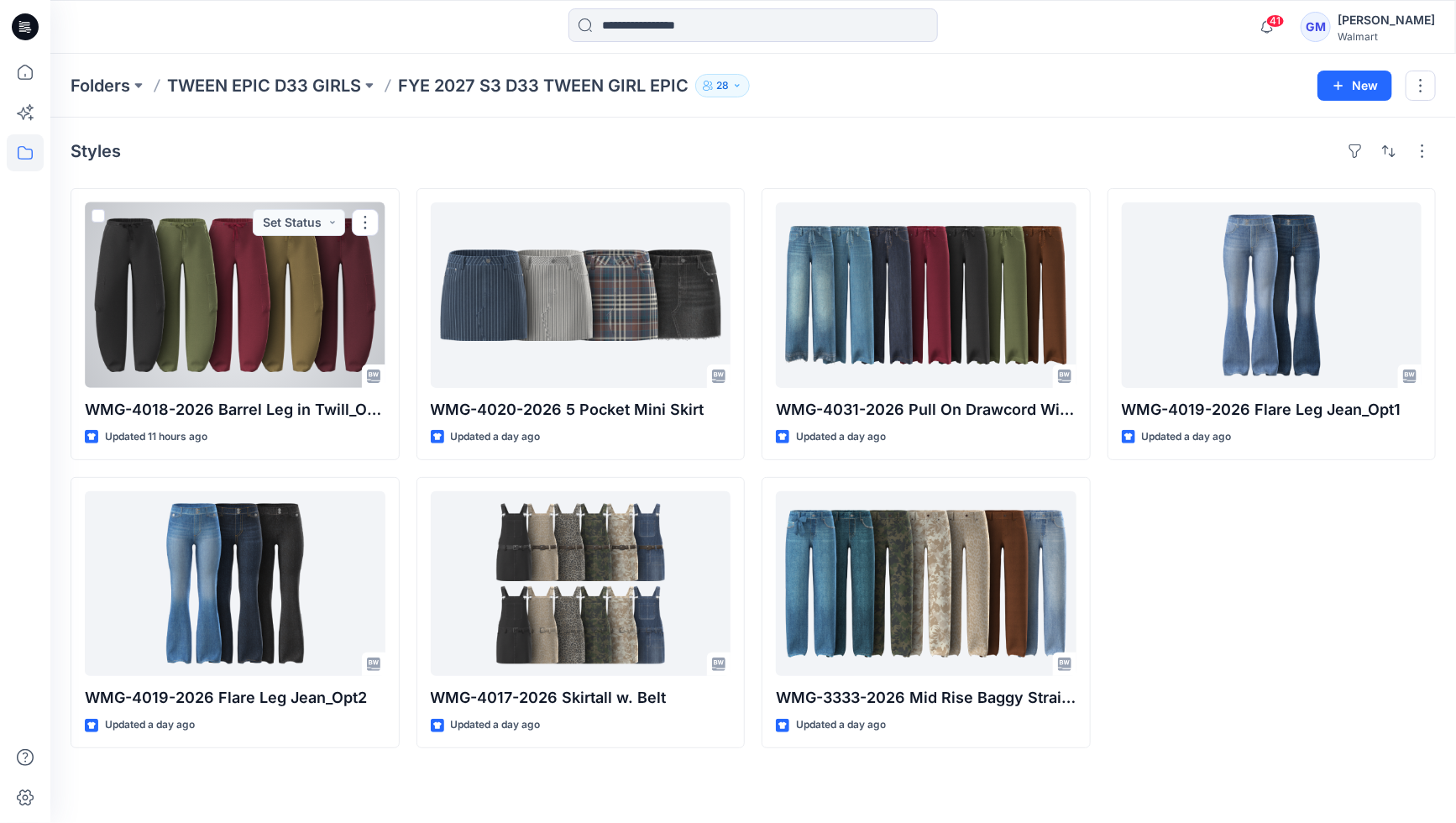
click at [353, 305] on div at bounding box center [235, 294] width 301 height 186
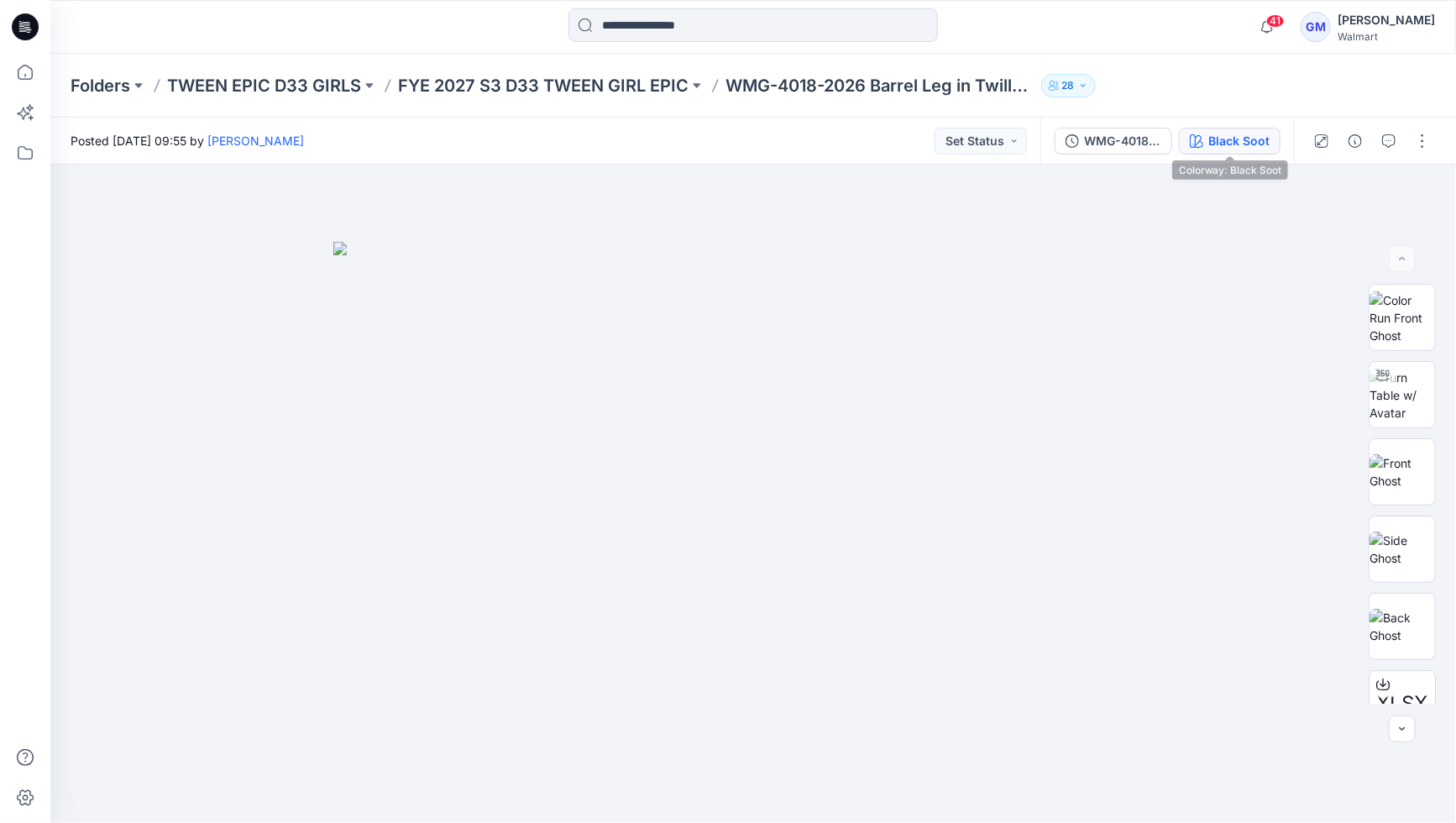
click at [1228, 142] on div "Black Soot" at bounding box center [1239, 141] width 61 height 18
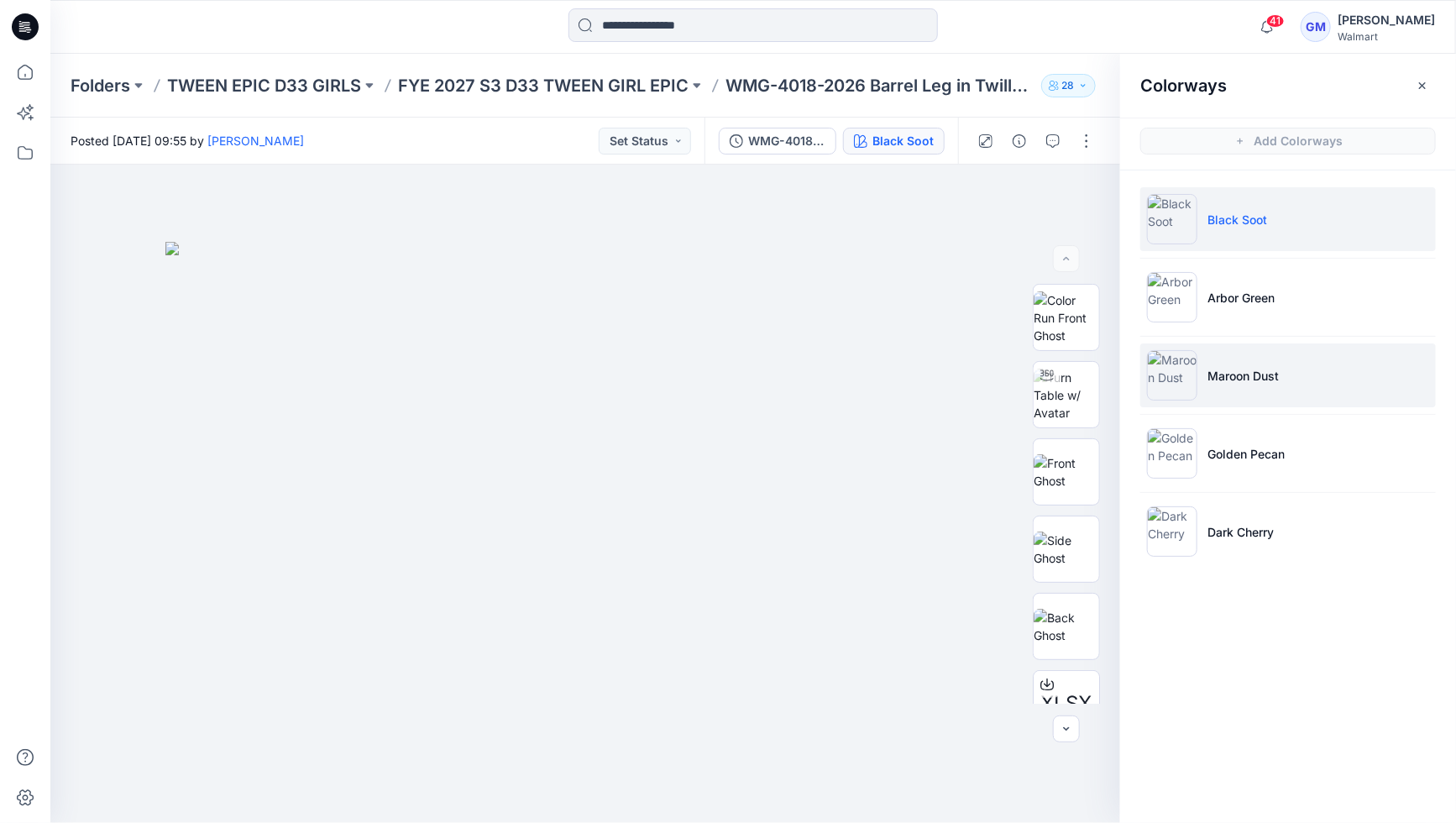
click at [1201, 390] on li "Maroon Dust" at bounding box center [1288, 376] width 295 height 64
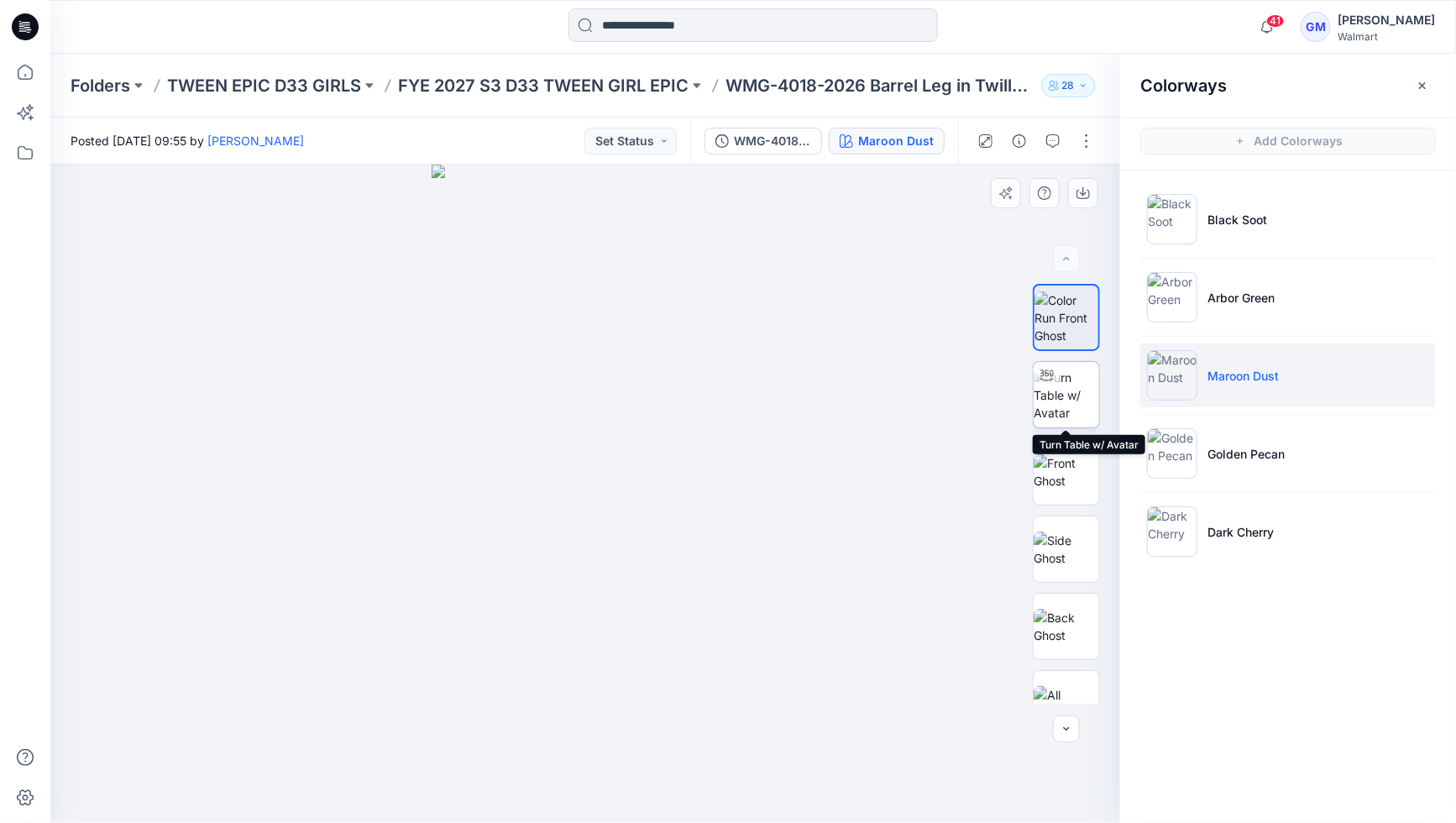
click at [1073, 395] on img at bounding box center [1066, 395] width 66 height 53
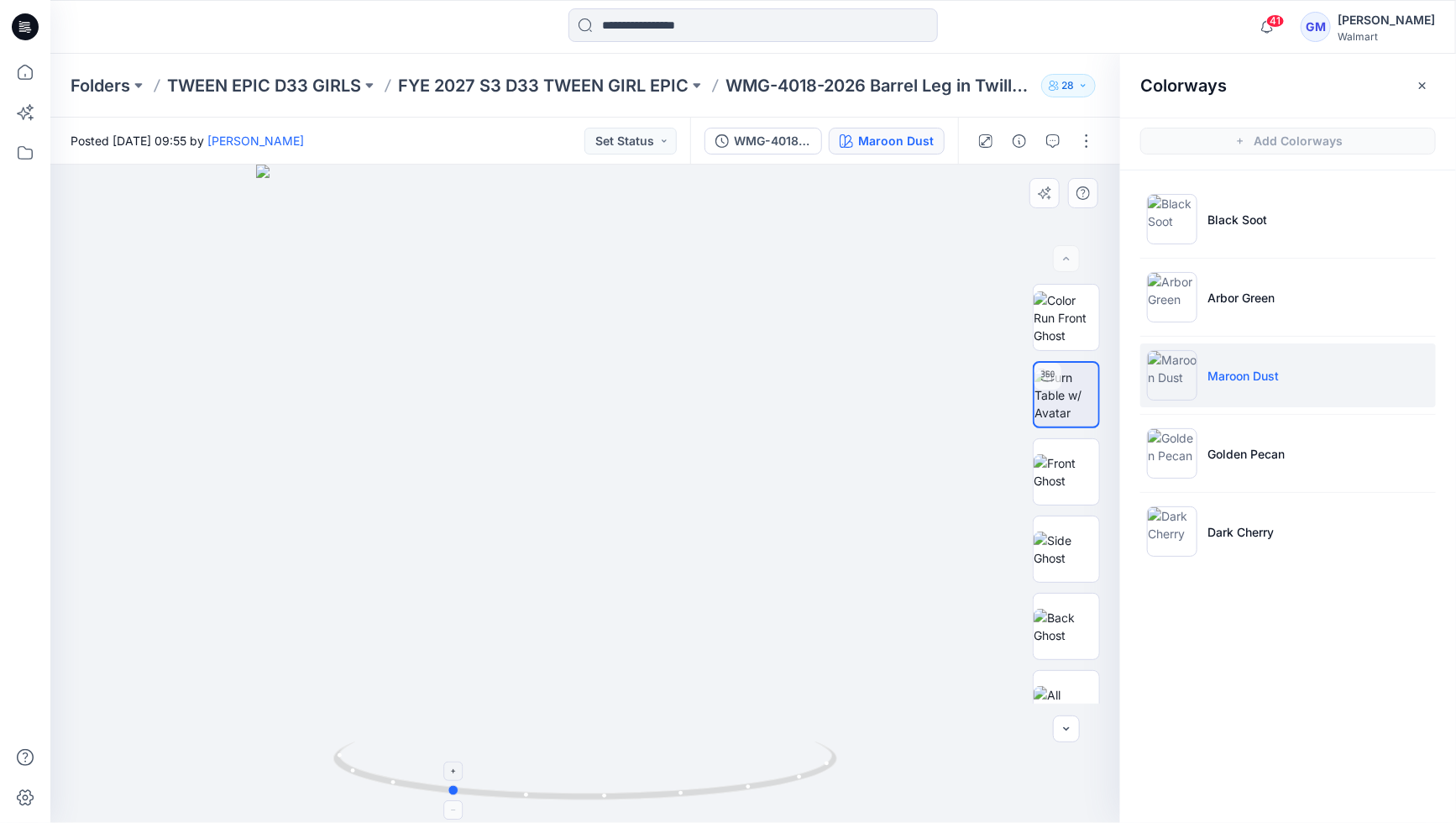
drag, startPoint x: 629, startPoint y: 745, endPoint x: 492, endPoint y: 763, distance: 138.2
click at [492, 763] on icon at bounding box center [588, 773] width 509 height 63
click at [622, 656] on div at bounding box center [585, 494] width 1070 height 658
click at [984, 140] on icon "button" at bounding box center [986, 141] width 14 height 14
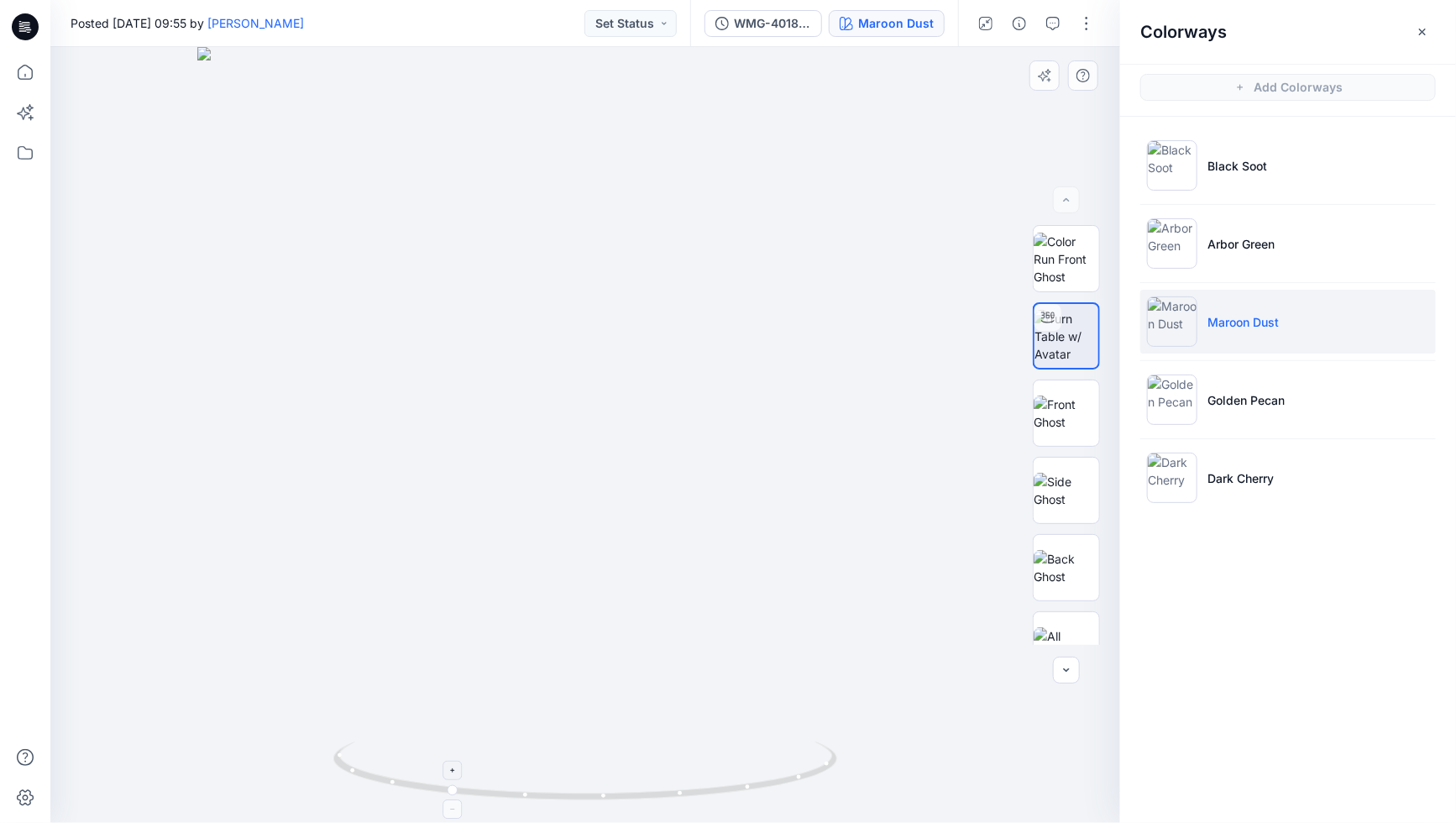
click at [456, 776] on div at bounding box center [453, 770] width 19 height 19
click at [454, 775] on icon at bounding box center [453, 771] width 10 height 10
click at [454, 772] on icon at bounding box center [453, 771] width 10 height 10
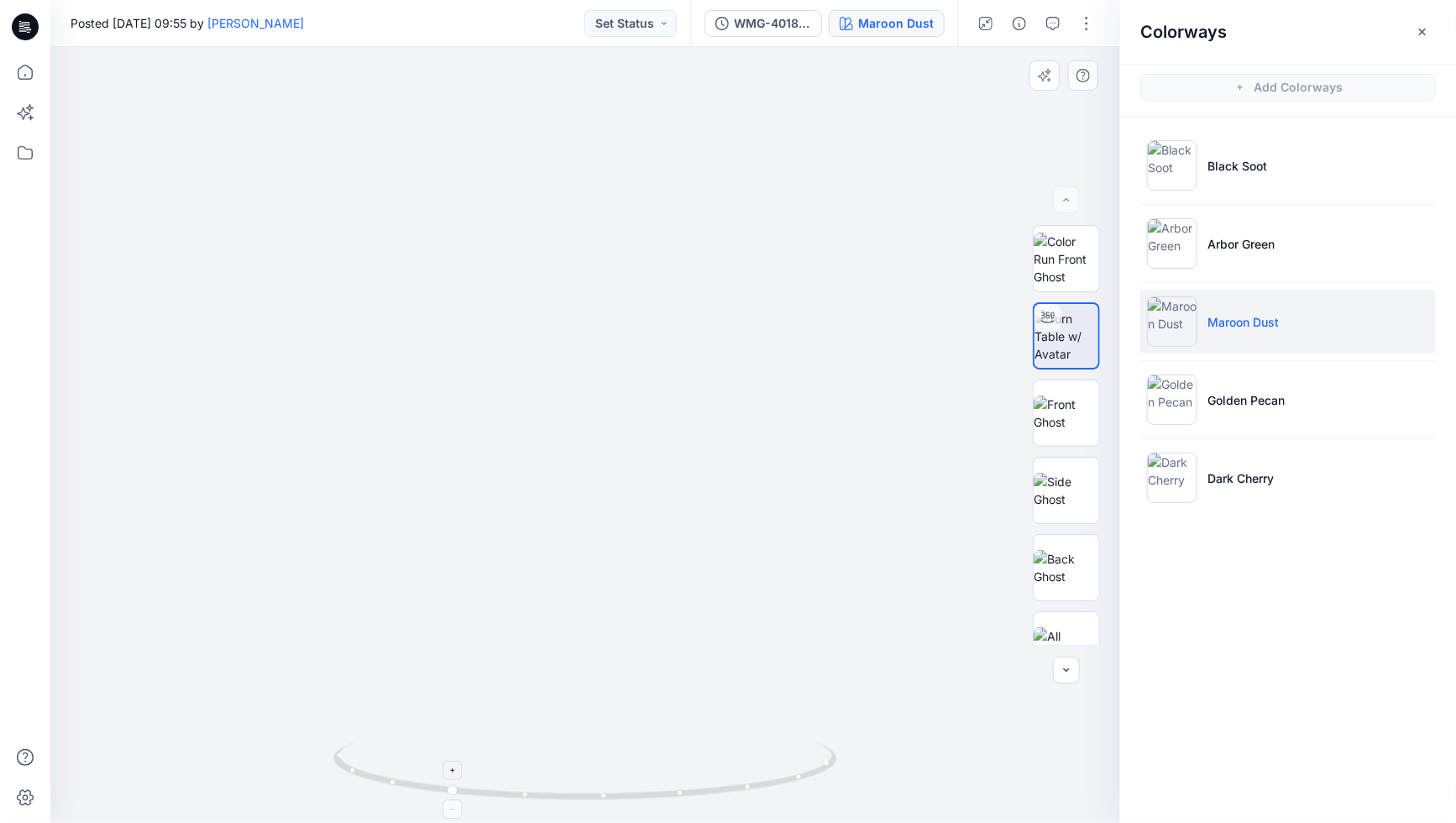
click at [457, 811] on icon at bounding box center [453, 809] width 10 height 10
click at [450, 810] on icon at bounding box center [453, 809] width 10 height 10
drag, startPoint x: 457, startPoint y: 807, endPoint x: 540, endPoint y: 725, distance: 116.7
click at [457, 806] on icon at bounding box center [453, 809] width 10 height 10
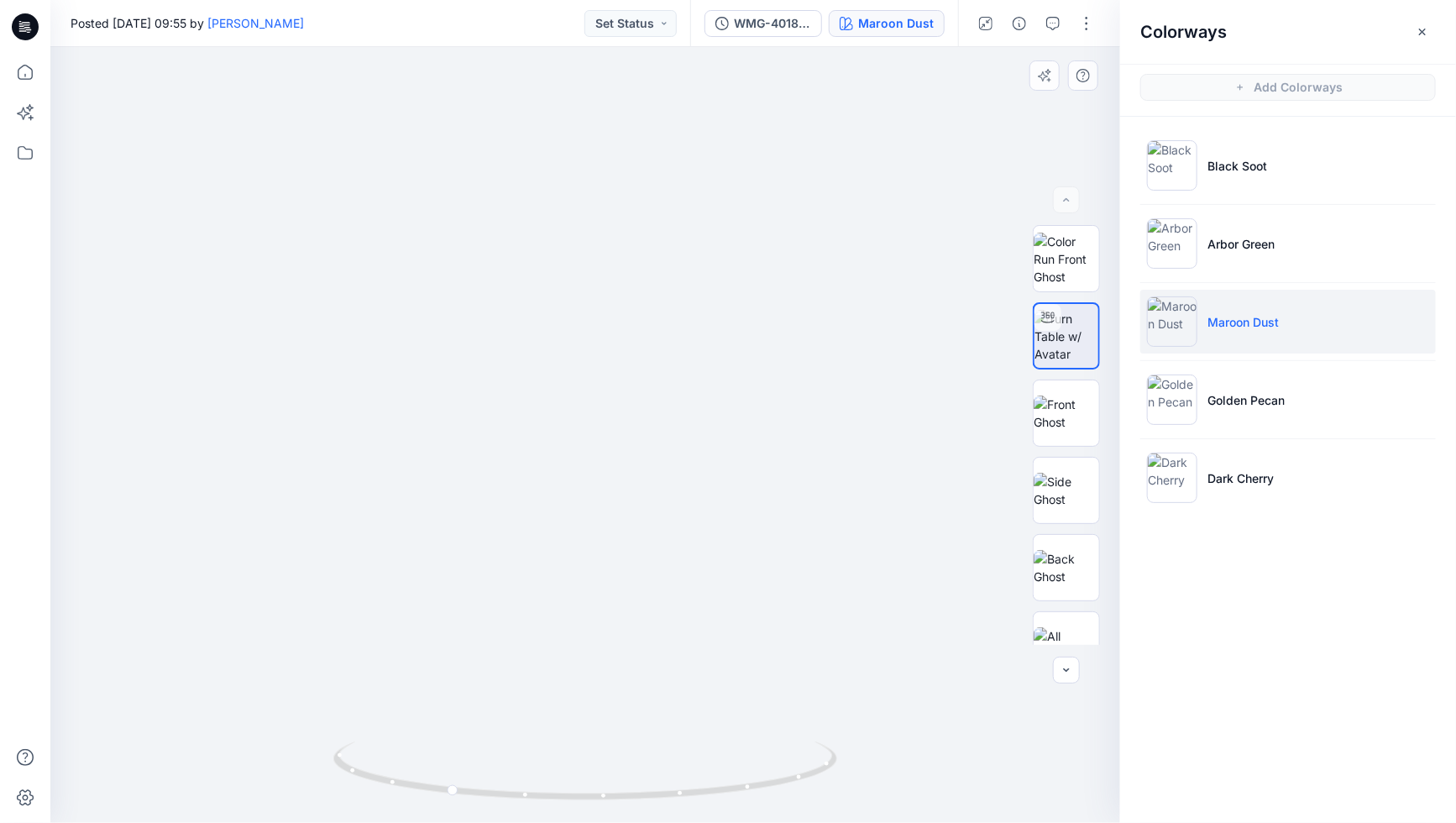
drag, startPoint x: 584, startPoint y: 676, endPoint x: 623, endPoint y: 326, distance: 352.2
drag, startPoint x: 597, startPoint y: 404, endPoint x: 573, endPoint y: 313, distance: 94.1
drag, startPoint x: 591, startPoint y: 580, endPoint x: 554, endPoint y: 489, distance: 98.2
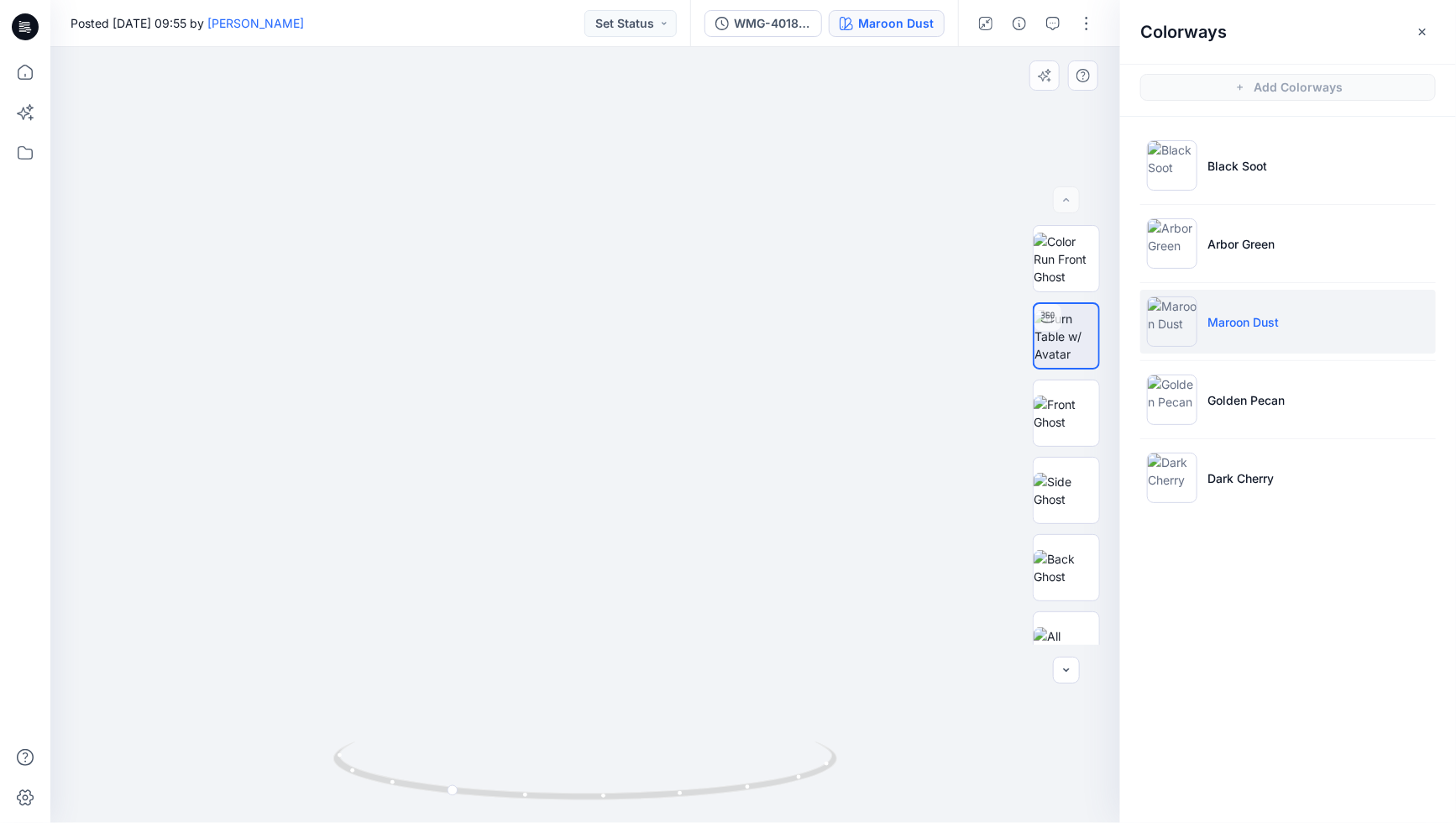
drag, startPoint x: 544, startPoint y: 499, endPoint x: 535, endPoint y: 421, distance: 78.5
drag, startPoint x: 529, startPoint y: 548, endPoint x: 506, endPoint y: 421, distance: 129.1
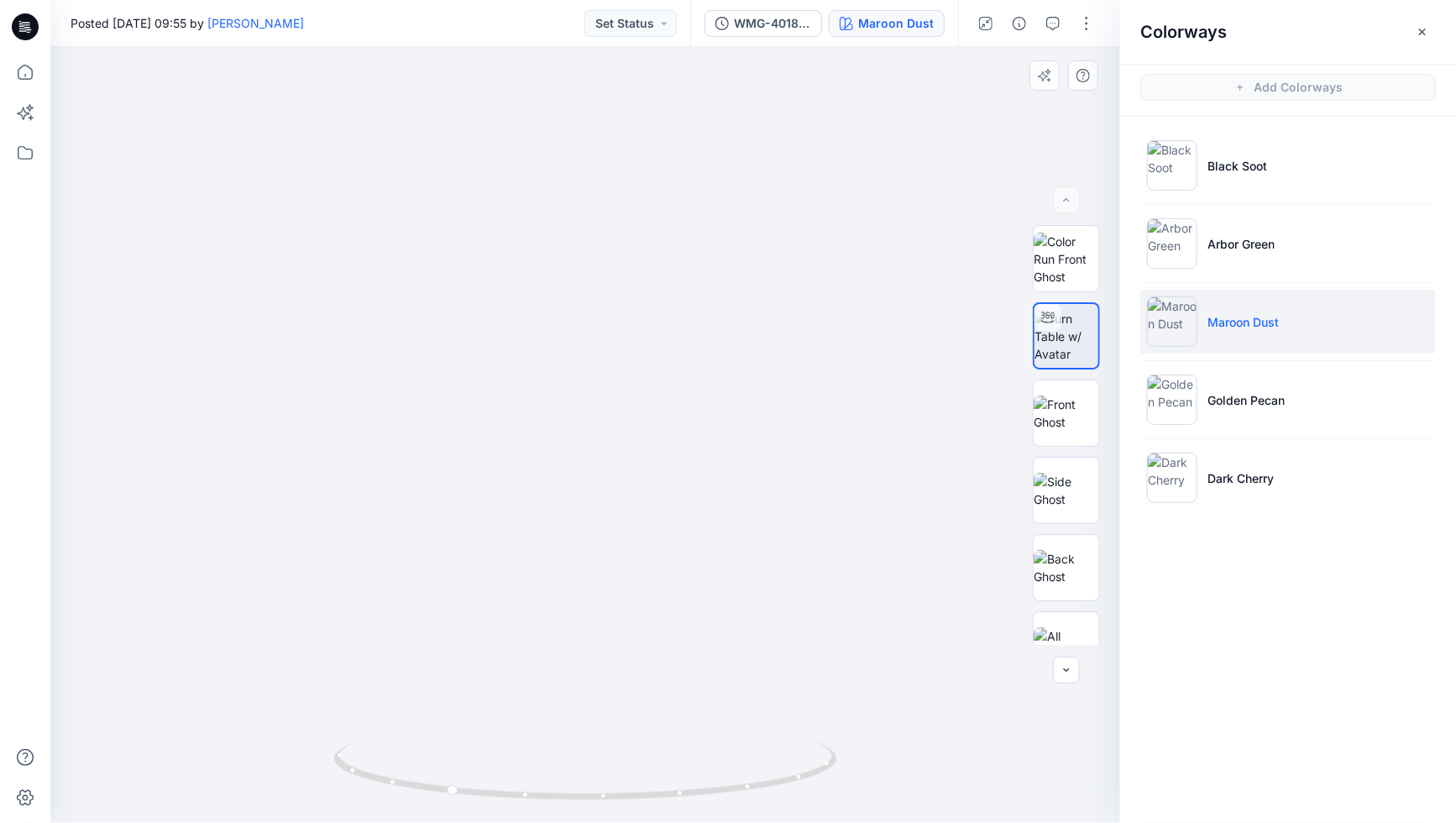
drag, startPoint x: 524, startPoint y: 562, endPoint x: 501, endPoint y: 470, distance: 94.8
drag, startPoint x: 532, startPoint y: 531, endPoint x: 537, endPoint y: 553, distance: 22.6
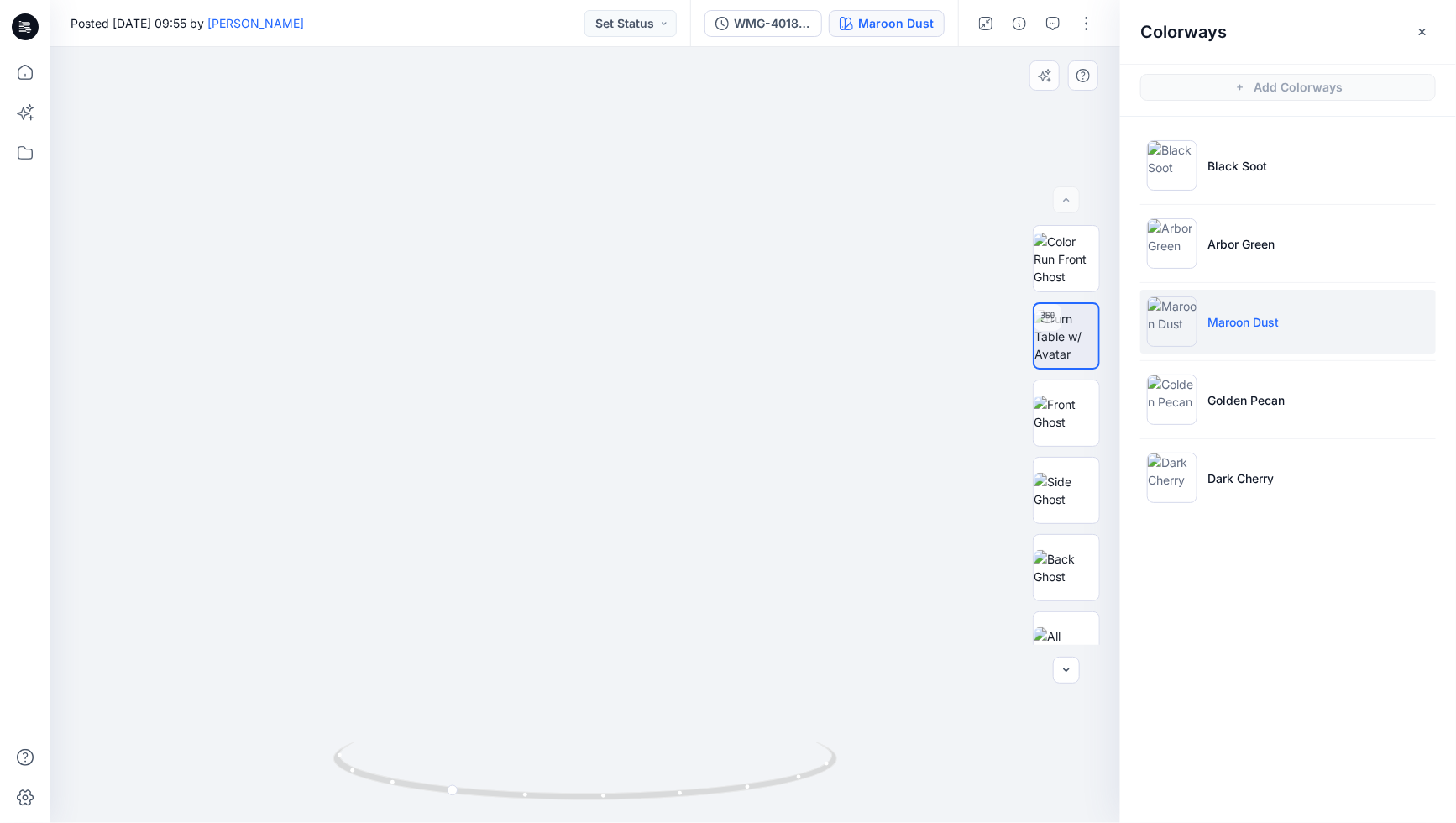
drag, startPoint x: 548, startPoint y: 548, endPoint x: 548, endPoint y: 521, distance: 27.0
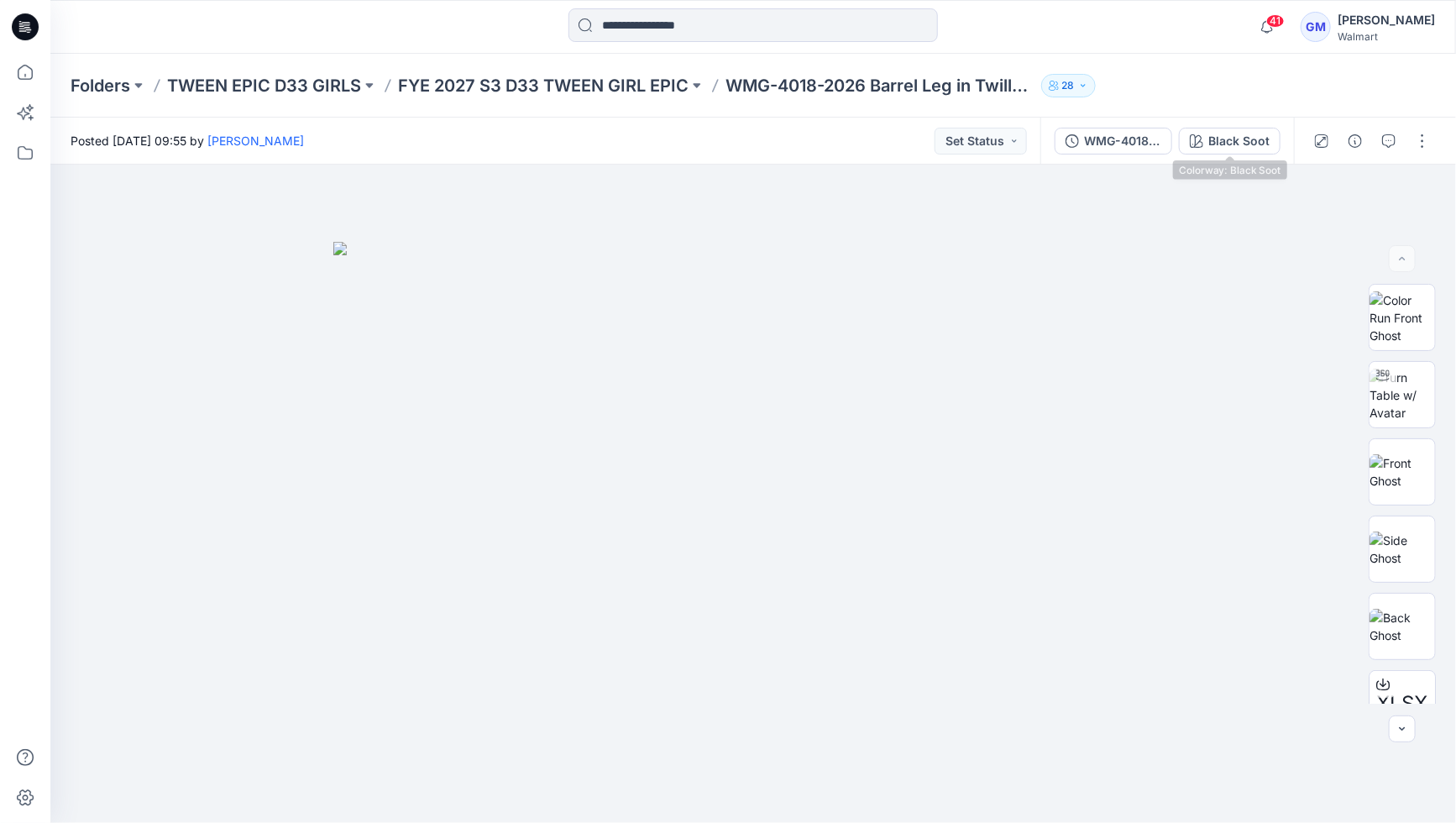
click at [1237, 144] on div "Black Soot" at bounding box center [1239, 141] width 61 height 18
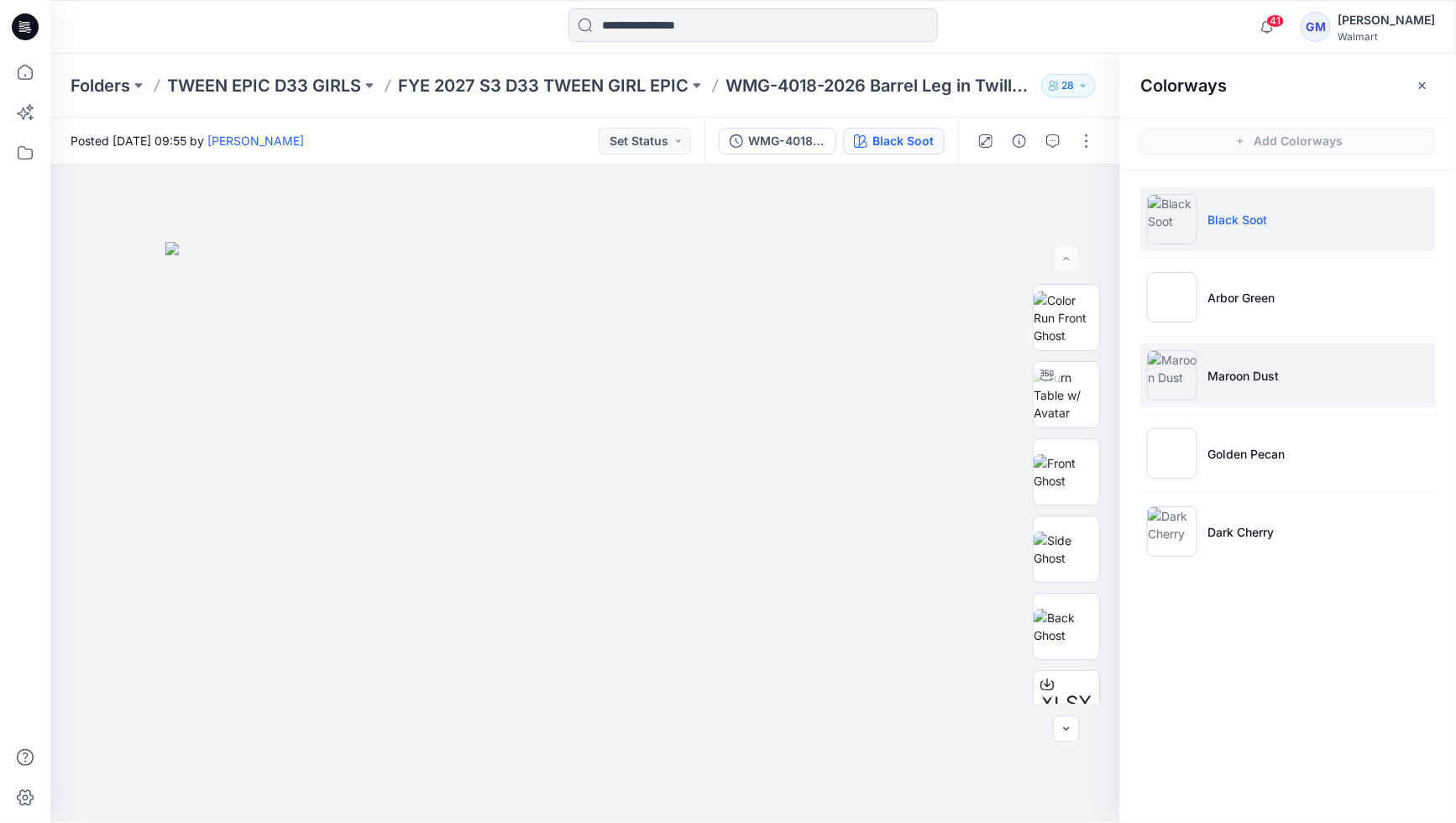
click at [1196, 396] on img at bounding box center [1172, 375] width 50 height 50
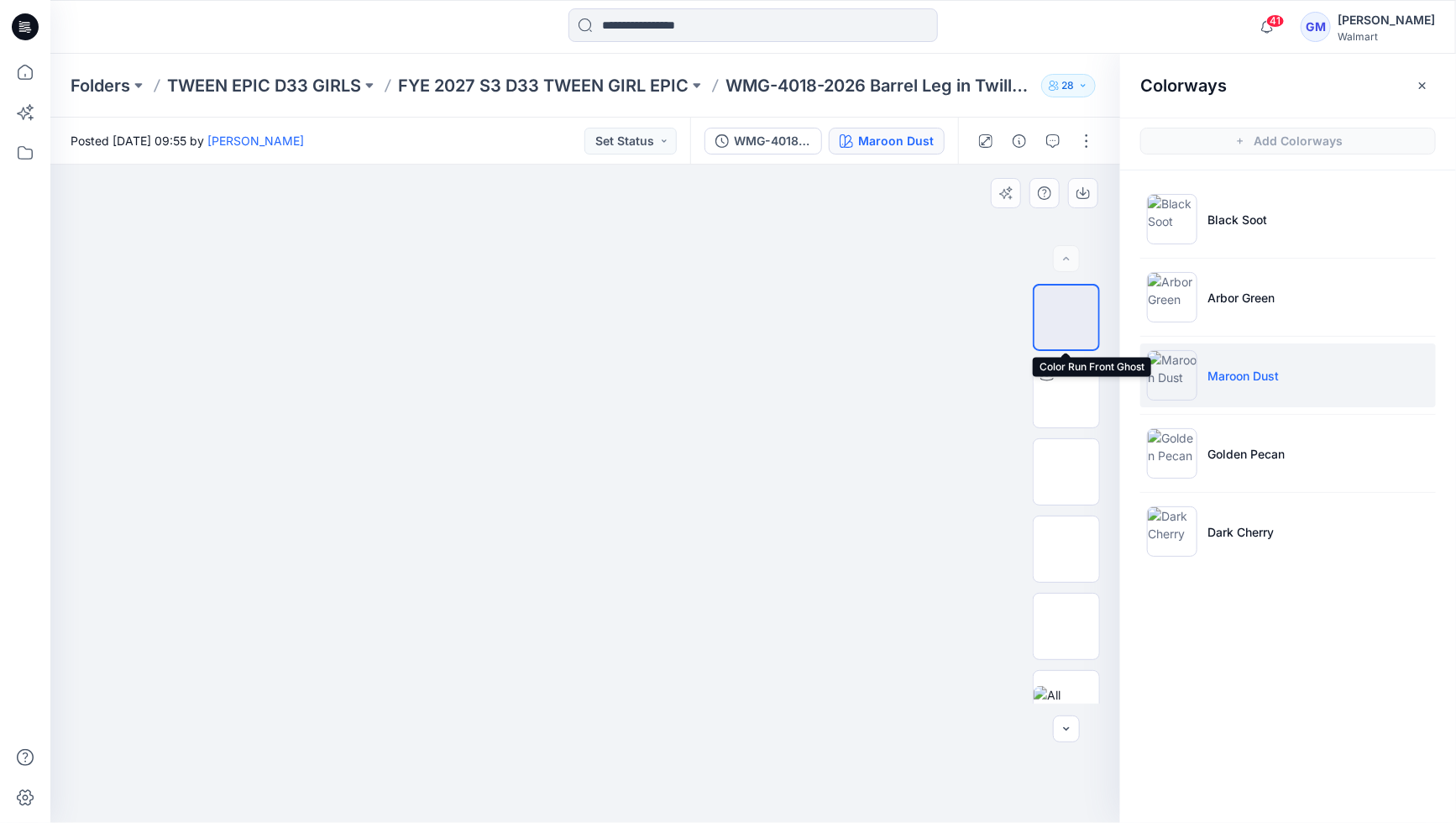
drag, startPoint x: 1072, startPoint y: 299, endPoint x: 1063, endPoint y: 312, distance: 15.8
click at [1066, 317] on img at bounding box center [1066, 317] width 0 height 0
drag, startPoint x: 1056, startPoint y: 391, endPoint x: 1044, endPoint y: 406, distance: 19.2
click at [1066, 395] on img at bounding box center [1066, 395] width 0 height 0
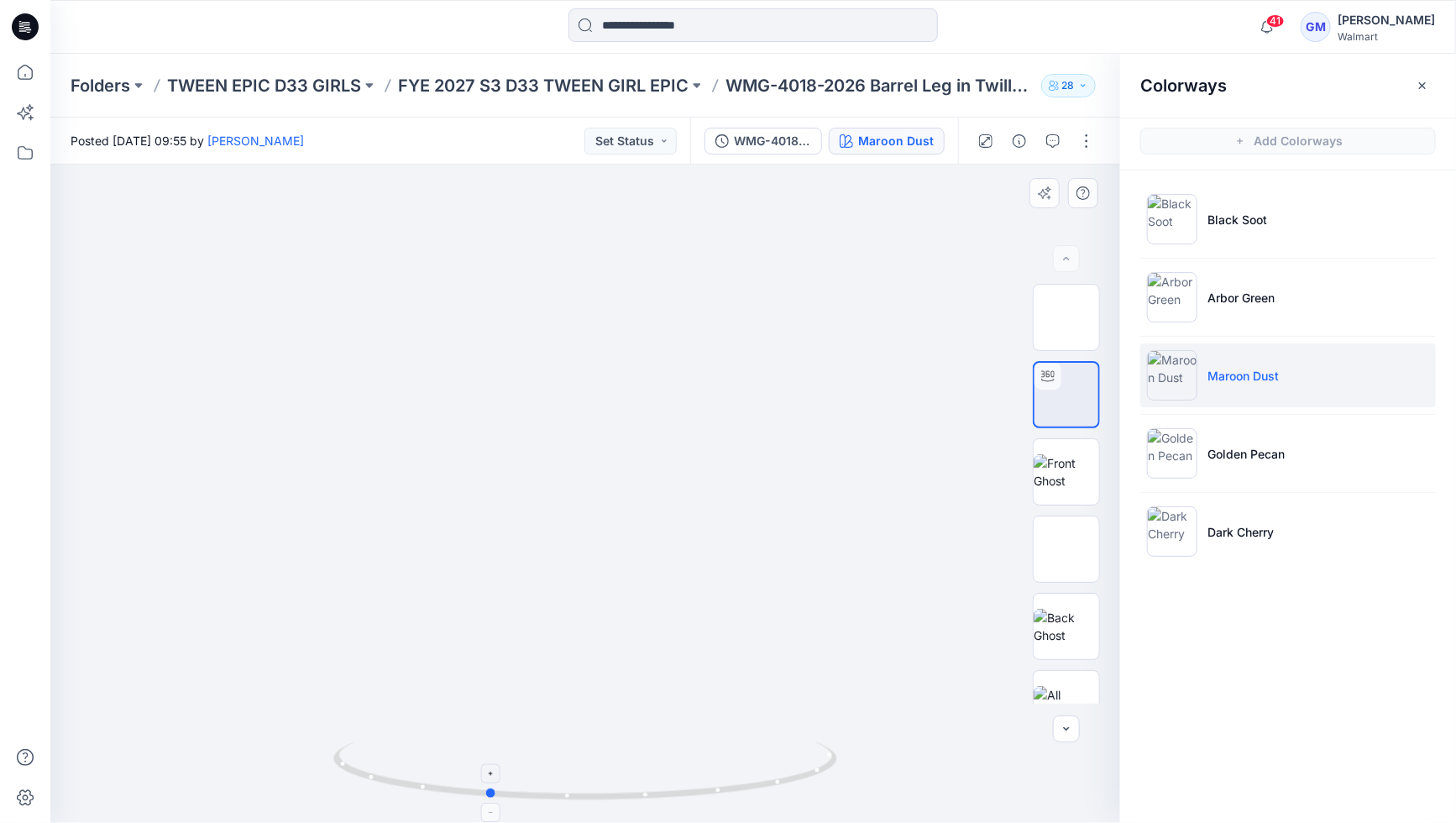
drag, startPoint x: 562, startPoint y: 789, endPoint x: 517, endPoint y: 793, distance: 45.2
click at [517, 793] on icon at bounding box center [588, 773] width 509 height 63
click at [494, 781] on div at bounding box center [490, 774] width 19 height 19
click at [488, 779] on div at bounding box center [490, 774] width 19 height 19
drag, startPoint x: 488, startPoint y: 779, endPoint x: 492, endPoint y: 772, distance: 8.1
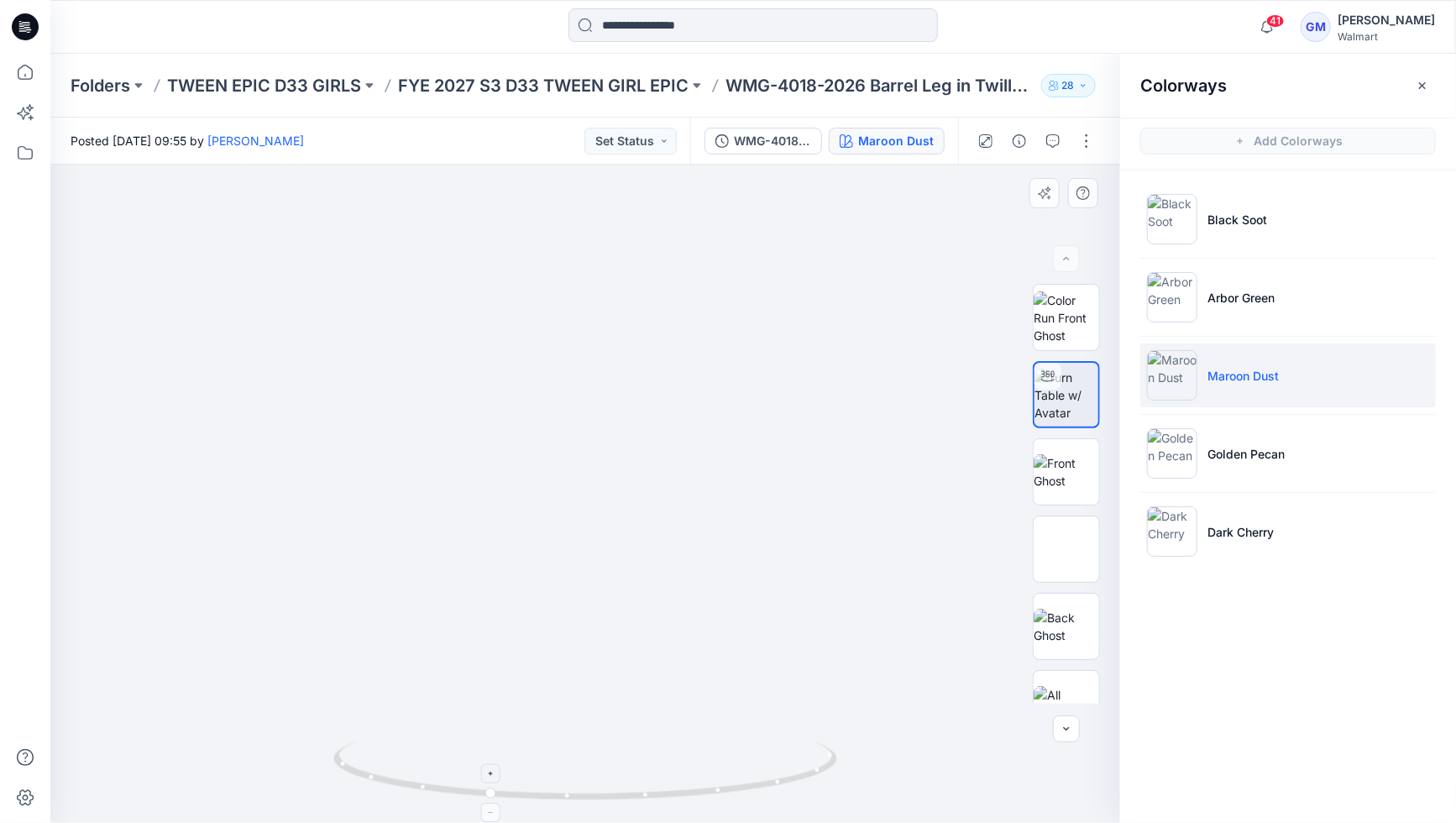
click at [492, 772] on div at bounding box center [490, 774] width 19 height 19
click at [495, 767] on div at bounding box center [490, 774] width 19 height 19
drag, startPoint x: 680, startPoint y: 672, endPoint x: 658, endPoint y: 454, distance: 219.1
click at [658, 451] on img at bounding box center [585, 323] width 1000 height 999
click at [499, 773] on div at bounding box center [490, 774] width 19 height 19
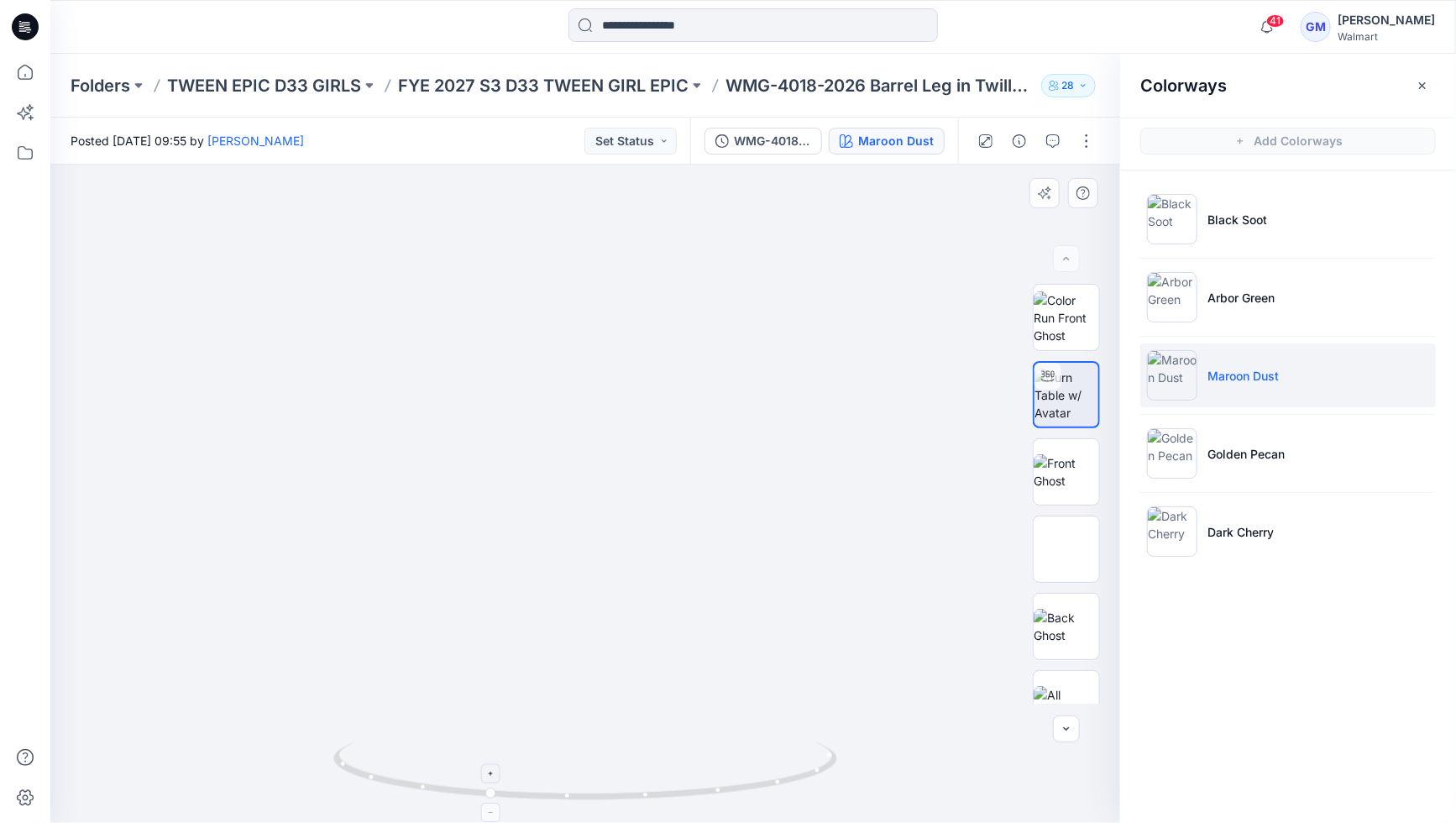
click at [498, 776] on div at bounding box center [490, 774] width 19 height 19
click at [493, 772] on icon at bounding box center [491, 773] width 10 height 10
drag, startPoint x: 669, startPoint y: 639, endPoint x: 661, endPoint y: 602, distance: 37.9
click at [663, 601] on img at bounding box center [582, 182] width 1283 height 1282
click at [490, 776] on icon at bounding box center [491, 773] width 10 height 10
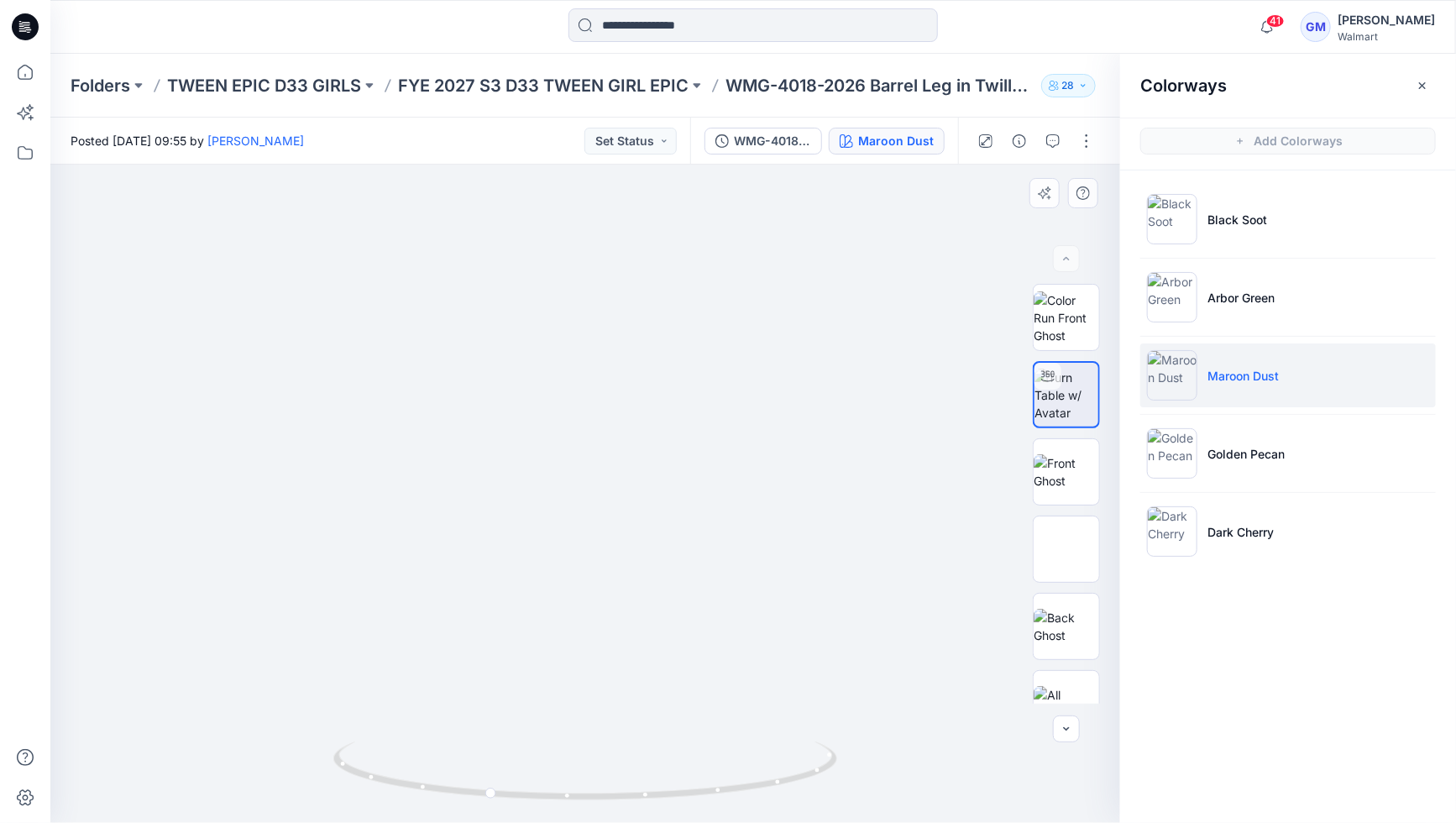
drag, startPoint x: 604, startPoint y: 663, endPoint x: 602, endPoint y: 642, distance: 21.1
click at [602, 641] on img at bounding box center [574, 124] width 1397 height 1396
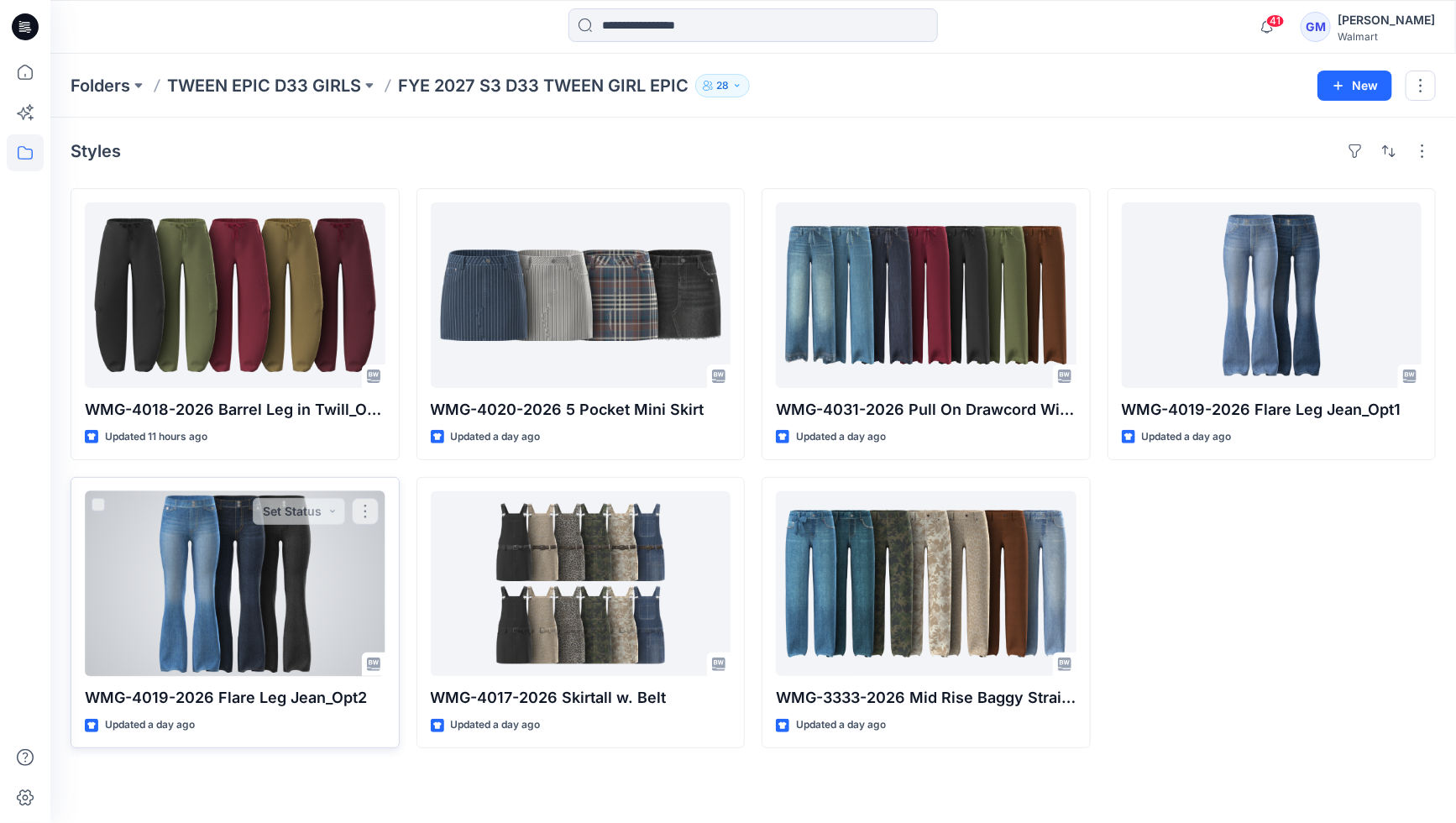
click at [220, 546] on div at bounding box center [235, 583] width 301 height 186
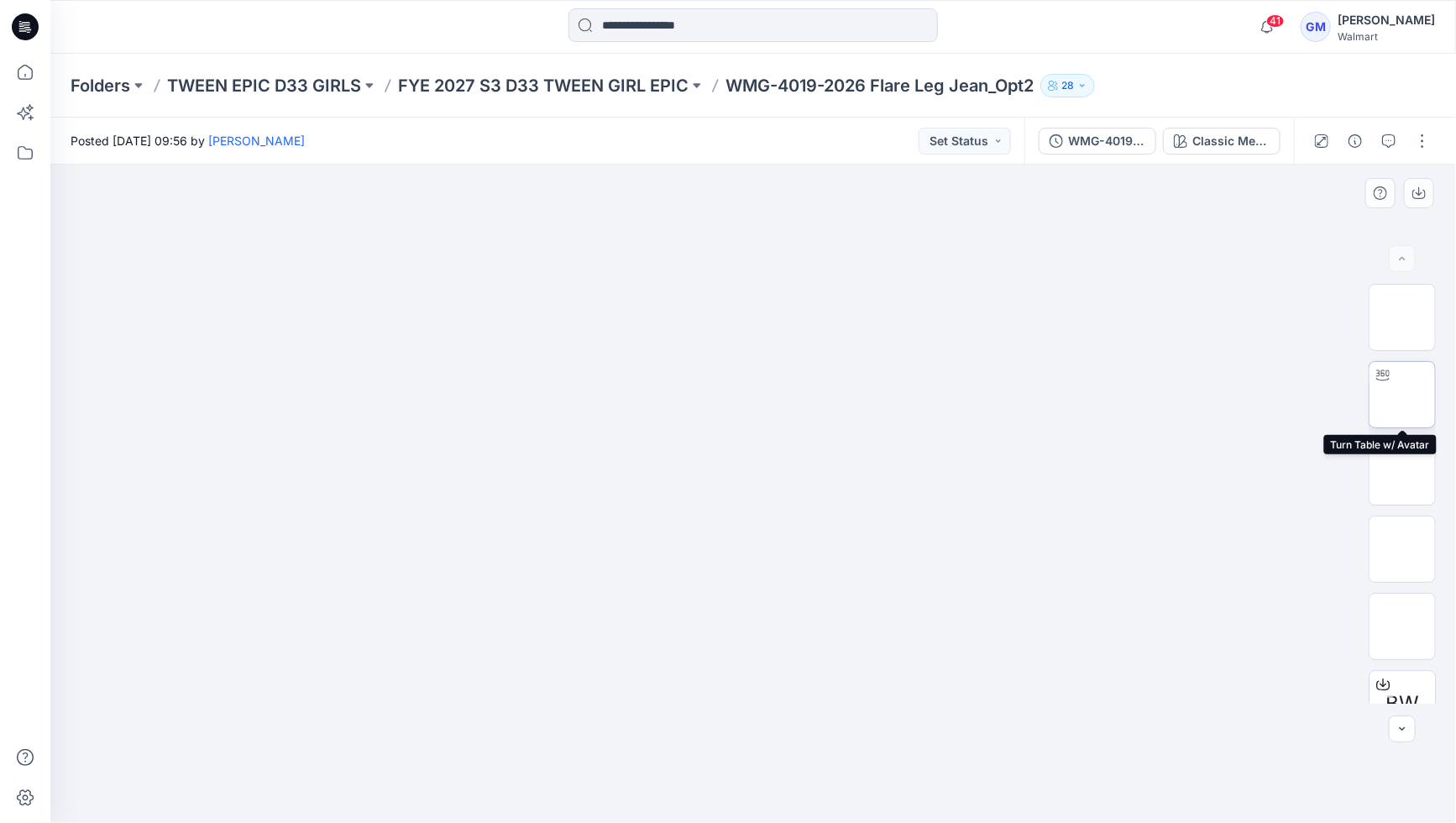
click at [1403, 395] on img at bounding box center [1403, 395] width 0 height 0
click at [749, 772] on icon at bounding box center [754, 776] width 10 height 10
drag, startPoint x: 693, startPoint y: 797, endPoint x: 557, endPoint y: 780, distance: 137.1
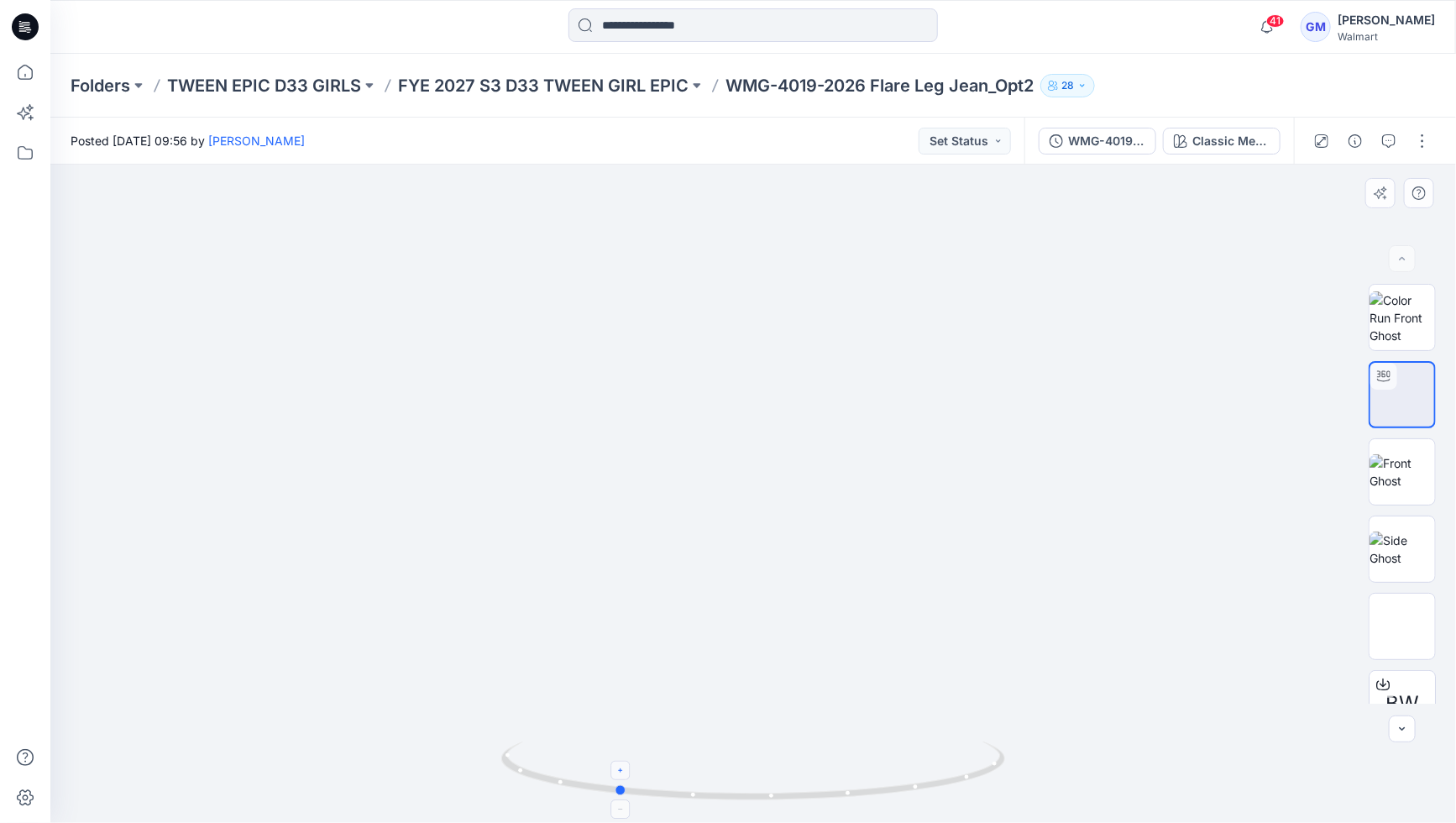
click at [557, 780] on icon at bounding box center [755, 773] width 509 height 63
click at [628, 775] on div at bounding box center [621, 770] width 19 height 19
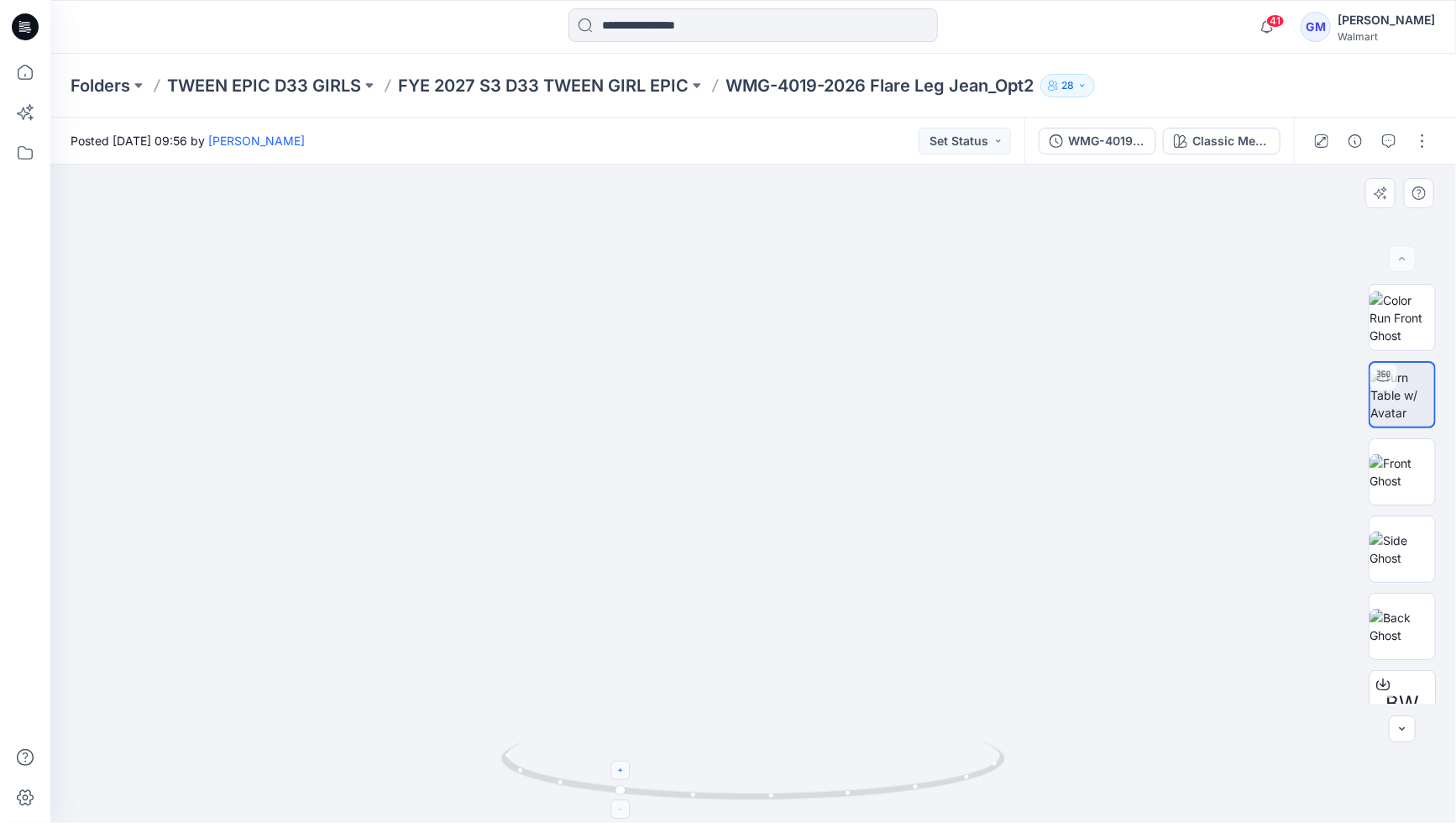
click at [628, 775] on div at bounding box center [621, 770] width 19 height 19
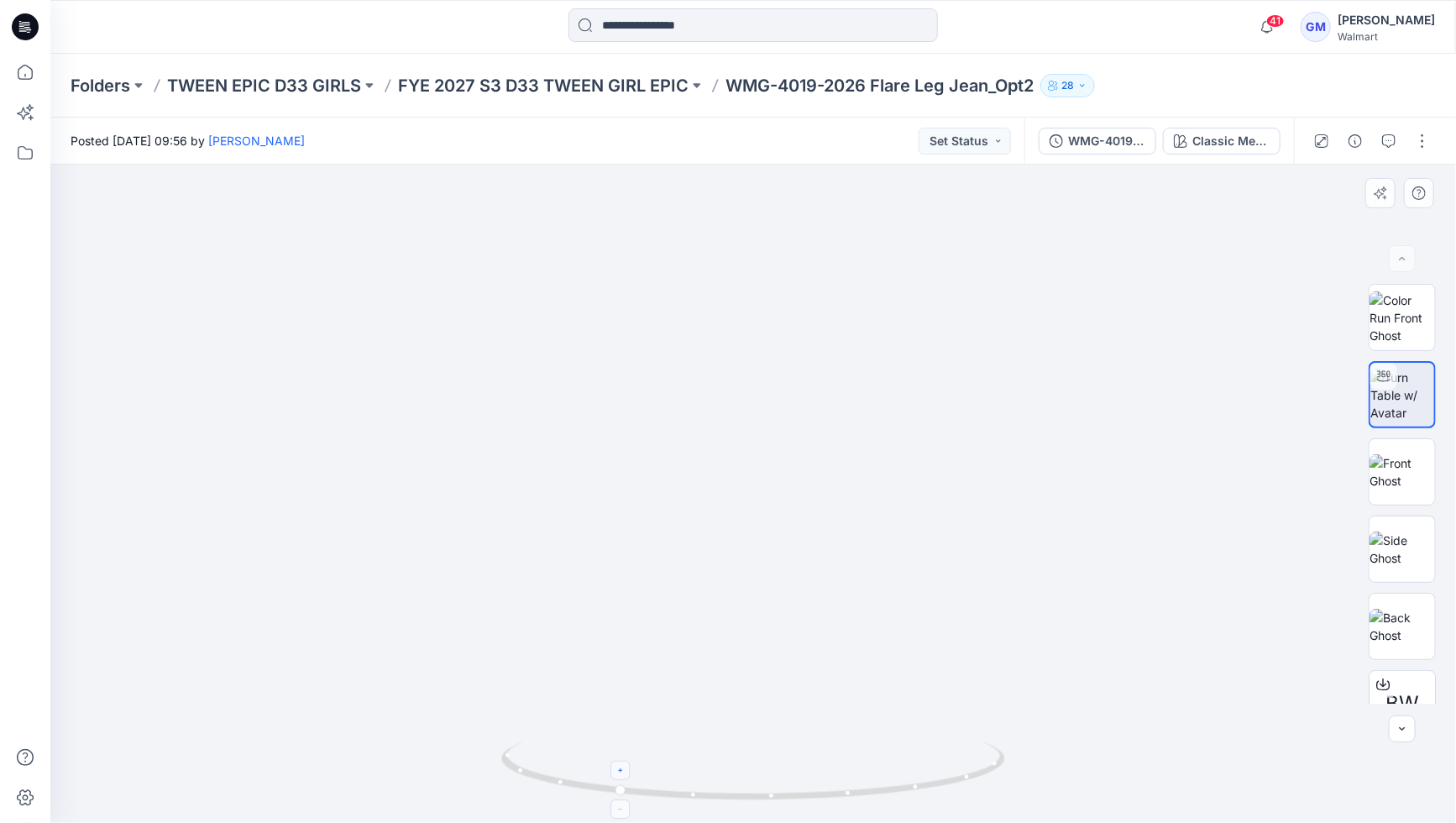
click at [628, 775] on div at bounding box center [621, 770] width 19 height 19
drag, startPoint x: 698, startPoint y: 792, endPoint x: 897, endPoint y: 744, distance: 204.7
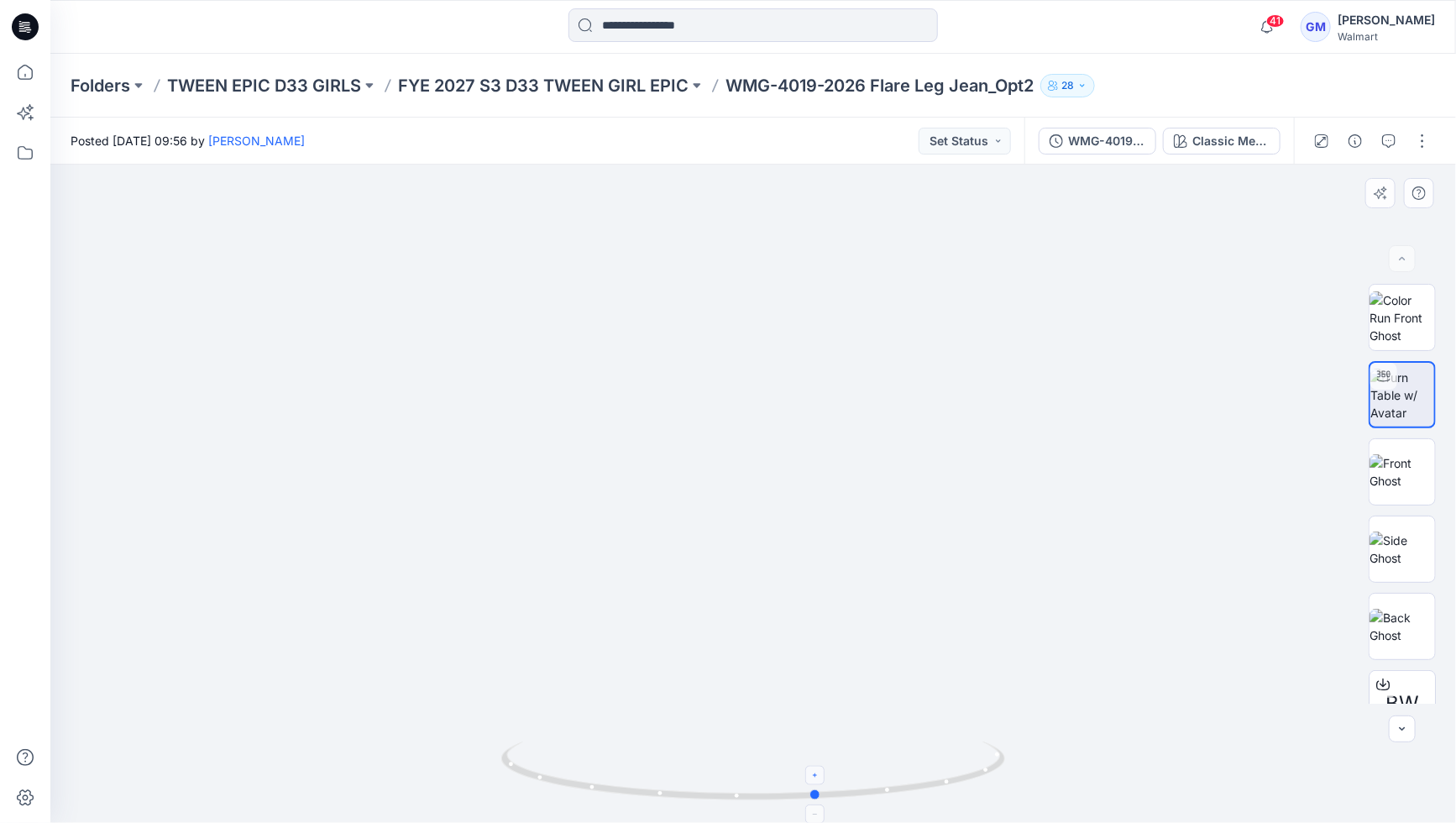
click at [898, 746] on icon at bounding box center [755, 773] width 509 height 63
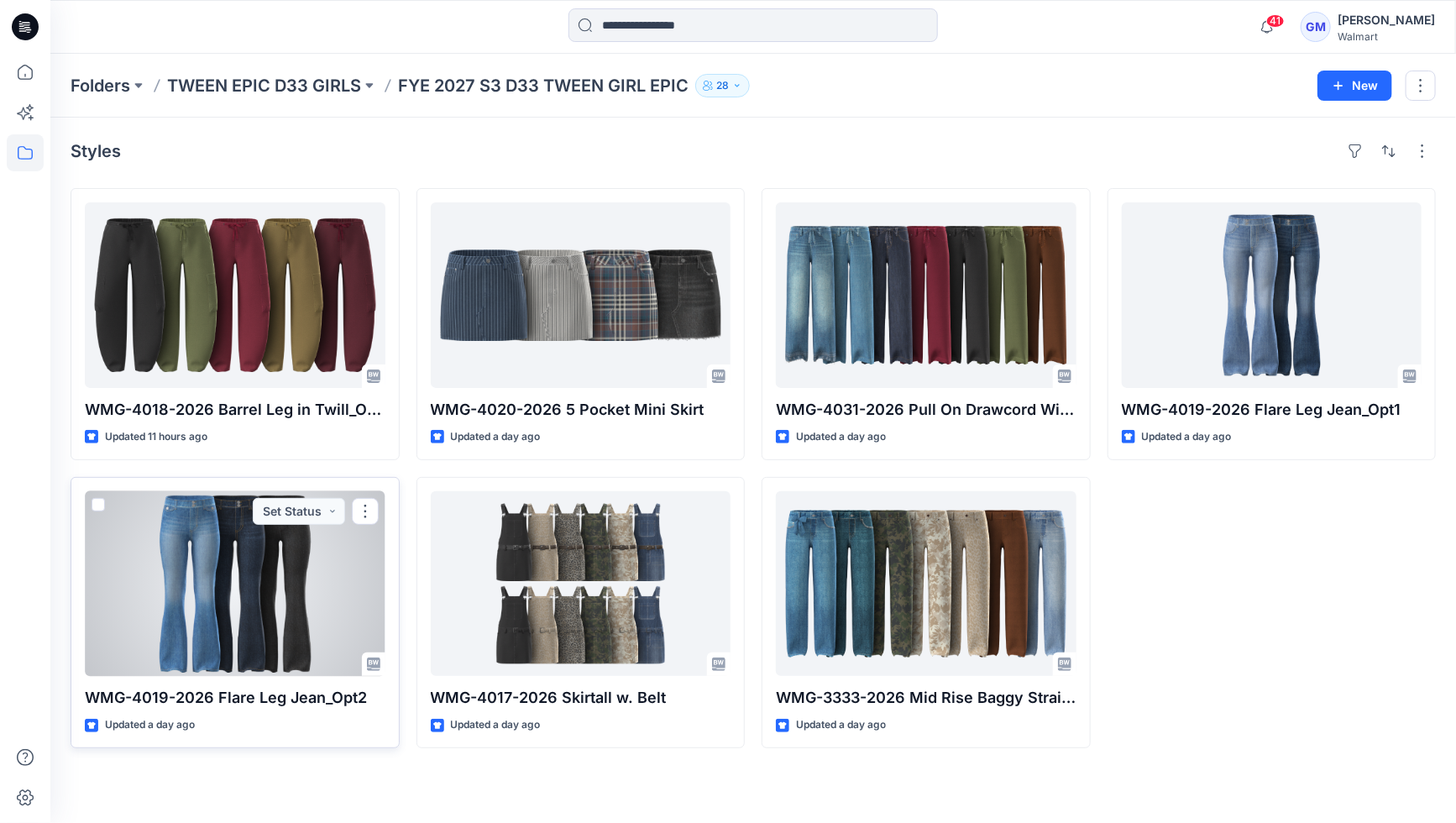
click at [242, 584] on div at bounding box center [235, 583] width 301 height 186
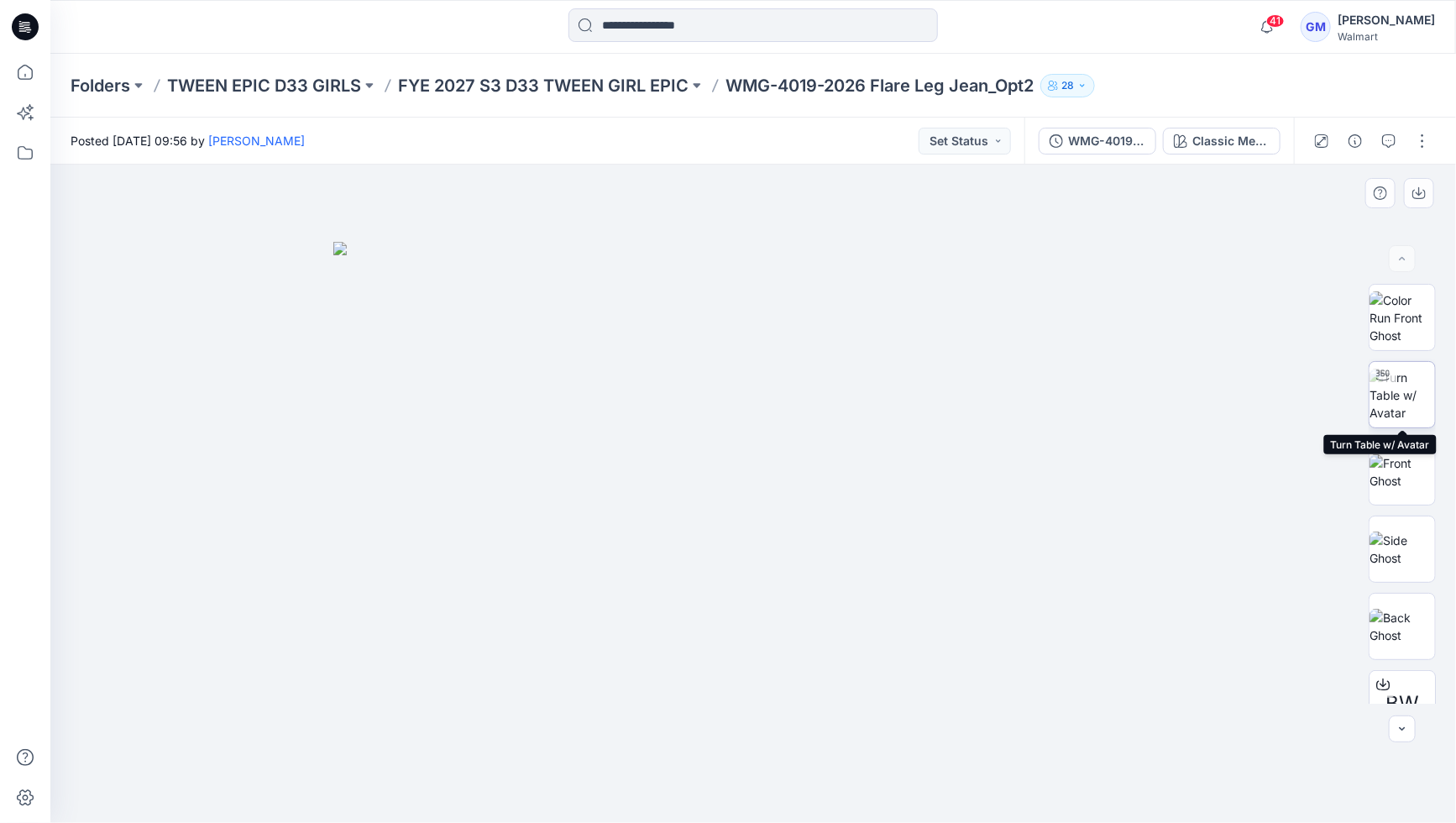
click at [1404, 406] on img at bounding box center [1403, 395] width 66 height 53
click at [1401, 473] on img at bounding box center [1403, 472] width 66 height 36
